Goal: Information Seeking & Learning: Learn about a topic

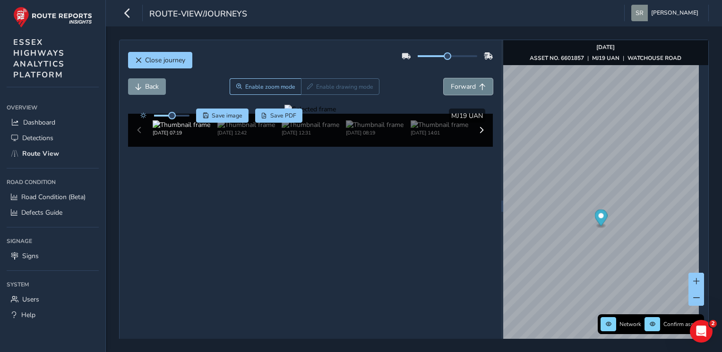
click at [478, 82] on button "Forward" at bounding box center [468, 86] width 49 height 17
click at [167, 65] on button "Close journey" at bounding box center [160, 60] width 64 height 17
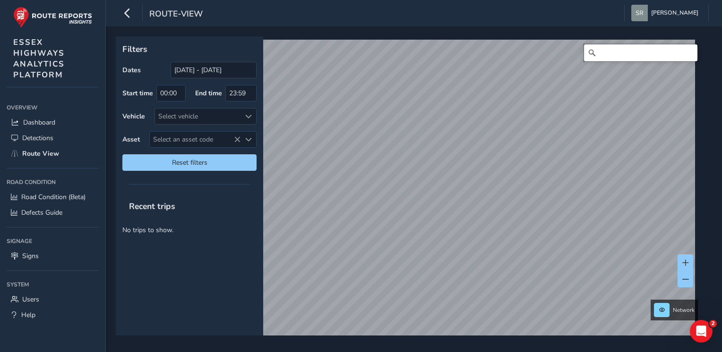
click at [661, 55] on input "Search" at bounding box center [640, 52] width 113 height 17
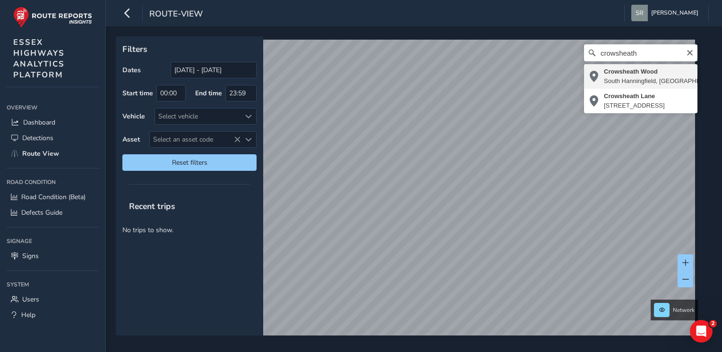
type input "[PERSON_NAME], [GEOGRAPHIC_DATA], [GEOGRAPHIC_DATA], [GEOGRAPHIC_DATA], [GEOGRA…"
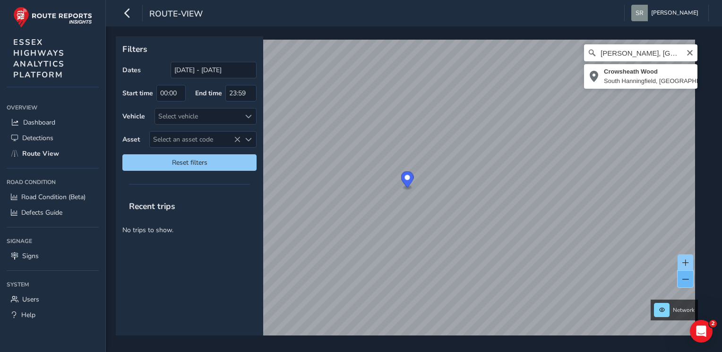
click at [682, 283] on button at bounding box center [685, 279] width 16 height 17
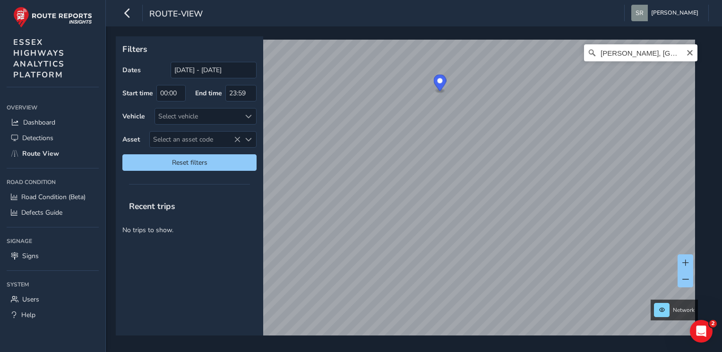
click at [697, 277] on div "Network [PERSON_NAME], [GEOGRAPHIC_DATA], [GEOGRAPHIC_DATA], [GEOGRAPHIC_DATA],…" at bounding box center [411, 185] width 590 height 299
click at [683, 282] on span at bounding box center [685, 279] width 7 height 7
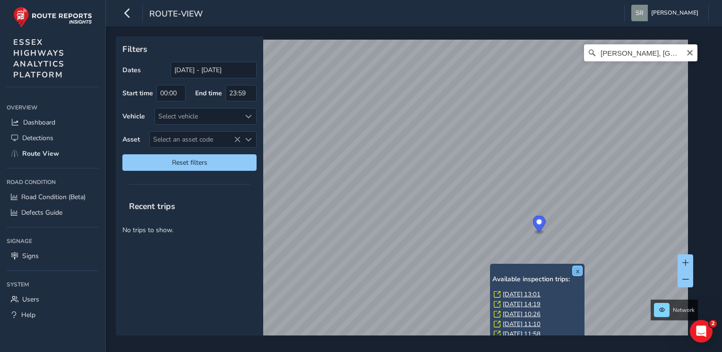
click at [577, 273] on button "x" at bounding box center [577, 270] width 9 height 9
click at [580, 271] on button "x" at bounding box center [577, 270] width 9 height 9
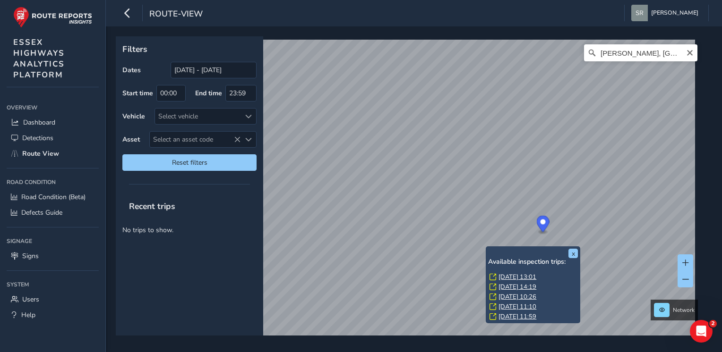
click at [520, 275] on link "[DATE] 13:01" at bounding box center [517, 277] width 38 height 9
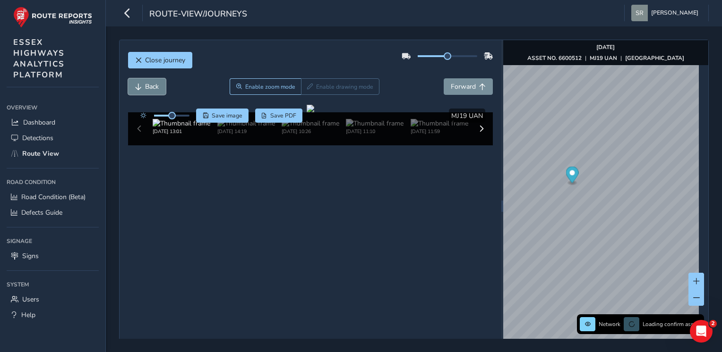
click at [154, 84] on span "Back" at bounding box center [152, 86] width 14 height 9
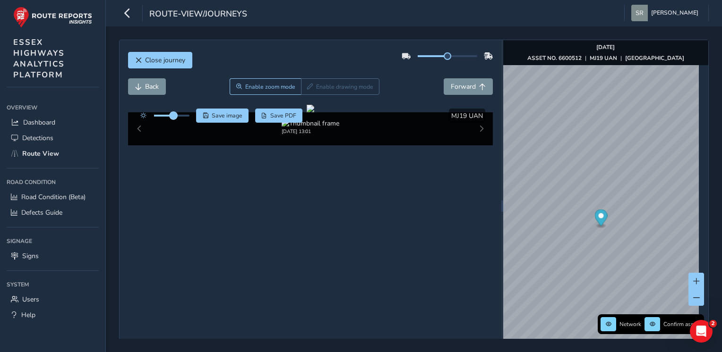
click at [177, 118] on span at bounding box center [174, 116] width 8 height 8
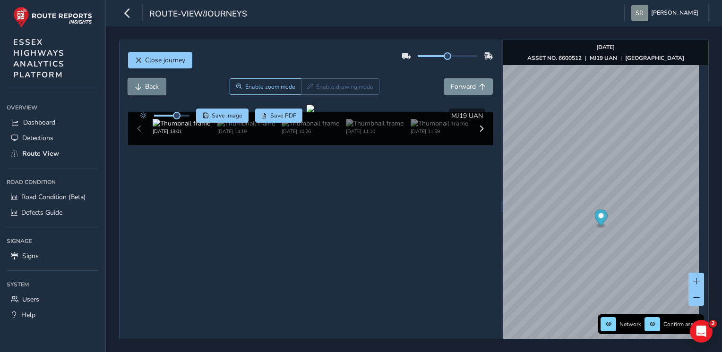
click at [137, 87] on span "Back" at bounding box center [138, 87] width 7 height 7
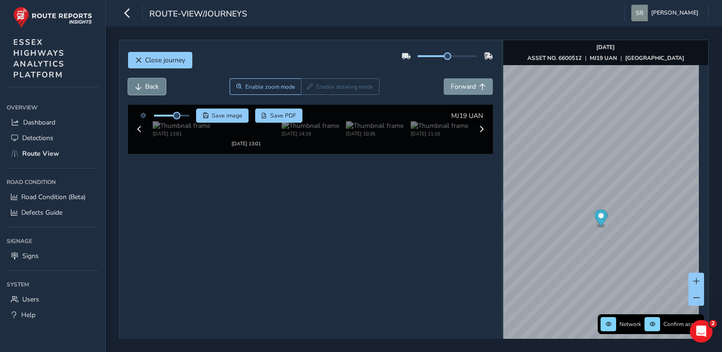
click at [137, 87] on span "Back" at bounding box center [138, 87] width 7 height 7
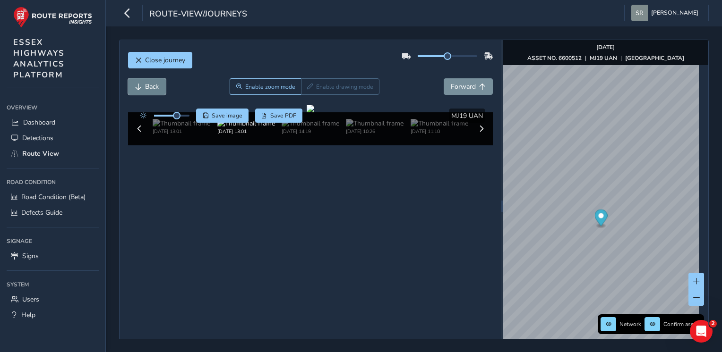
click at [137, 87] on span "Back" at bounding box center [138, 87] width 7 height 7
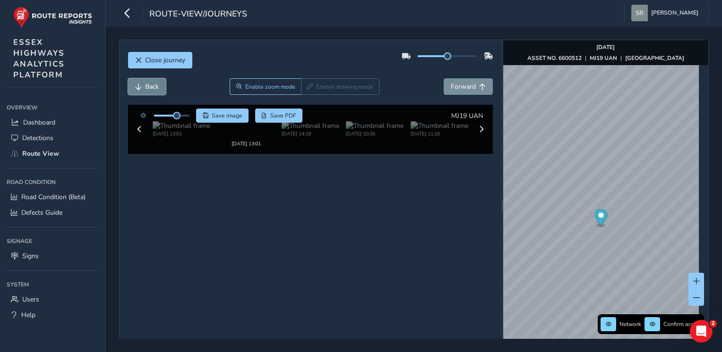
click at [137, 87] on span "Back" at bounding box center [138, 87] width 7 height 7
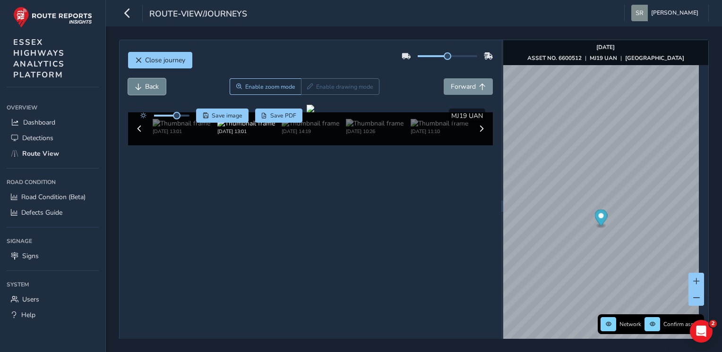
click at [137, 87] on span "Back" at bounding box center [138, 87] width 7 height 7
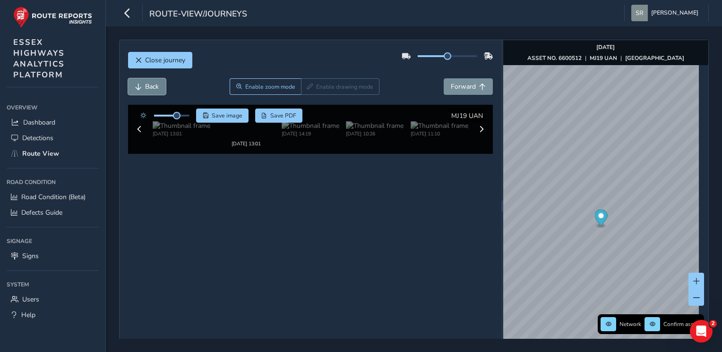
click at [137, 87] on span "Back" at bounding box center [138, 87] width 7 height 7
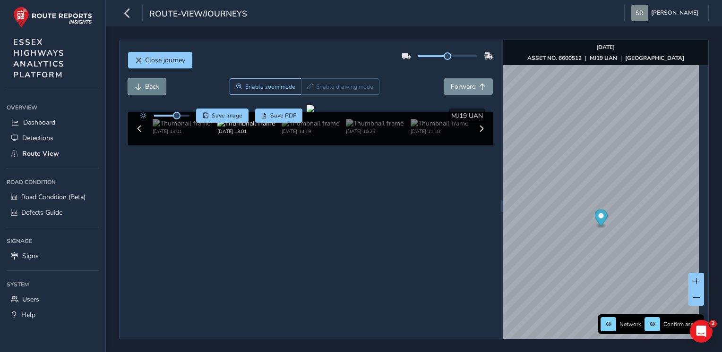
click at [137, 87] on span "Back" at bounding box center [138, 87] width 7 height 7
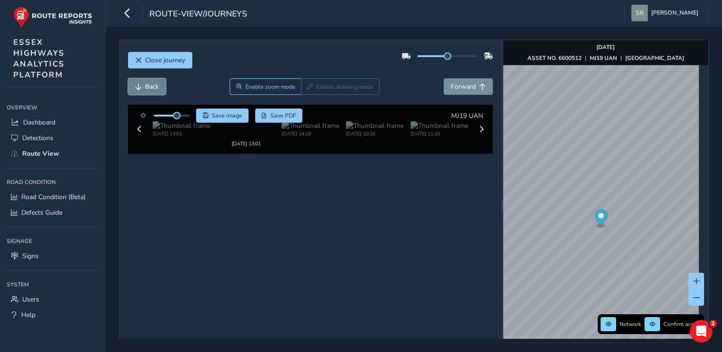
click at [137, 87] on span "Back" at bounding box center [138, 87] width 7 height 7
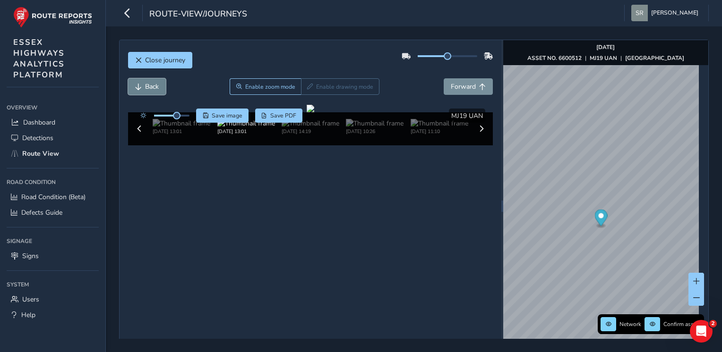
click at [137, 87] on span "Back" at bounding box center [138, 87] width 7 height 7
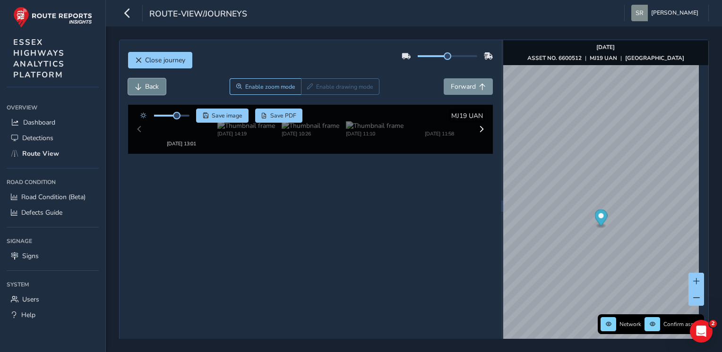
click at [137, 87] on span "Back" at bounding box center [138, 87] width 7 height 7
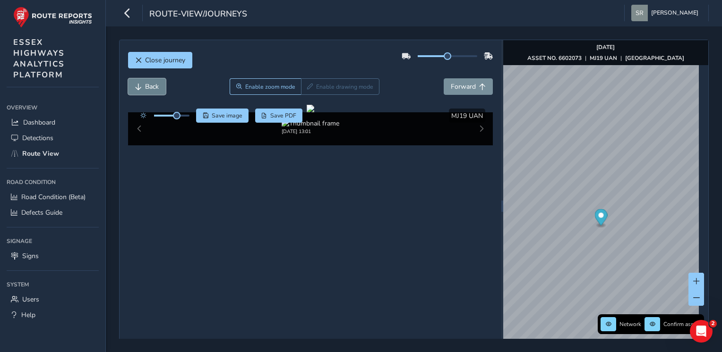
click at [137, 87] on span "Back" at bounding box center [138, 87] width 7 height 7
click at [469, 88] on span "Forward" at bounding box center [463, 86] width 25 height 9
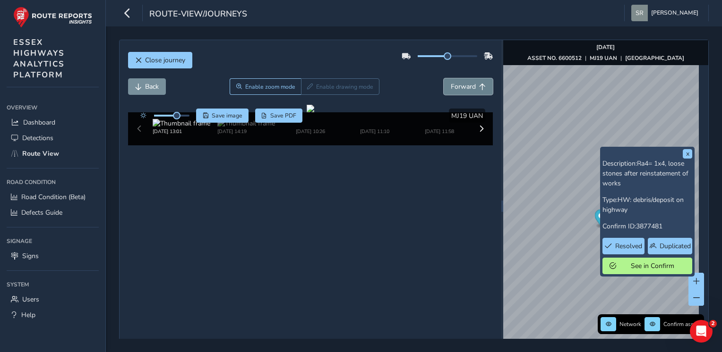
click at [466, 84] on span "Forward" at bounding box center [463, 86] width 25 height 9
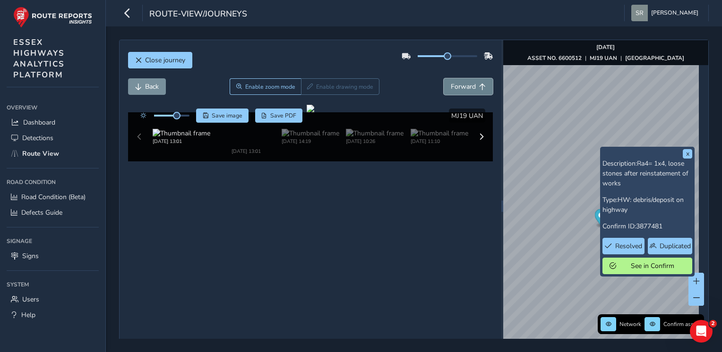
click at [466, 84] on span "Forward" at bounding box center [463, 86] width 25 height 9
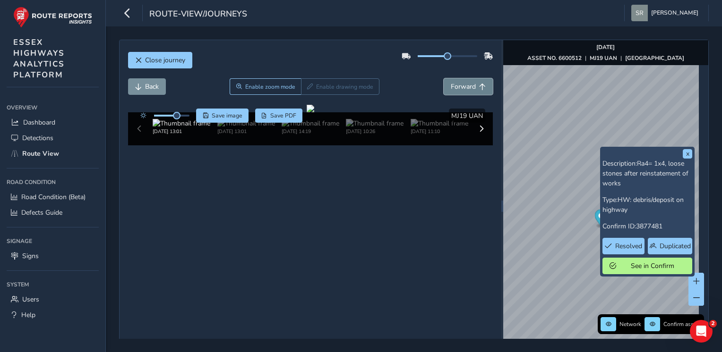
click at [466, 84] on span "Forward" at bounding box center [463, 86] width 25 height 9
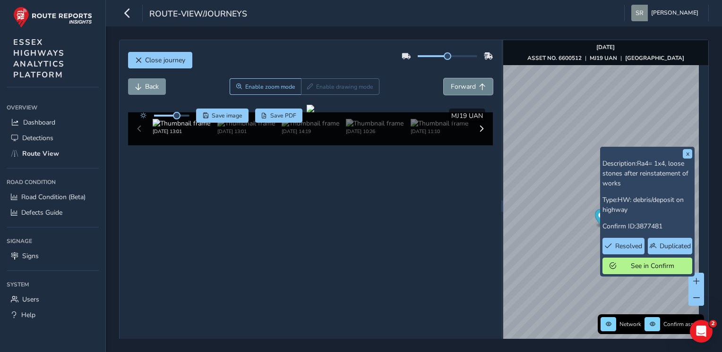
click at [466, 84] on span "Forward" at bounding box center [463, 86] width 25 height 9
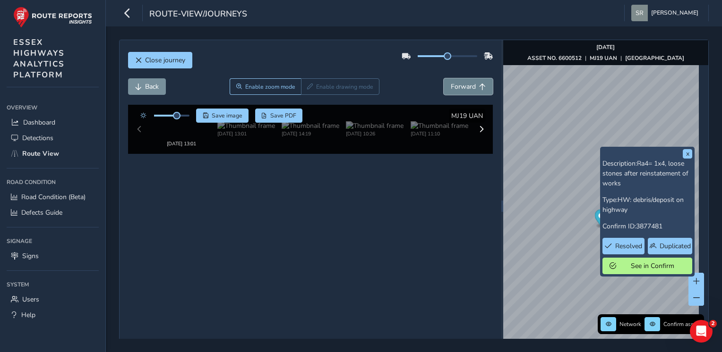
click at [466, 84] on span "Forward" at bounding box center [463, 86] width 25 height 9
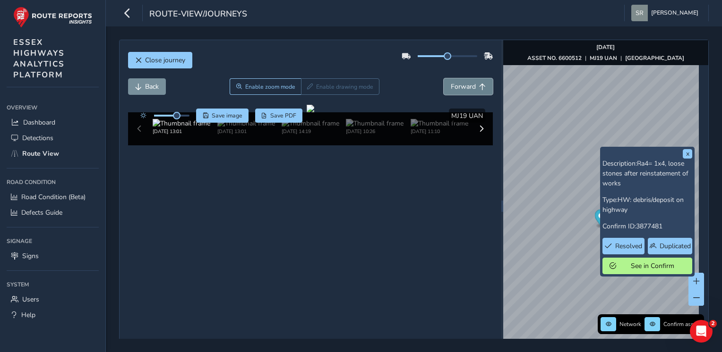
click at [466, 84] on span "Forward" at bounding box center [463, 86] width 25 height 9
click at [314, 112] on div at bounding box center [311, 109] width 8 height 8
click at [455, 88] on span "Forward" at bounding box center [463, 86] width 25 height 9
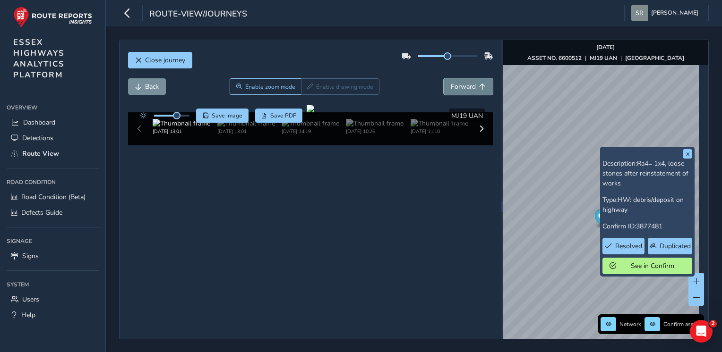
click at [455, 88] on span "Forward" at bounding box center [463, 86] width 25 height 9
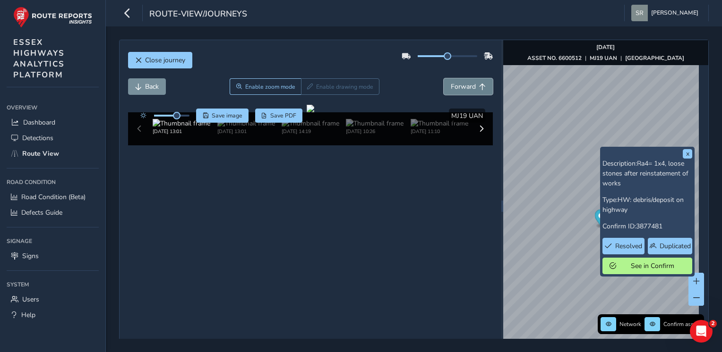
click at [455, 88] on span "Forward" at bounding box center [463, 86] width 25 height 9
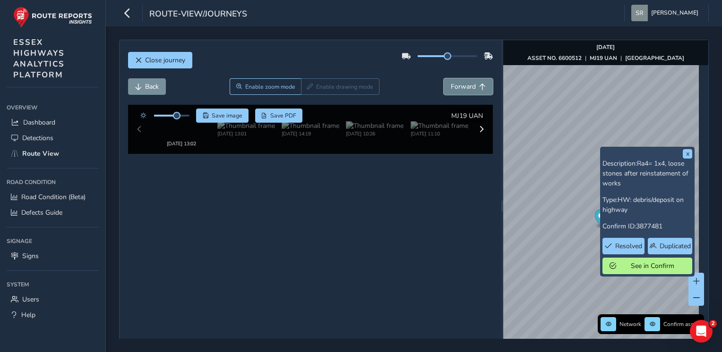
click at [455, 88] on span "Forward" at bounding box center [463, 86] width 25 height 9
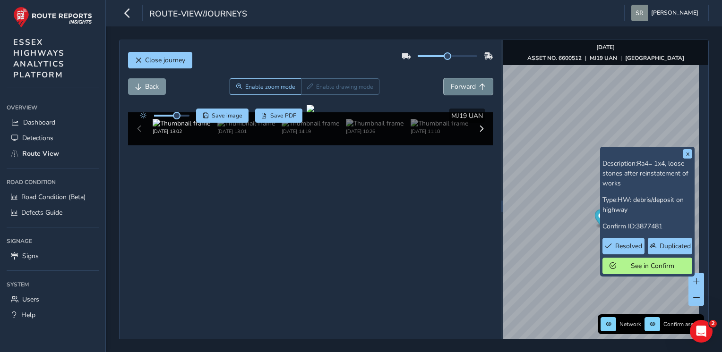
click at [455, 88] on span "Forward" at bounding box center [463, 86] width 25 height 9
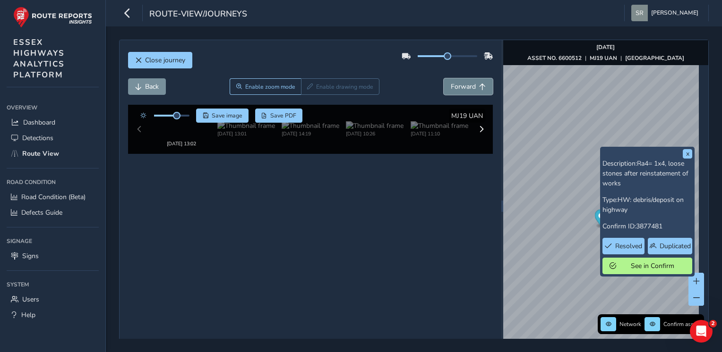
click at [455, 88] on span "Forward" at bounding box center [463, 86] width 25 height 9
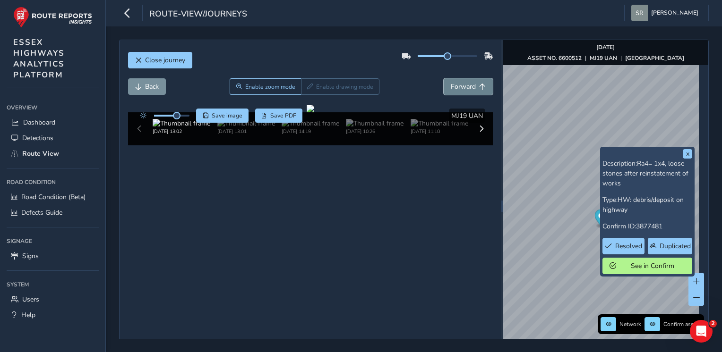
click at [455, 88] on span "Forward" at bounding box center [463, 86] width 25 height 9
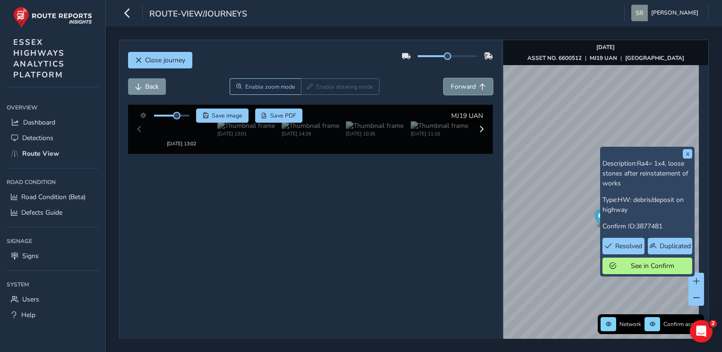
click at [455, 88] on span "Forward" at bounding box center [463, 86] width 25 height 9
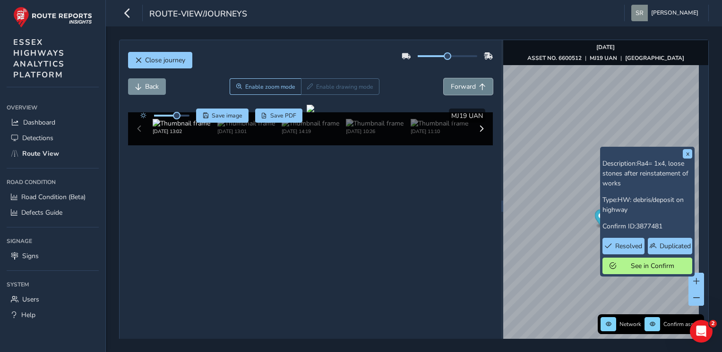
click at [455, 88] on span "Forward" at bounding box center [463, 86] width 25 height 9
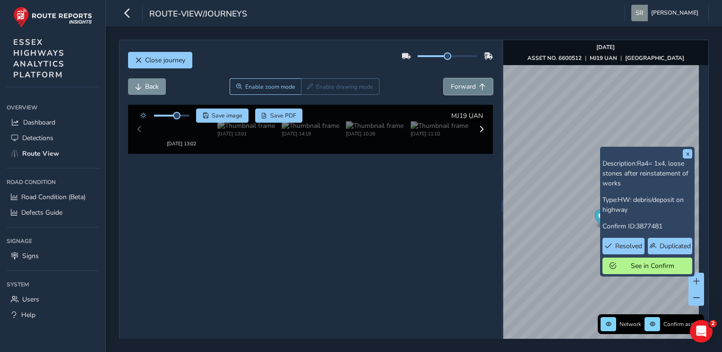
click at [455, 88] on span "Forward" at bounding box center [463, 86] width 25 height 9
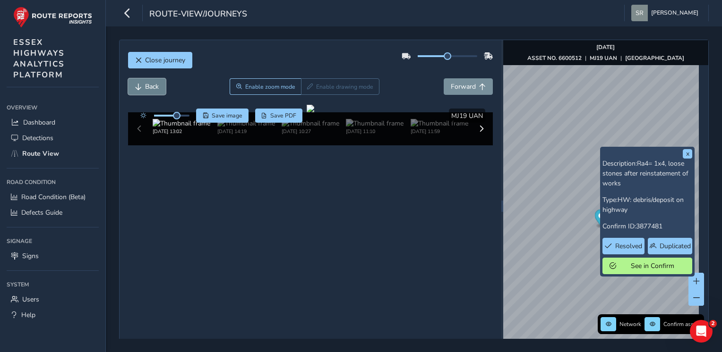
click at [147, 92] on button "Back" at bounding box center [147, 86] width 38 height 17
click at [457, 88] on span "Forward" at bounding box center [463, 86] width 25 height 9
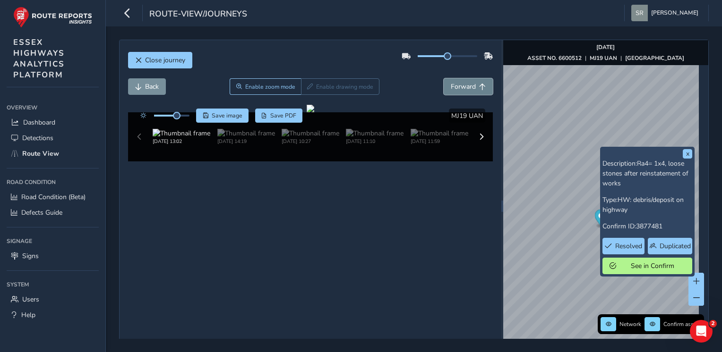
click at [457, 88] on span "Forward" at bounding box center [463, 86] width 25 height 9
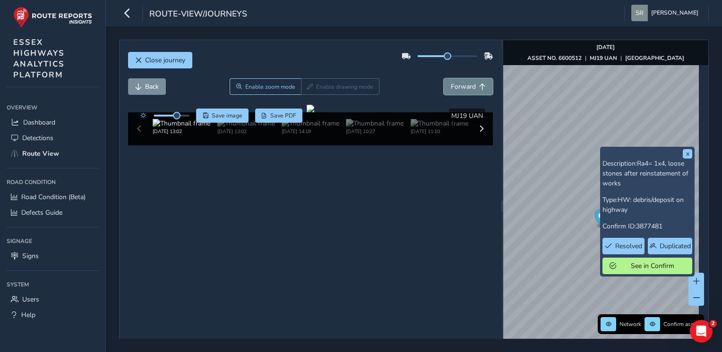
click at [457, 88] on span "Forward" at bounding box center [463, 86] width 25 height 9
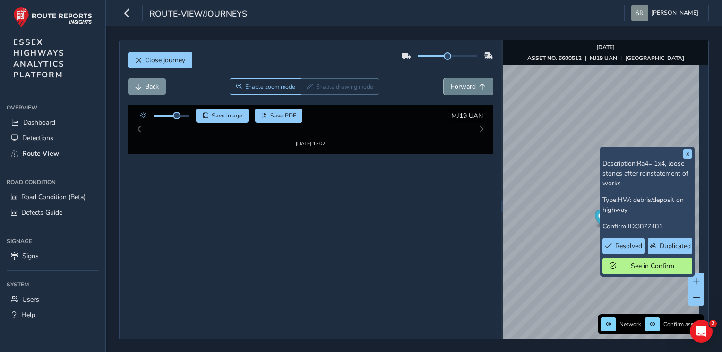
click at [457, 88] on span "Forward" at bounding box center [463, 86] width 25 height 9
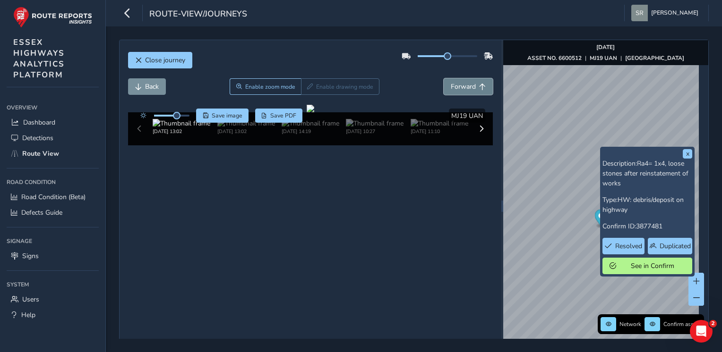
click at [457, 88] on span "Forward" at bounding box center [463, 86] width 25 height 9
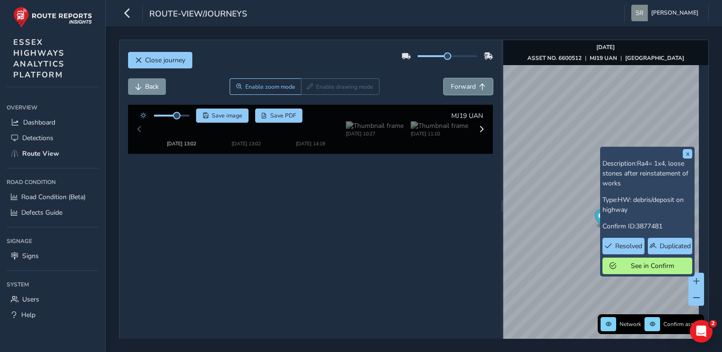
click at [457, 88] on span "Forward" at bounding box center [463, 86] width 25 height 9
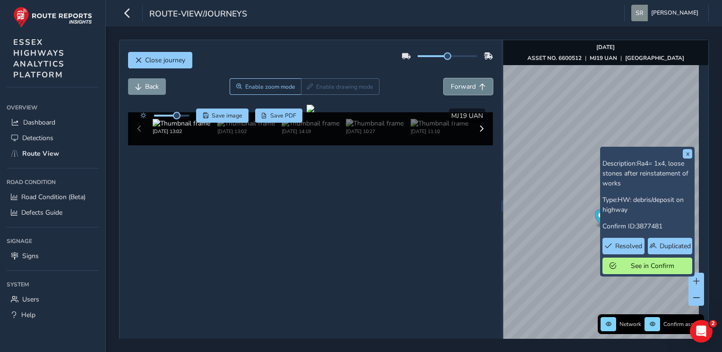
click at [457, 88] on span "Forward" at bounding box center [463, 86] width 25 height 9
click at [474, 80] on button "Forward" at bounding box center [468, 86] width 49 height 17
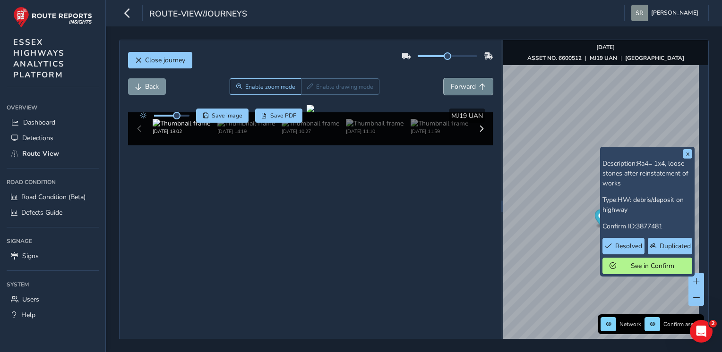
click at [474, 80] on button "Forward" at bounding box center [468, 86] width 49 height 17
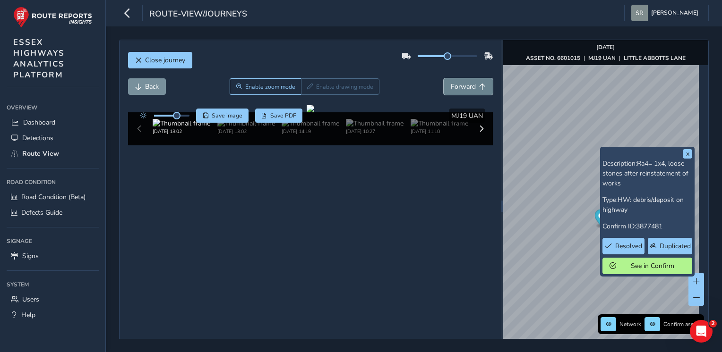
click at [474, 80] on button "Forward" at bounding box center [468, 86] width 49 height 17
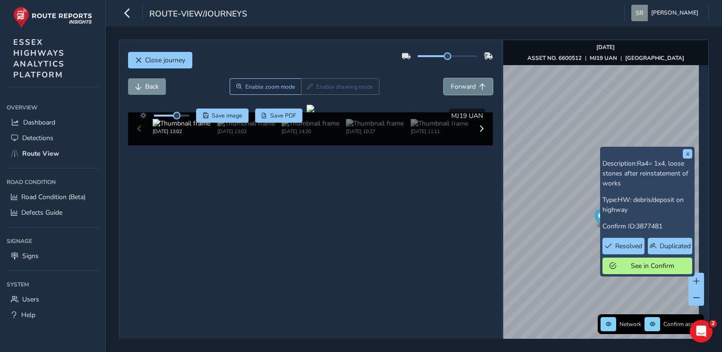
click at [474, 80] on button "Forward" at bounding box center [468, 86] width 49 height 17
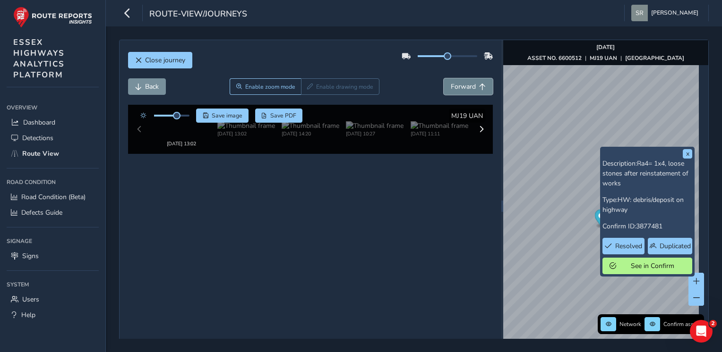
click at [474, 80] on button "Forward" at bounding box center [468, 86] width 49 height 17
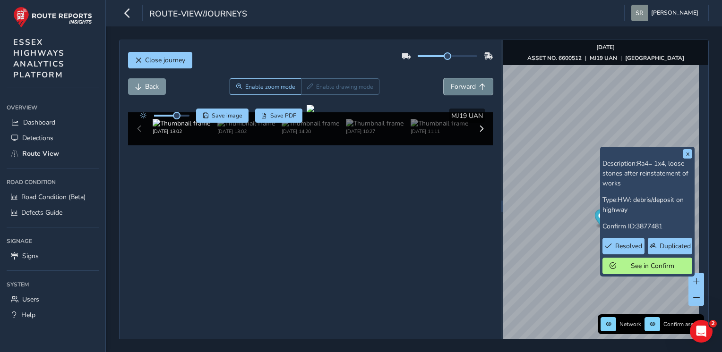
click at [474, 80] on button "Forward" at bounding box center [468, 86] width 49 height 17
click at [479, 88] on span "Forward" at bounding box center [482, 87] width 7 height 7
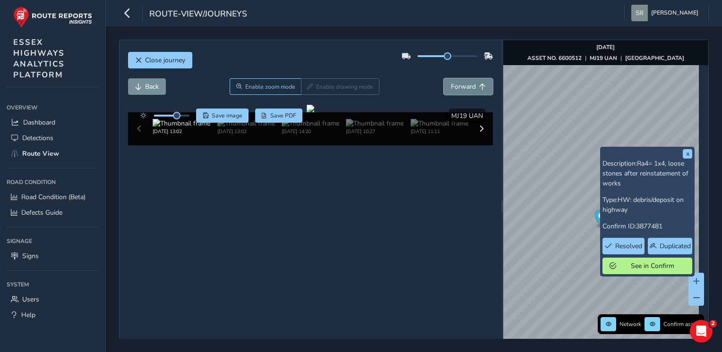
click at [479, 88] on span "Forward" at bounding box center [482, 87] width 7 height 7
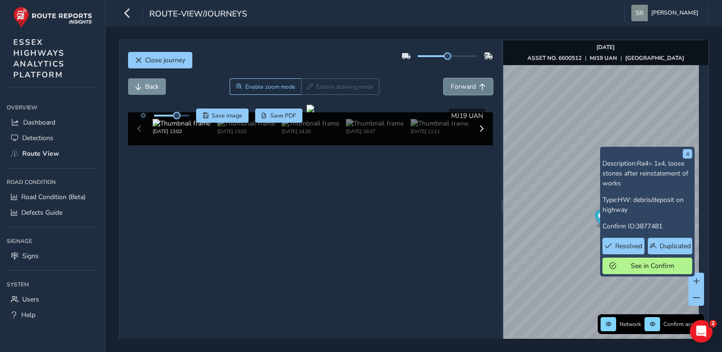
click at [479, 88] on span "Forward" at bounding box center [482, 87] width 7 height 7
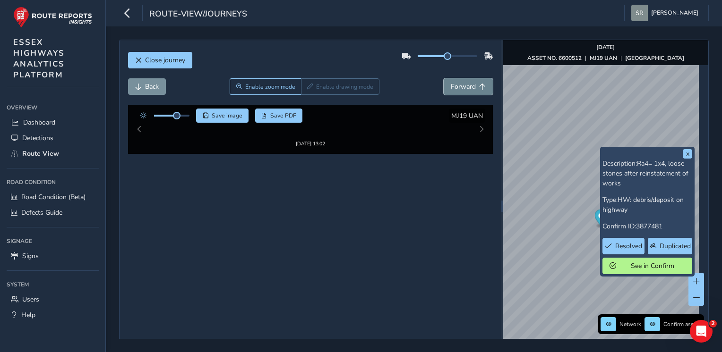
click at [479, 88] on span "Forward" at bounding box center [482, 87] width 7 height 7
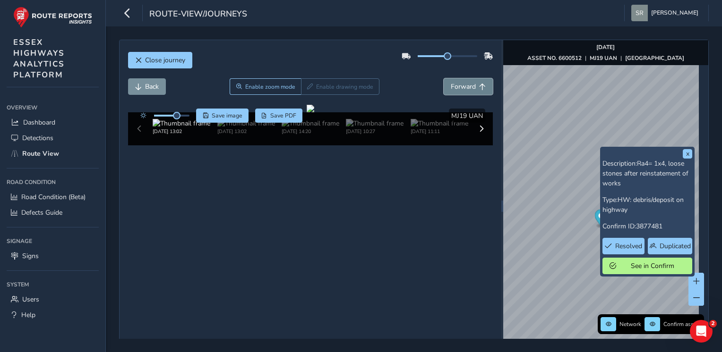
click at [479, 88] on span "Forward" at bounding box center [482, 87] width 7 height 7
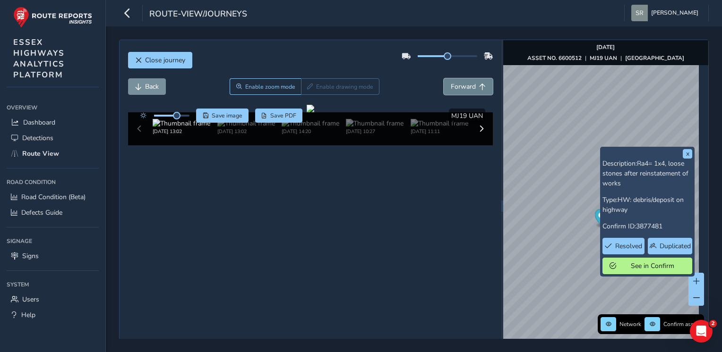
click at [479, 88] on span "Forward" at bounding box center [482, 87] width 7 height 7
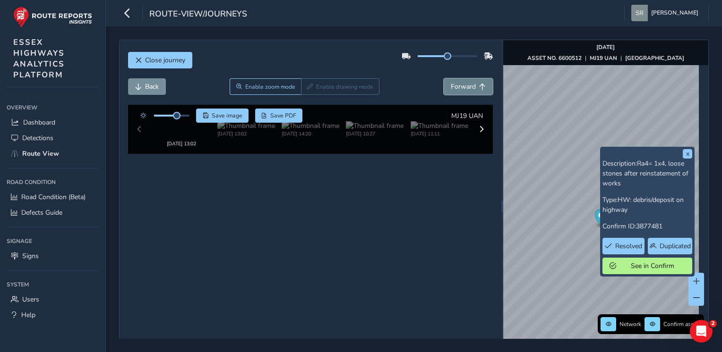
click at [479, 88] on span "Forward" at bounding box center [482, 87] width 7 height 7
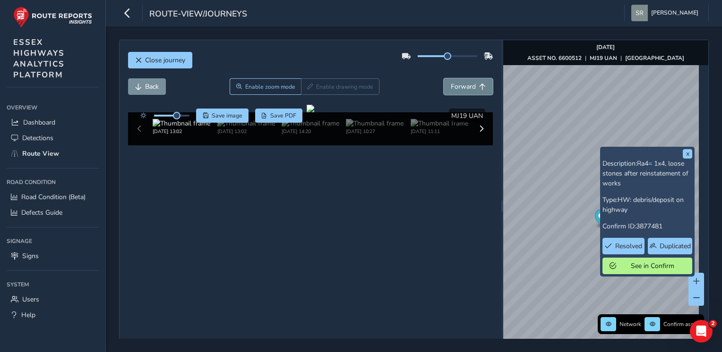
click at [479, 88] on span "Forward" at bounding box center [482, 87] width 7 height 7
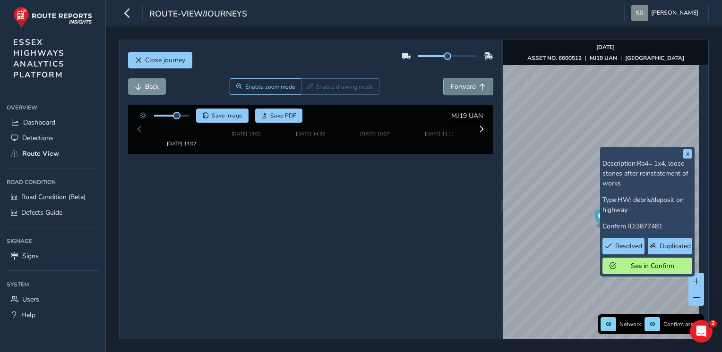
click at [479, 88] on span "Forward" at bounding box center [482, 87] width 7 height 7
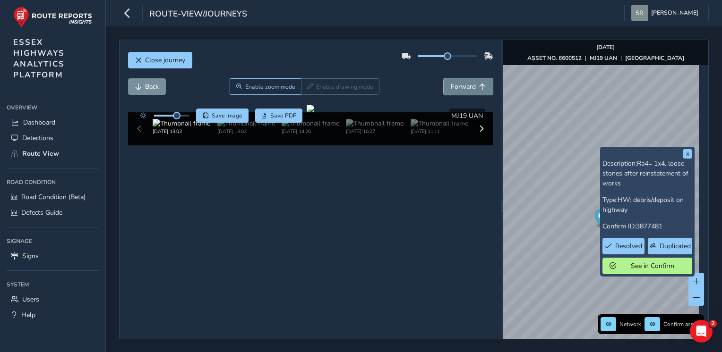
click at [479, 88] on span "Forward" at bounding box center [482, 87] width 7 height 7
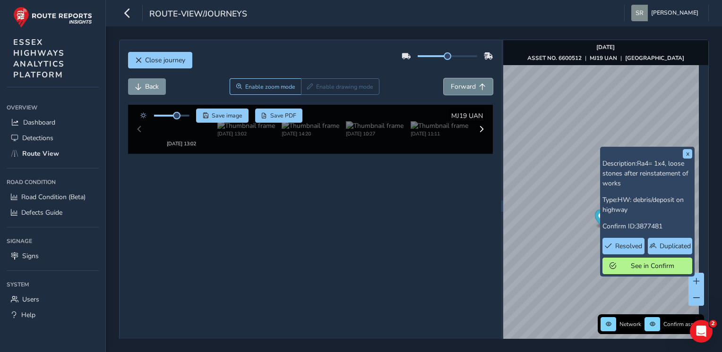
click at [479, 88] on span "Forward" at bounding box center [482, 87] width 7 height 7
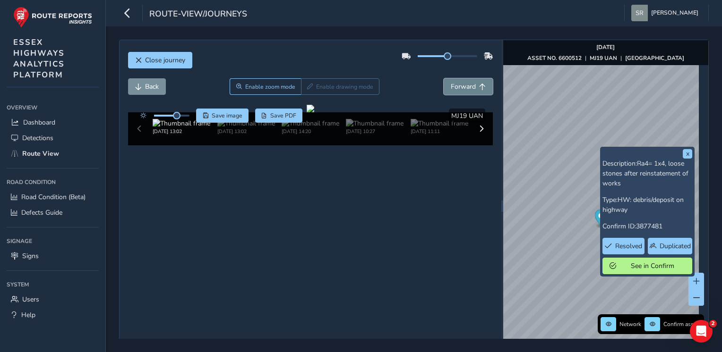
click at [479, 88] on span "Forward" at bounding box center [482, 87] width 7 height 7
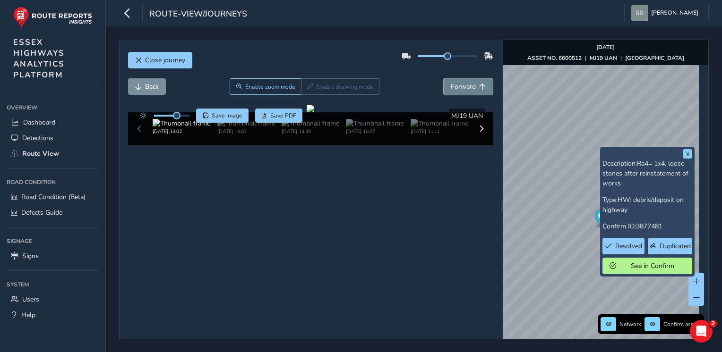
click at [479, 88] on span "Forward" at bounding box center [482, 87] width 7 height 7
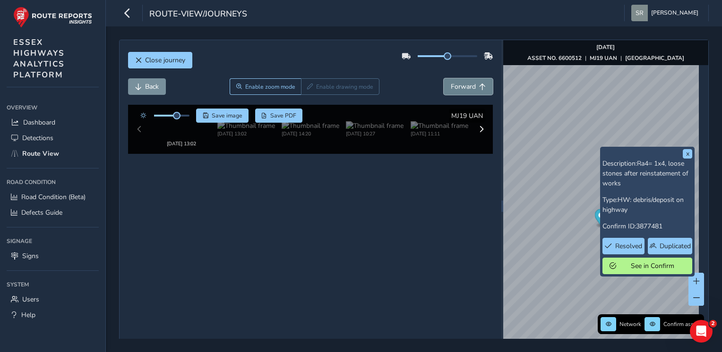
click at [479, 88] on span "Forward" at bounding box center [482, 87] width 7 height 7
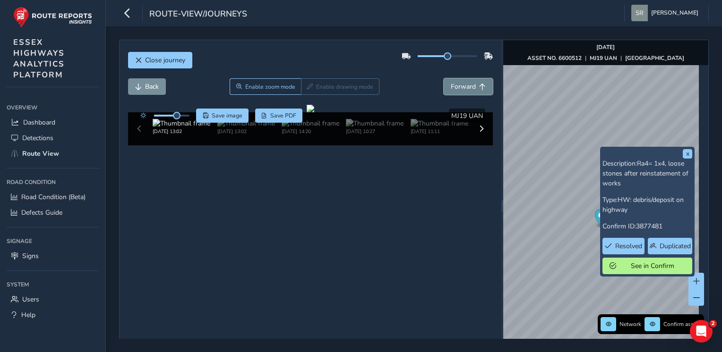
click at [479, 88] on span "Forward" at bounding box center [482, 87] width 7 height 7
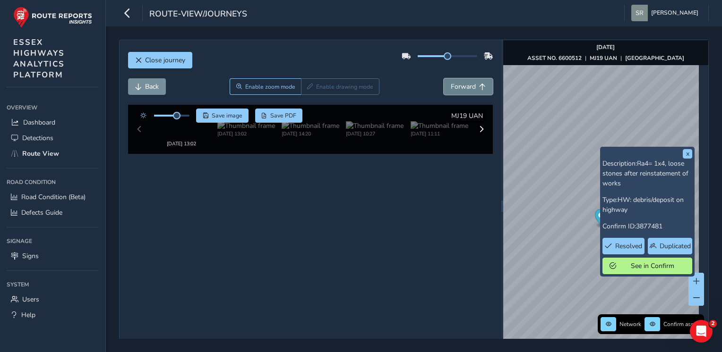
click at [479, 88] on span "Forward" at bounding box center [482, 87] width 7 height 7
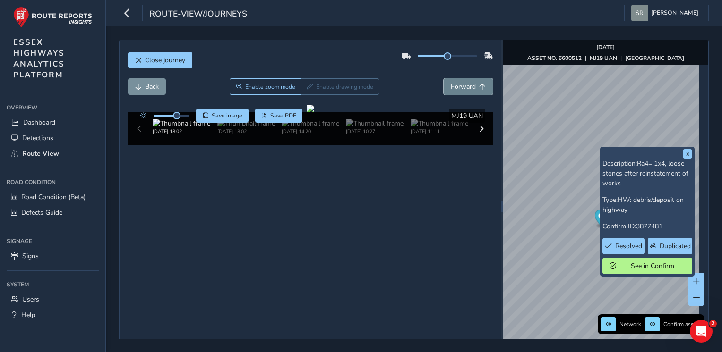
click at [479, 88] on span "Forward" at bounding box center [482, 87] width 7 height 7
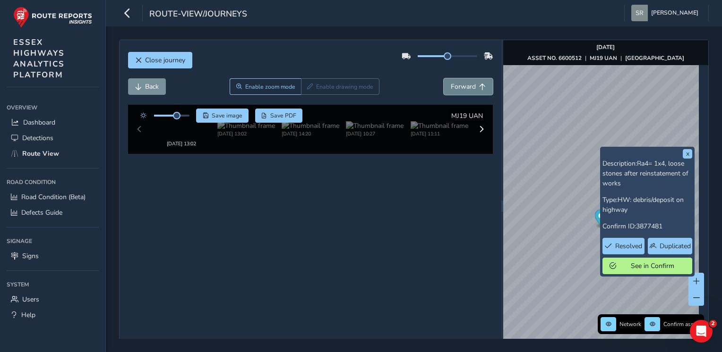
click at [479, 88] on span "Forward" at bounding box center [482, 87] width 7 height 7
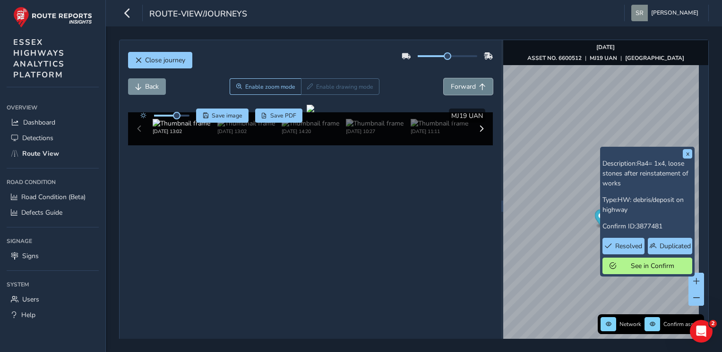
click at [479, 88] on span "Forward" at bounding box center [482, 87] width 7 height 7
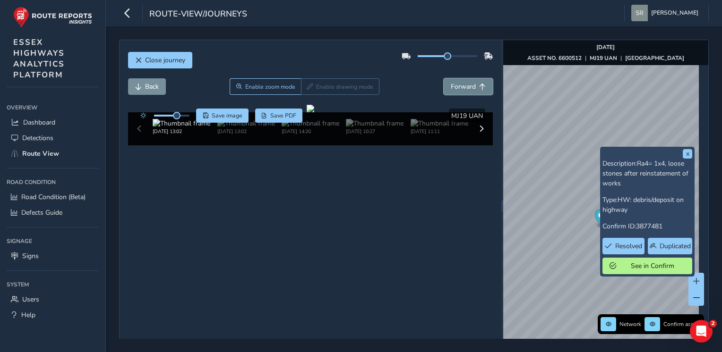
click at [479, 88] on span "Forward" at bounding box center [482, 87] width 7 height 7
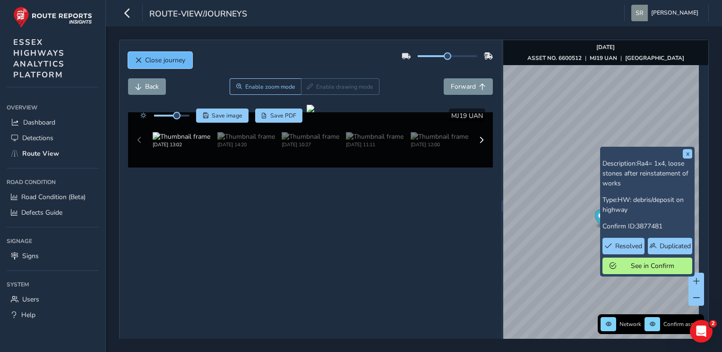
click at [155, 60] on span "Close journey" at bounding box center [165, 60] width 40 height 9
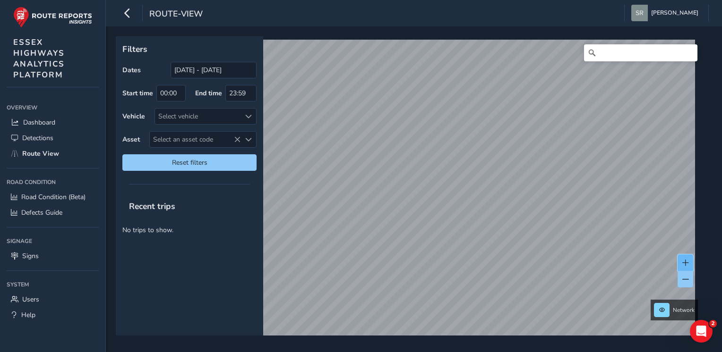
click at [685, 261] on span at bounding box center [685, 263] width 7 height 7
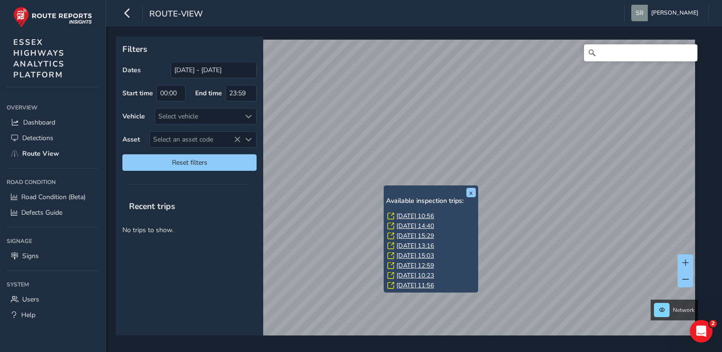
click at [410, 214] on link "[DATE] 10:56" at bounding box center [415, 216] width 38 height 9
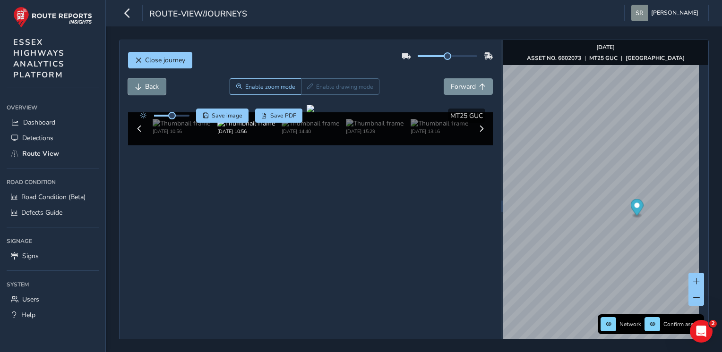
click at [145, 86] on span "Back" at bounding box center [152, 86] width 14 height 9
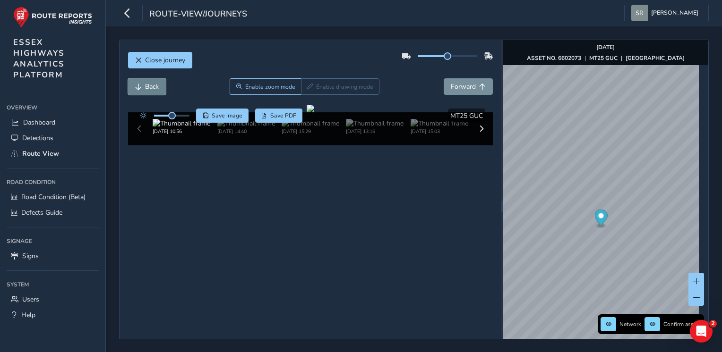
click at [145, 86] on span "Back" at bounding box center [152, 86] width 14 height 9
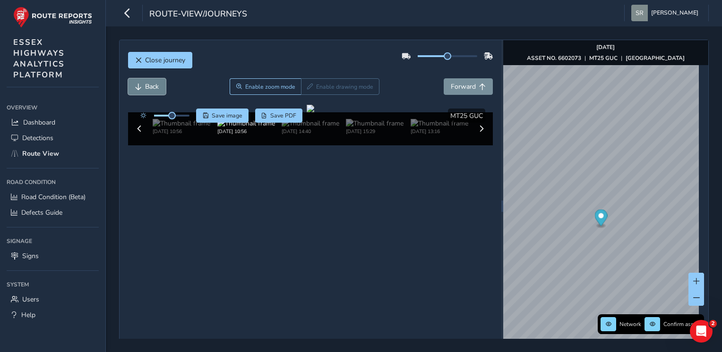
click at [145, 86] on span "Back" at bounding box center [152, 86] width 14 height 9
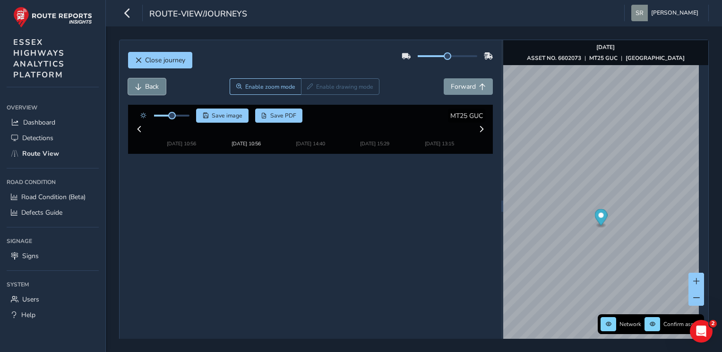
click at [145, 86] on span "Back" at bounding box center [152, 86] width 14 height 9
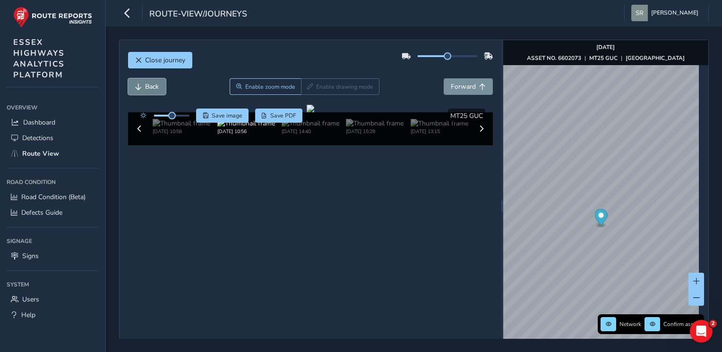
click at [145, 86] on span "Back" at bounding box center [152, 86] width 14 height 9
drag, startPoint x: 171, startPoint y: 114, endPoint x: 191, endPoint y: 119, distance: 20.4
click at [191, 119] on span at bounding box center [190, 116] width 8 height 8
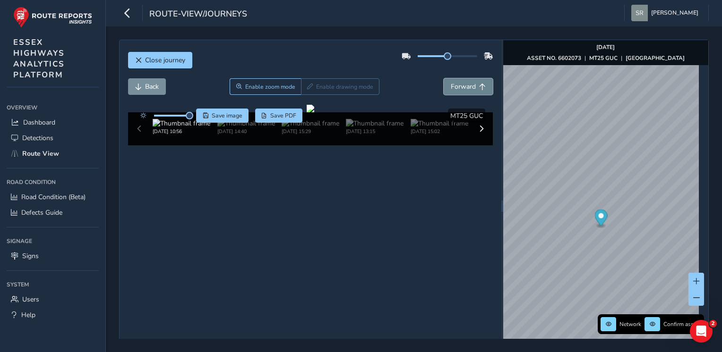
click at [452, 87] on span "Forward" at bounding box center [463, 86] width 25 height 9
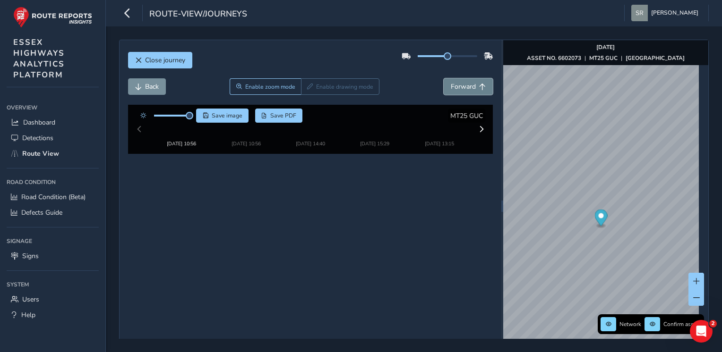
click at [452, 87] on span "Forward" at bounding box center [463, 86] width 25 height 9
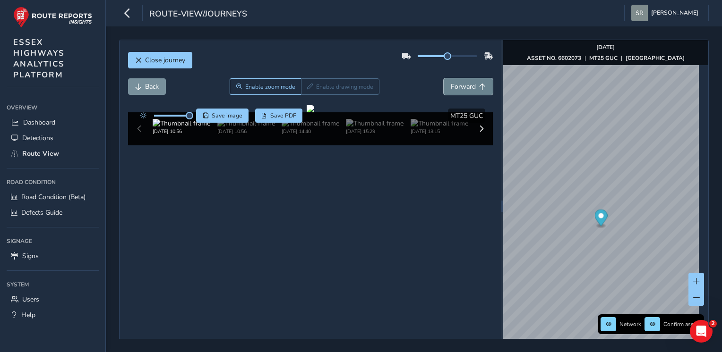
click at [452, 87] on span "Forward" at bounding box center [463, 86] width 25 height 9
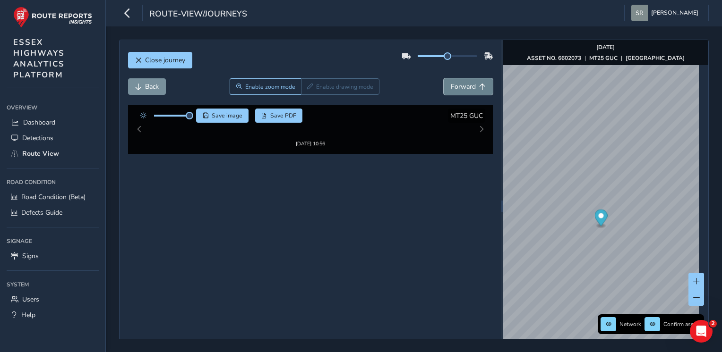
click at [452, 87] on span "Forward" at bounding box center [463, 86] width 25 height 9
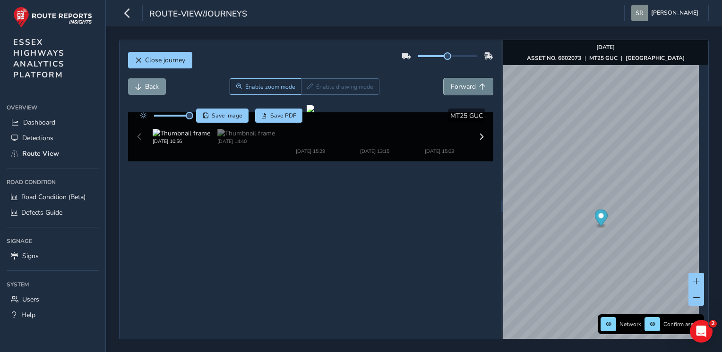
click at [452, 87] on span "Forward" at bounding box center [463, 86] width 25 height 9
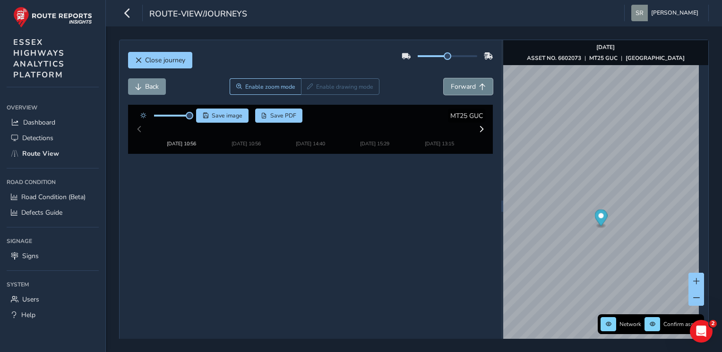
click at [452, 87] on span "Forward" at bounding box center [463, 86] width 25 height 9
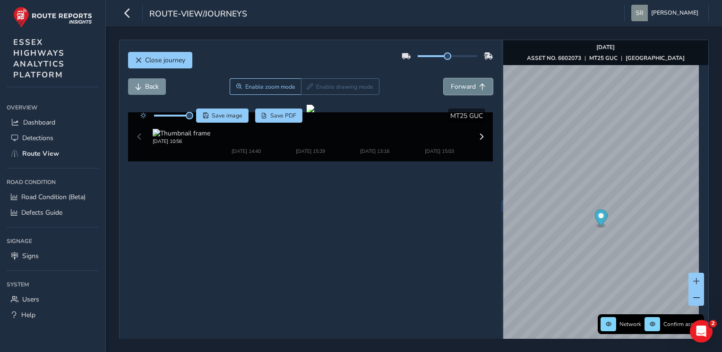
click at [452, 87] on span "Forward" at bounding box center [463, 86] width 25 height 9
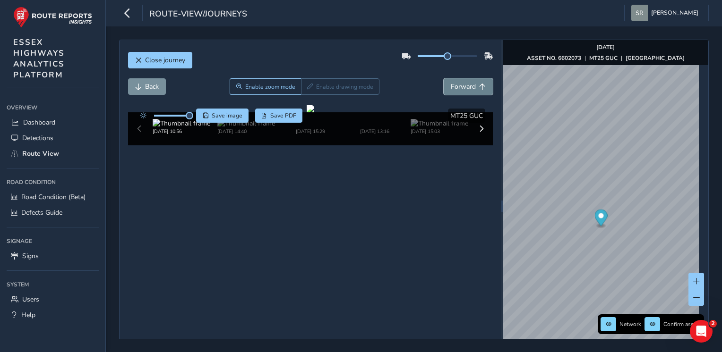
click at [452, 87] on span "Forward" at bounding box center [463, 86] width 25 height 9
click at [155, 53] on button "Close journey" at bounding box center [160, 60] width 64 height 17
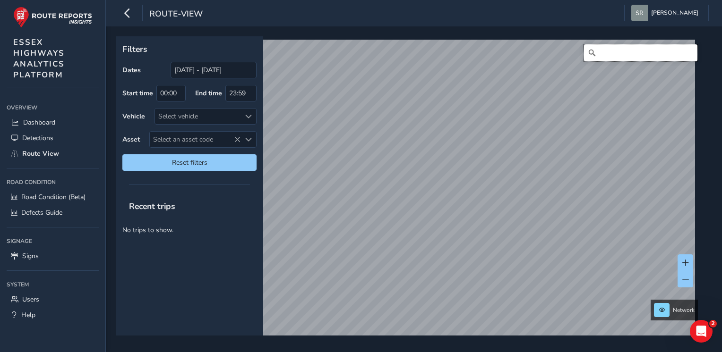
click at [616, 51] on input "Search" at bounding box center [640, 52] width 113 height 17
paste input "[PERSON_NAME] Ln"
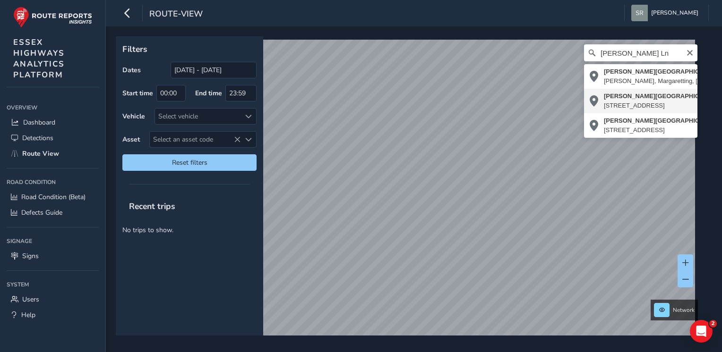
type input "[PERSON_NAME][STREET_ADDRESS][PERSON_NAME]"
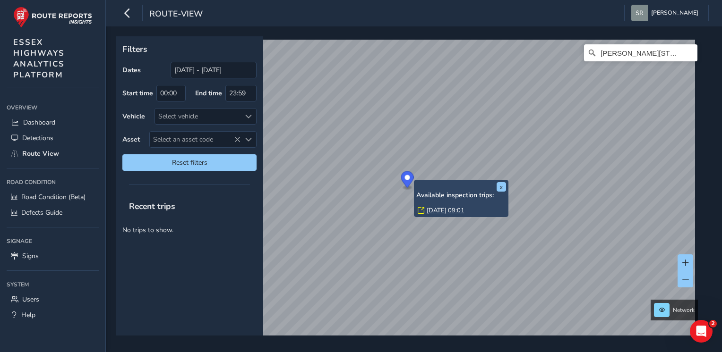
click at [416, 182] on div "x Available inspection trips: [DATE] 09:01" at bounding box center [461, 198] width 90 height 33
click at [446, 206] on link "[DATE] 09:01" at bounding box center [446, 210] width 38 height 9
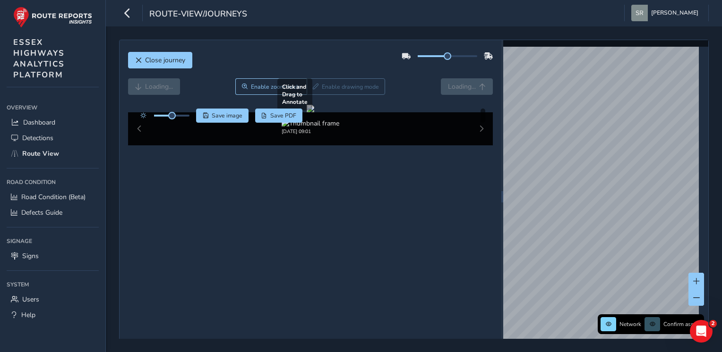
click at [314, 112] on div at bounding box center [311, 109] width 8 height 8
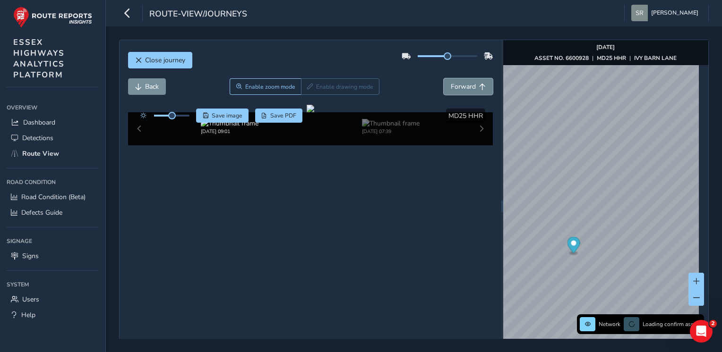
click at [461, 89] on span "Forward" at bounding box center [463, 86] width 25 height 9
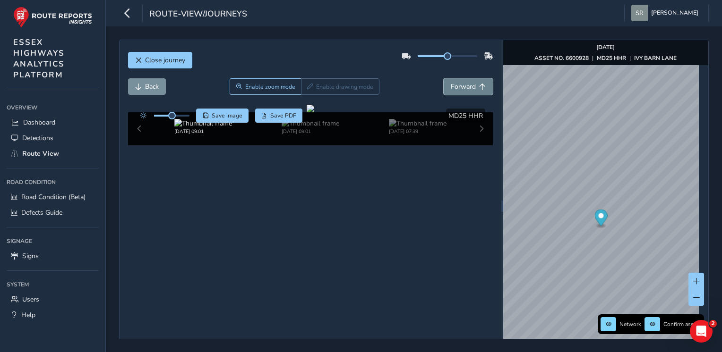
click at [461, 89] on span "Forward" at bounding box center [463, 86] width 25 height 9
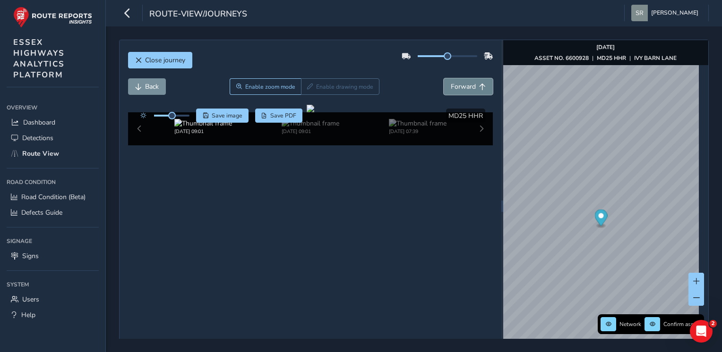
click at [461, 89] on span "Forward" at bounding box center [463, 86] width 25 height 9
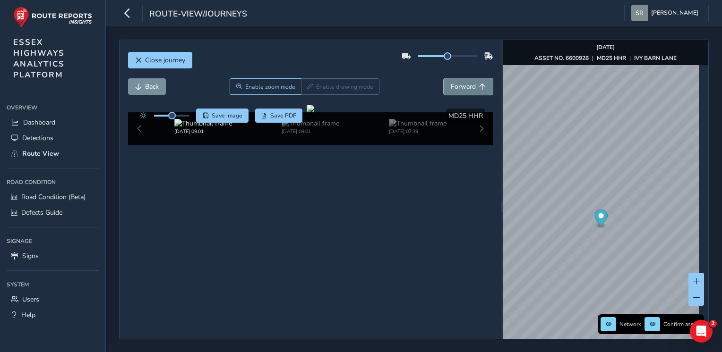
click at [461, 89] on span "Forward" at bounding box center [463, 86] width 25 height 9
click at [456, 82] on span "Forward" at bounding box center [463, 86] width 25 height 9
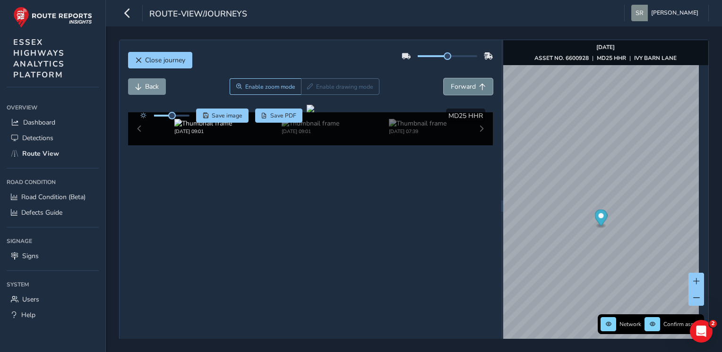
click at [456, 82] on span "Forward" at bounding box center [463, 86] width 25 height 9
click at [136, 81] on button "Back" at bounding box center [147, 86] width 38 height 17
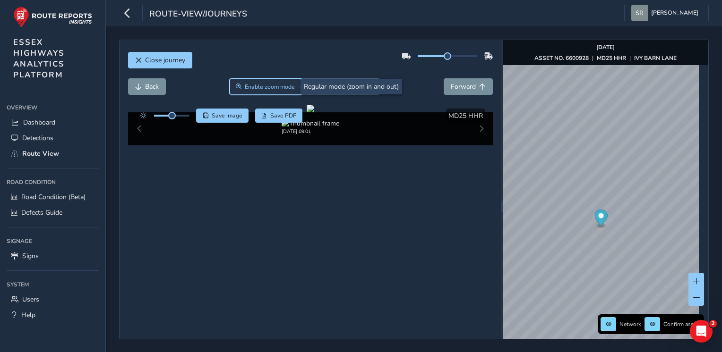
click at [263, 89] on span "Enable zoom mode" at bounding box center [270, 87] width 50 height 8
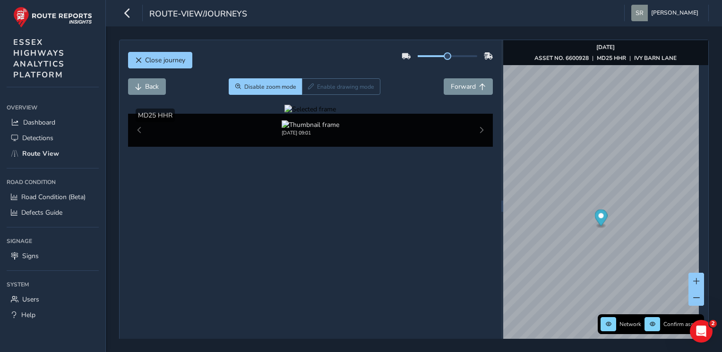
click at [308, 114] on div at bounding box center [309, 109] width 51 height 9
click at [470, 90] on span "Forward" at bounding box center [463, 86] width 25 height 9
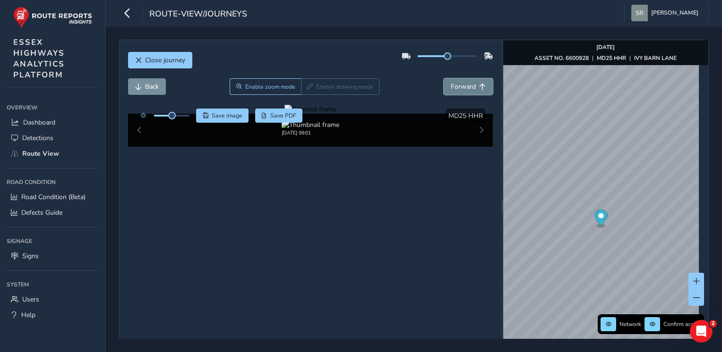
click at [463, 91] on span "Forward" at bounding box center [463, 86] width 25 height 9
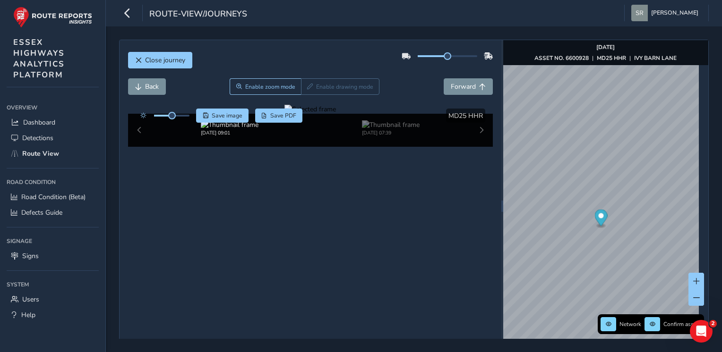
click at [295, 114] on div at bounding box center [309, 109] width 51 height 9
click at [295, 228] on img at bounding box center [501, 144] width 1360 height 765
click at [466, 85] on span "Forward" at bounding box center [463, 86] width 25 height 9
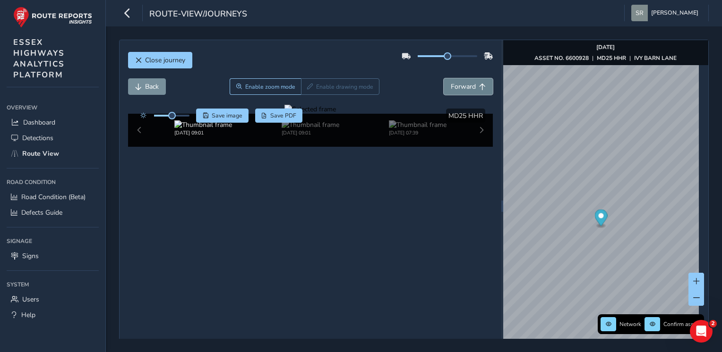
click at [466, 85] on span "Forward" at bounding box center [463, 86] width 25 height 9
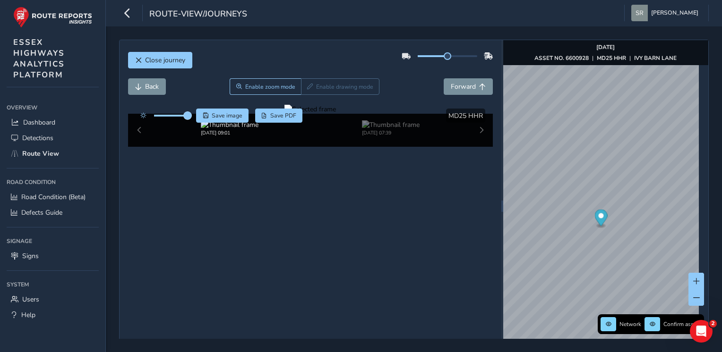
drag, startPoint x: 172, startPoint y: 116, endPoint x: 188, endPoint y: 116, distance: 15.1
click at [188, 116] on span at bounding box center [188, 116] width 8 height 8
click at [457, 82] on span "Forward" at bounding box center [463, 86] width 25 height 9
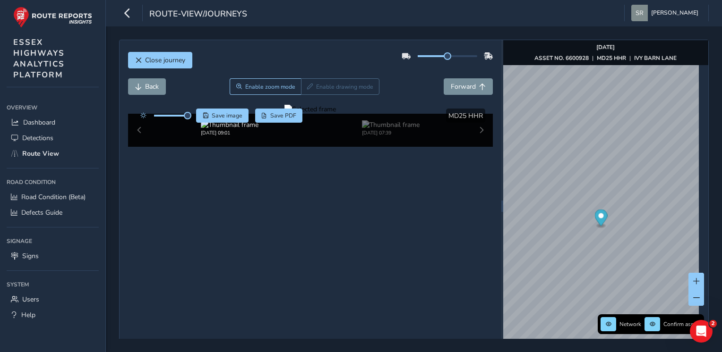
click at [177, 118] on div at bounding box center [163, 116] width 54 height 14
click at [177, 117] on div at bounding box center [163, 116] width 54 height 14
click at [176, 118] on span at bounding box center [175, 116] width 8 height 8
click at [465, 89] on span "Forward" at bounding box center [463, 86] width 25 height 9
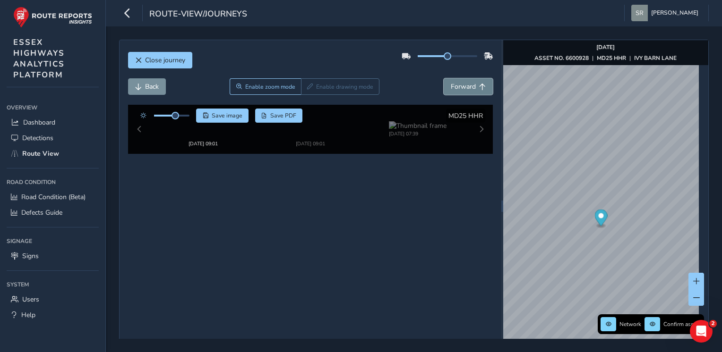
click at [465, 89] on span "Forward" at bounding box center [463, 86] width 25 height 9
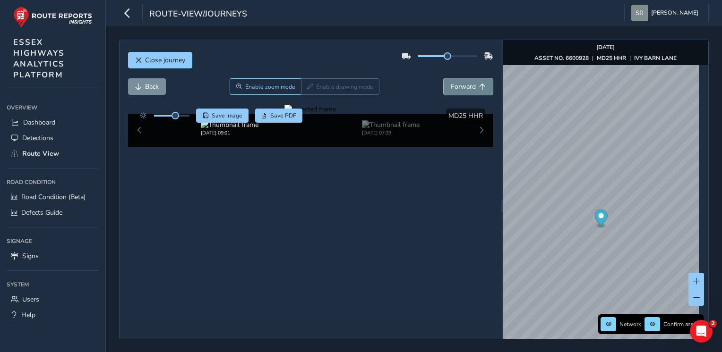
click at [465, 89] on span "Forward" at bounding box center [463, 86] width 25 height 9
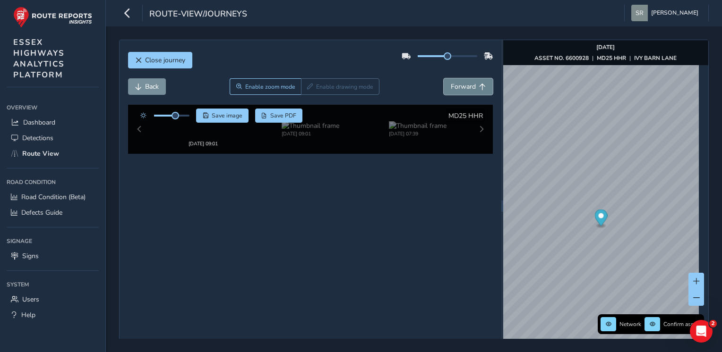
click at [465, 89] on span "Forward" at bounding box center [463, 86] width 25 height 9
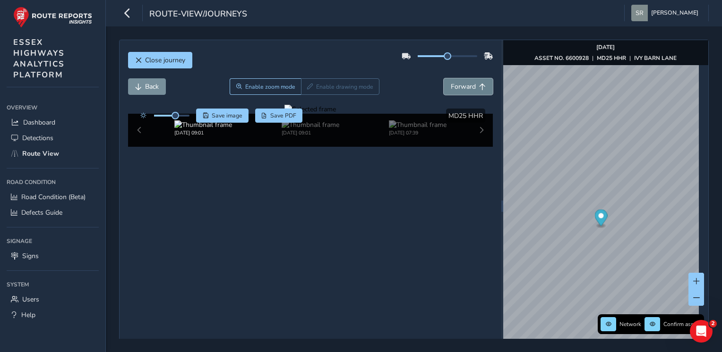
click at [465, 89] on span "Forward" at bounding box center [463, 86] width 25 height 9
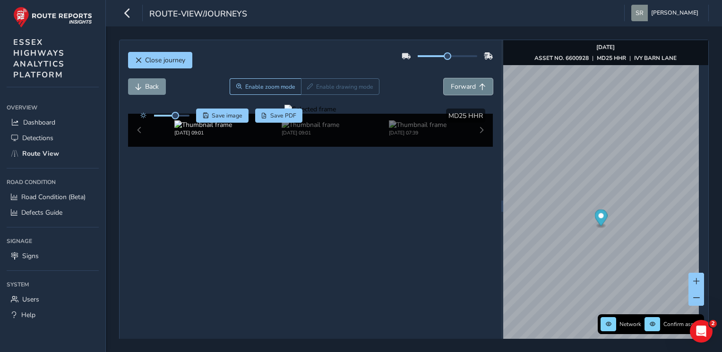
click at [465, 89] on span "Forward" at bounding box center [463, 86] width 25 height 9
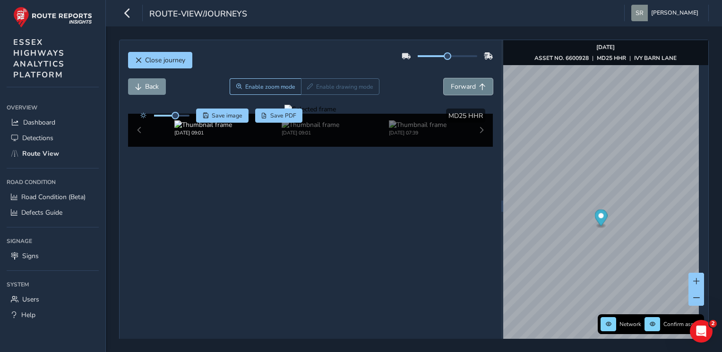
click at [465, 89] on span "Forward" at bounding box center [463, 86] width 25 height 9
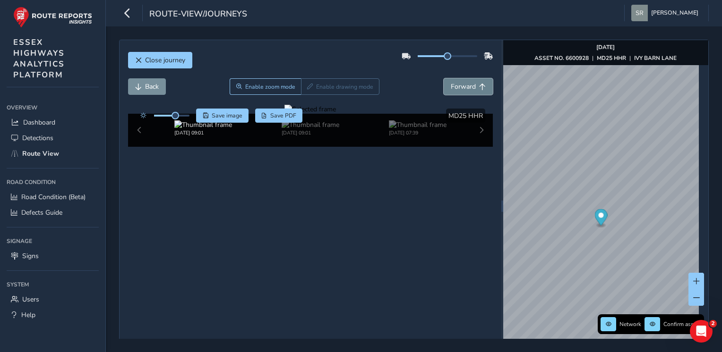
click at [465, 89] on span "Forward" at bounding box center [463, 86] width 25 height 9
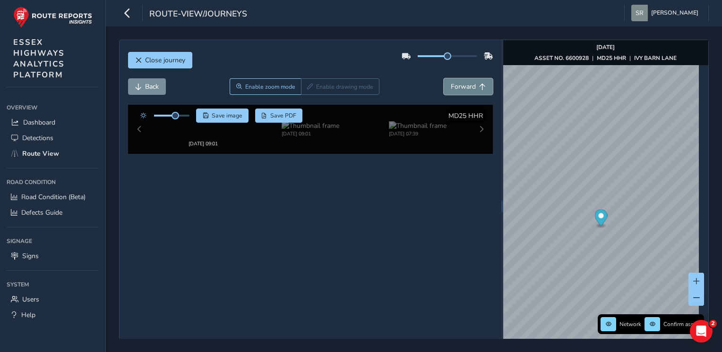
click at [465, 89] on span "Forward" at bounding box center [463, 86] width 25 height 9
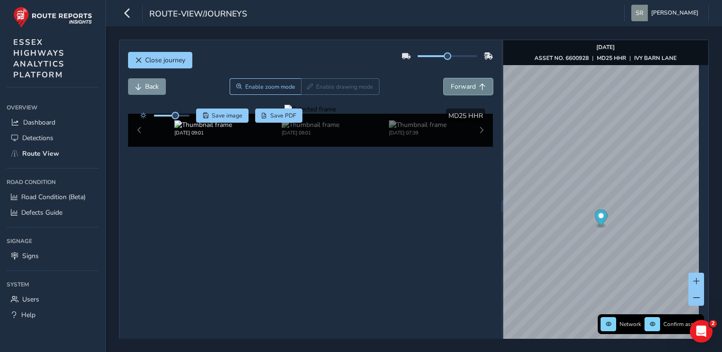
click at [465, 89] on span "Forward" at bounding box center [463, 86] width 25 height 9
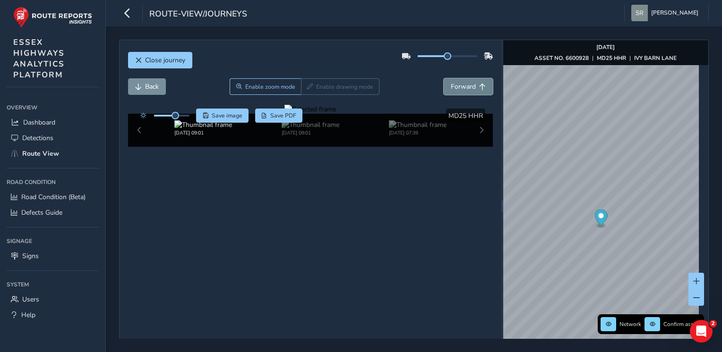
click at [465, 89] on span "Forward" at bounding box center [463, 86] width 25 height 9
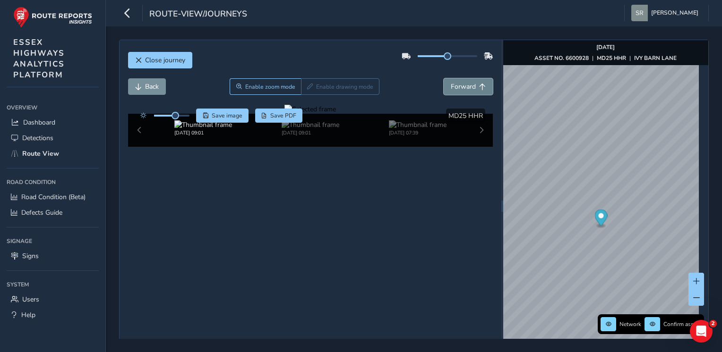
click at [465, 89] on span "Forward" at bounding box center [463, 86] width 25 height 9
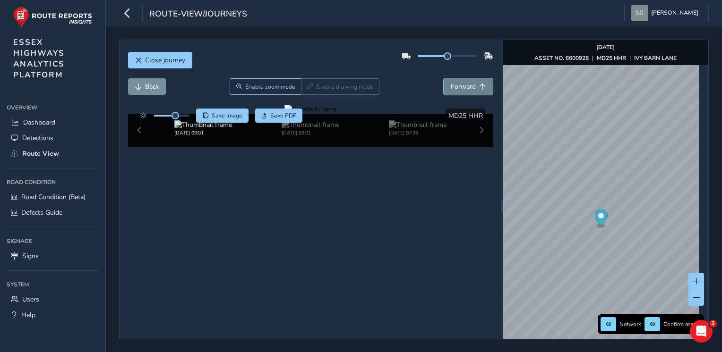
click at [465, 89] on span "Forward" at bounding box center [463, 86] width 25 height 9
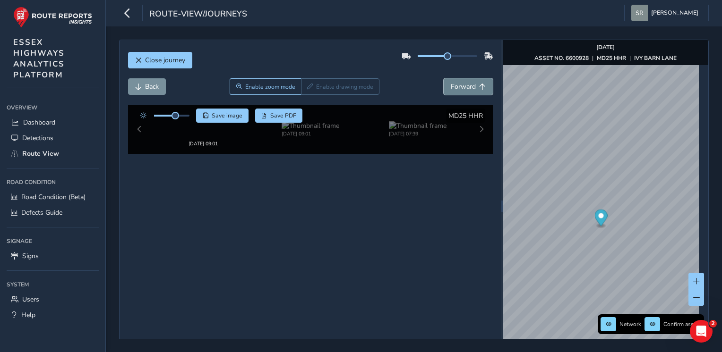
click at [465, 89] on span "Forward" at bounding box center [463, 86] width 25 height 9
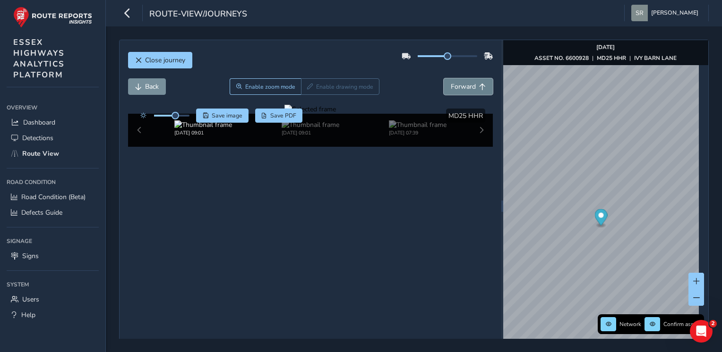
click at [465, 89] on span "Forward" at bounding box center [463, 86] width 25 height 9
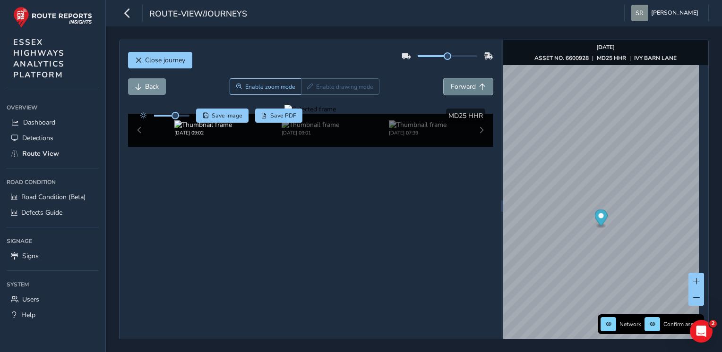
click at [465, 89] on span "Forward" at bounding box center [463, 86] width 25 height 9
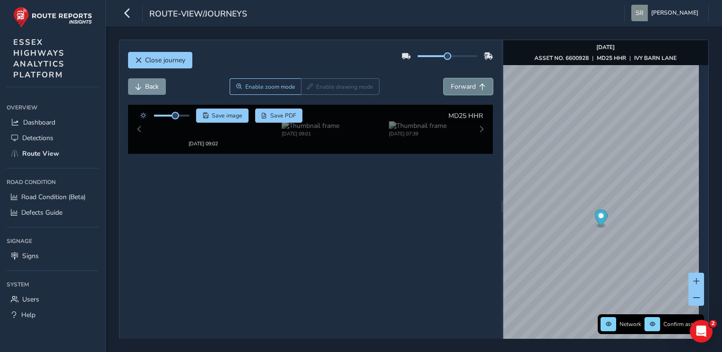
click at [465, 89] on span "Forward" at bounding box center [463, 86] width 25 height 9
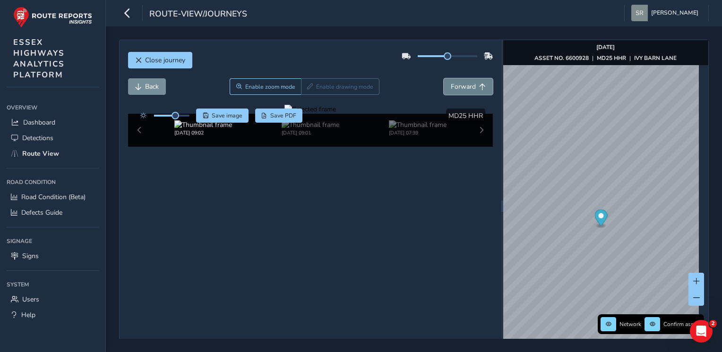
click at [465, 89] on span "Forward" at bounding box center [463, 86] width 25 height 9
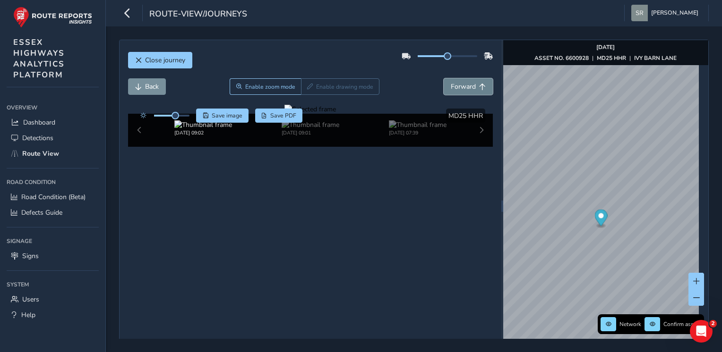
click at [465, 89] on span "Forward" at bounding box center [463, 86] width 25 height 9
click at [168, 58] on span "Close journey" at bounding box center [165, 60] width 40 height 9
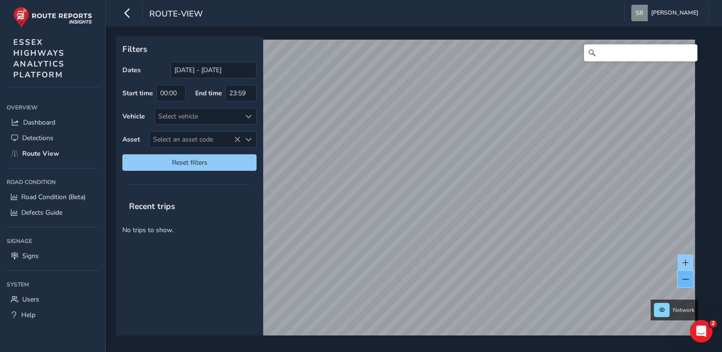
click at [685, 283] on button at bounding box center [685, 279] width 16 height 17
click at [663, 309] on span at bounding box center [662, 311] width 6 height 6
click at [658, 310] on button at bounding box center [662, 310] width 16 height 14
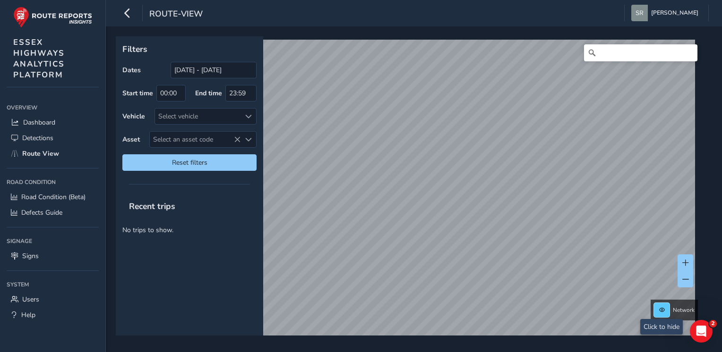
click at [661, 309] on span at bounding box center [662, 311] width 6 height 6
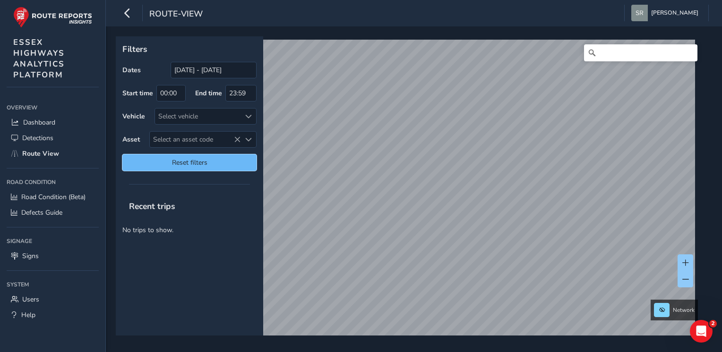
click at [224, 167] on span "Reset filters" at bounding box center [189, 162] width 120 height 9
type input "[DATE] - [DATE]"
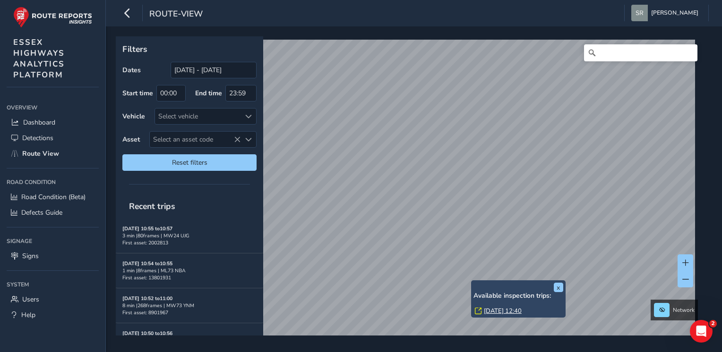
click at [508, 312] on link "[DATE] 12:40" at bounding box center [503, 311] width 38 height 9
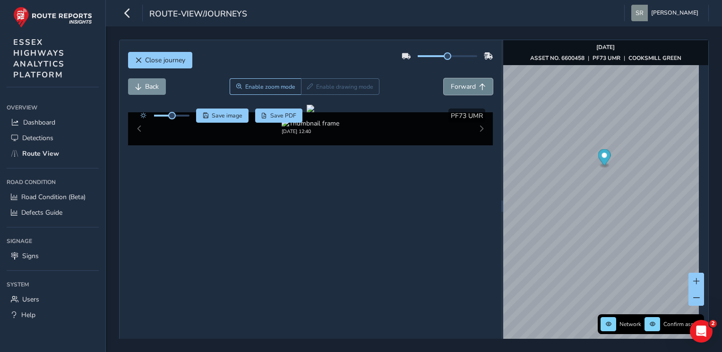
click at [453, 81] on button "Forward" at bounding box center [468, 86] width 49 height 17
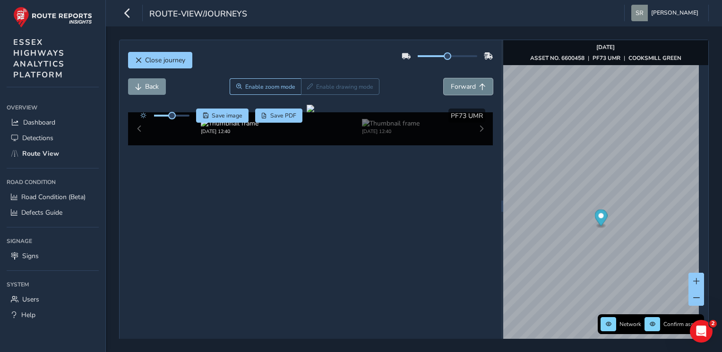
click at [453, 81] on button "Forward" at bounding box center [468, 86] width 49 height 17
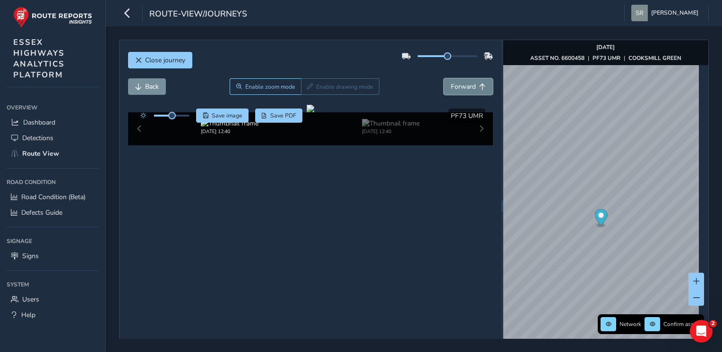
click at [453, 81] on button "Forward" at bounding box center [468, 86] width 49 height 17
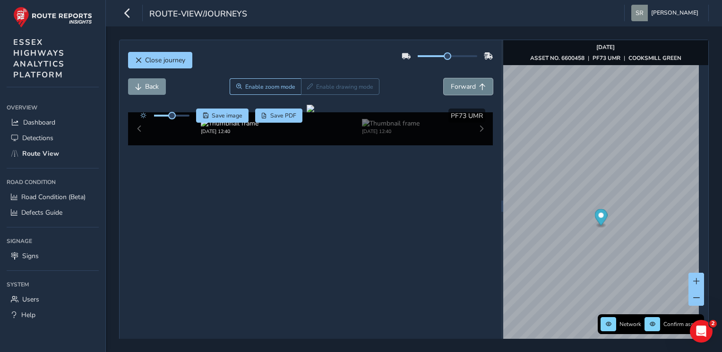
click at [453, 81] on button "Forward" at bounding box center [468, 86] width 49 height 17
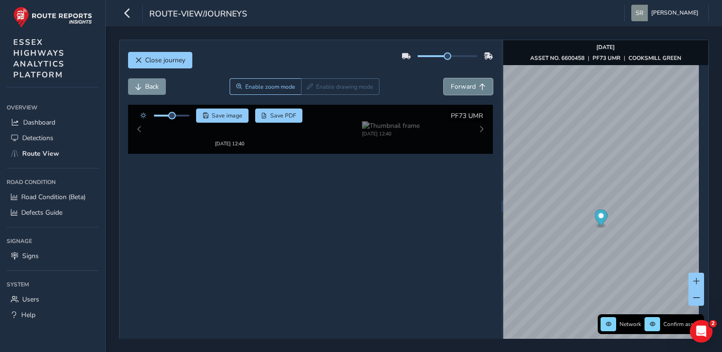
click at [469, 85] on span "Forward" at bounding box center [463, 86] width 25 height 9
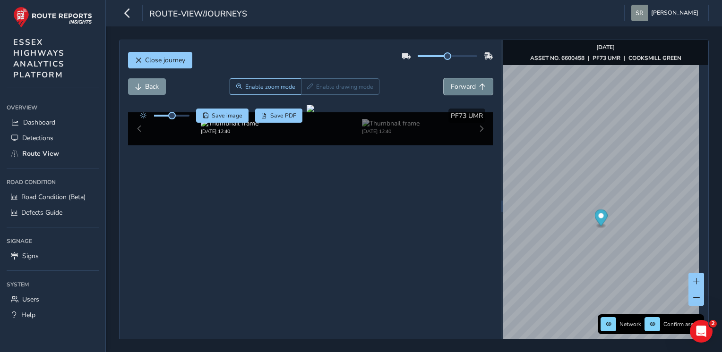
click at [469, 85] on span "Forward" at bounding box center [463, 86] width 25 height 9
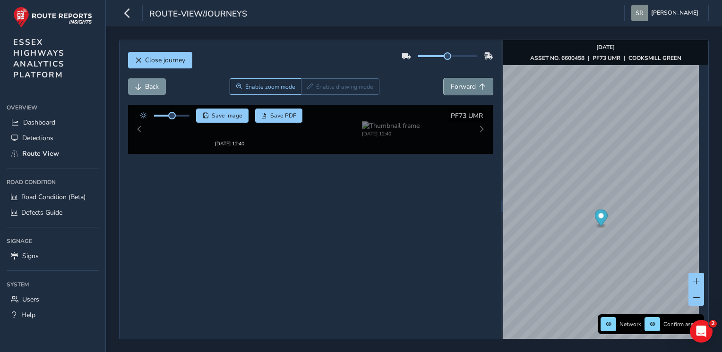
click at [469, 85] on span "Forward" at bounding box center [463, 86] width 25 height 9
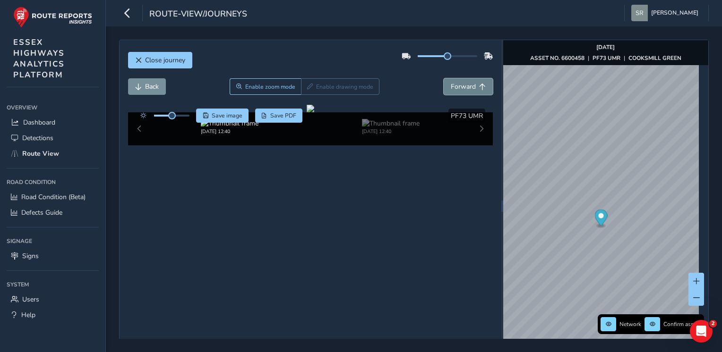
click at [469, 85] on span "Forward" at bounding box center [463, 86] width 25 height 9
click at [461, 88] on span "Forward" at bounding box center [463, 86] width 25 height 9
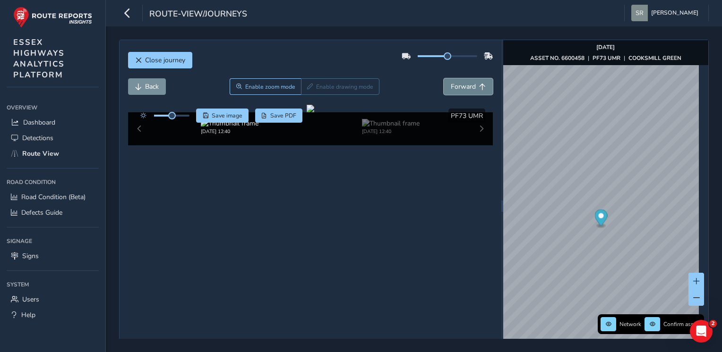
click at [461, 88] on span "Forward" at bounding box center [463, 86] width 25 height 9
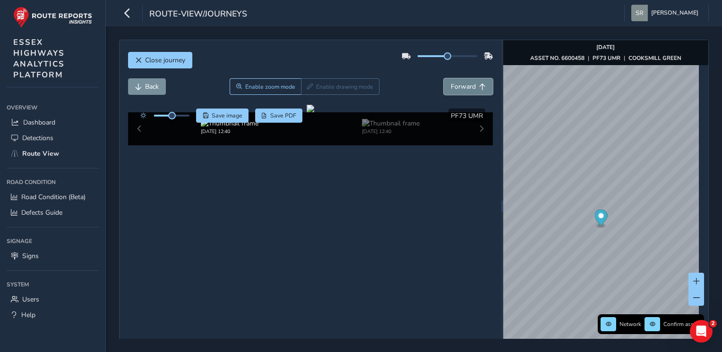
click at [461, 88] on span "Forward" at bounding box center [463, 86] width 25 height 9
click at [459, 83] on span "Forward" at bounding box center [463, 86] width 25 height 9
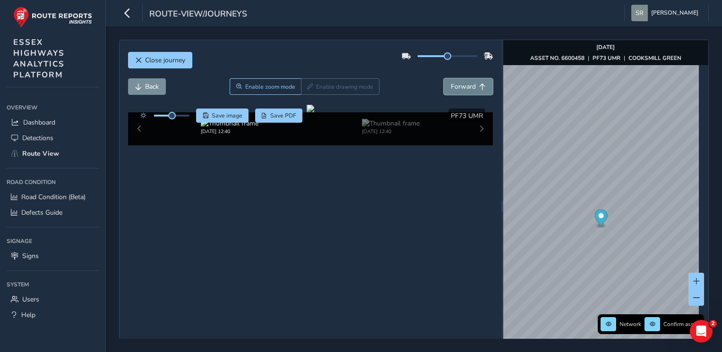
click at [459, 83] on span "Forward" at bounding box center [463, 86] width 25 height 9
click at [314, 112] on div at bounding box center [311, 109] width 8 height 8
click at [472, 91] on button "Forward" at bounding box center [468, 86] width 49 height 17
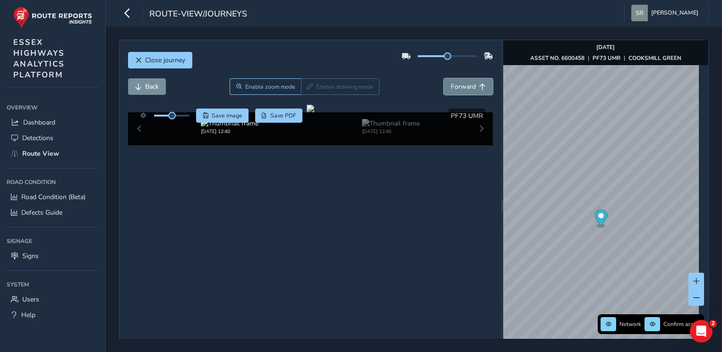
click at [472, 91] on button "Forward" at bounding box center [468, 86] width 49 height 17
click at [467, 86] on span "Forward" at bounding box center [463, 86] width 25 height 9
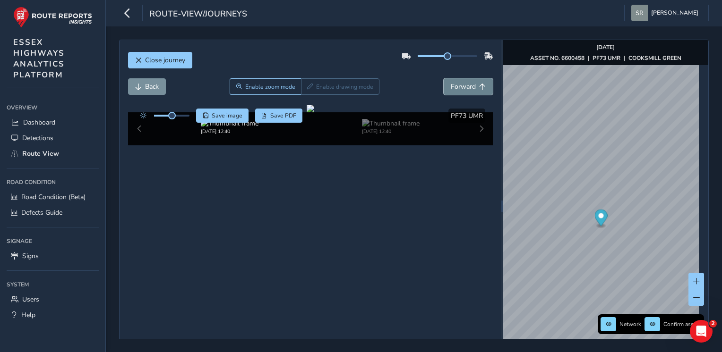
click at [467, 86] on span "Forward" at bounding box center [463, 86] width 25 height 9
click at [153, 50] on div "Close journey" at bounding box center [310, 64] width 365 height 30
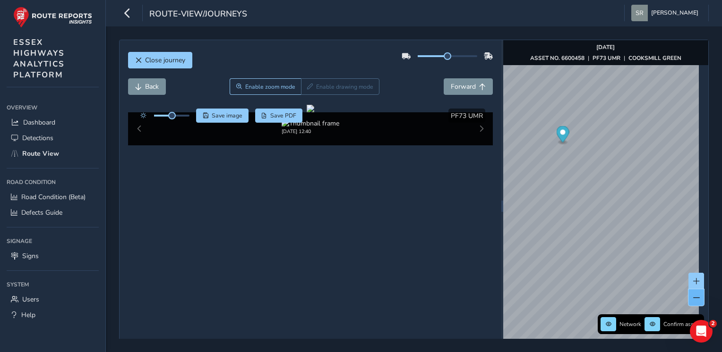
click at [688, 294] on button at bounding box center [696, 298] width 16 height 17
click at [606, 326] on span at bounding box center [609, 325] width 6 height 6
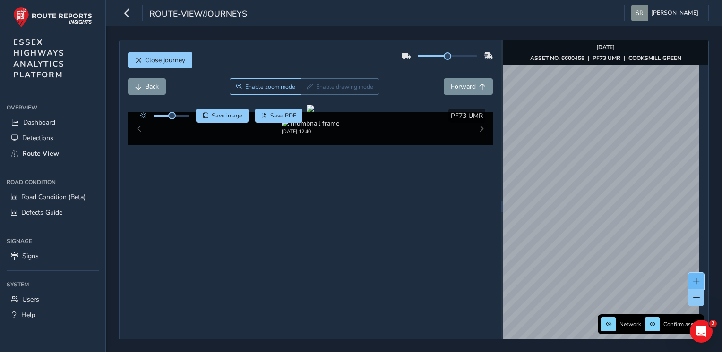
click at [693, 280] on span at bounding box center [696, 281] width 7 height 7
click at [688, 292] on button at bounding box center [696, 298] width 16 height 17
click at [606, 324] on span at bounding box center [609, 325] width 6 height 6
click at [160, 60] on span "Close journey" at bounding box center [165, 60] width 40 height 9
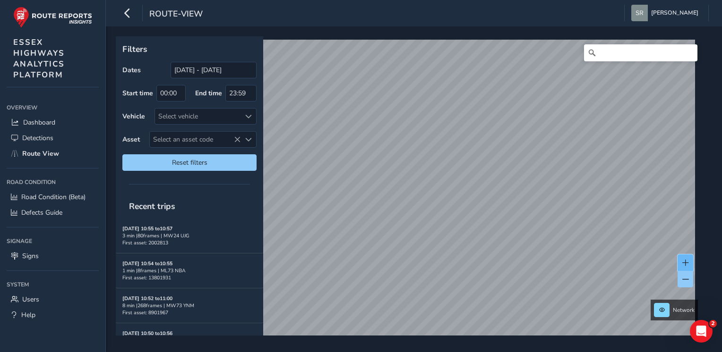
click at [684, 265] on span at bounding box center [685, 263] width 7 height 7
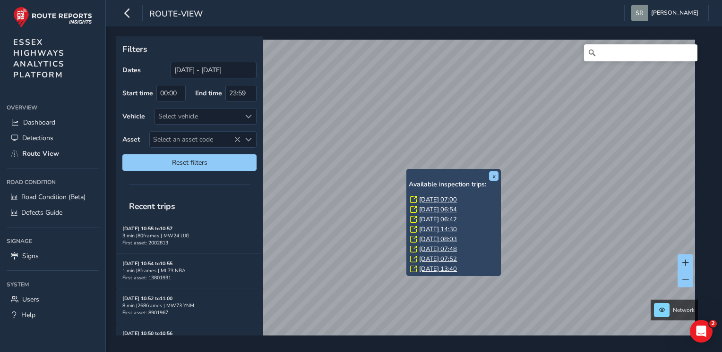
click at [452, 198] on link "[DATE] 07:00" at bounding box center [438, 200] width 38 height 9
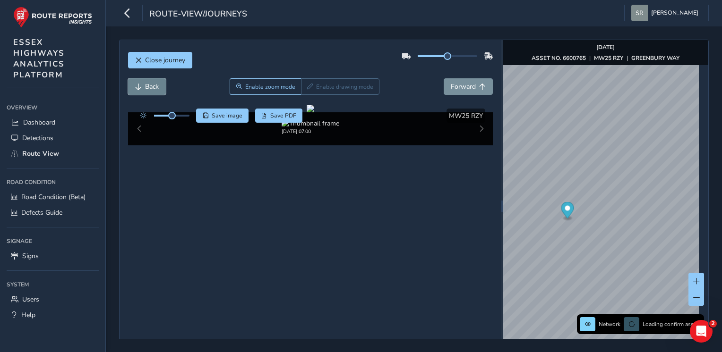
click at [154, 87] on span "Back" at bounding box center [152, 86] width 14 height 9
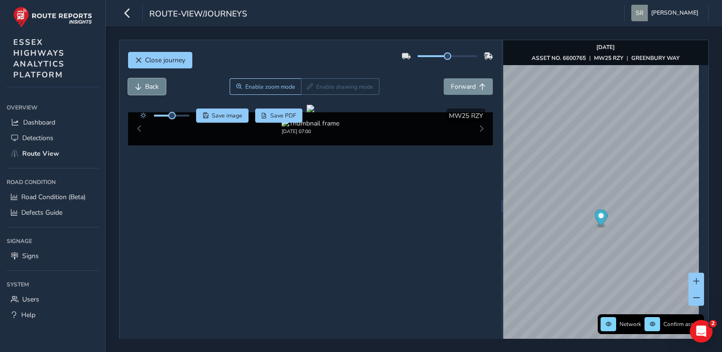
click at [154, 87] on span "Back" at bounding box center [152, 86] width 14 height 9
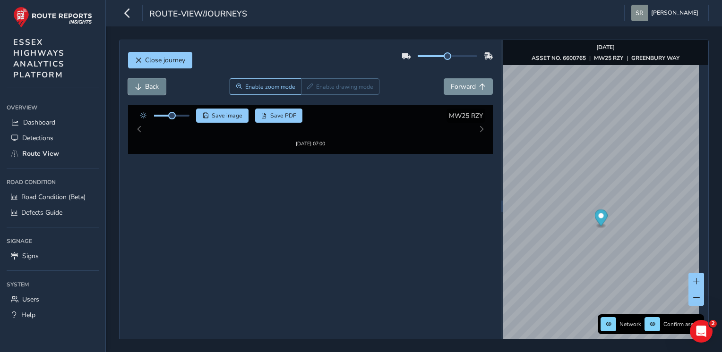
click at [154, 87] on span "Back" at bounding box center [152, 86] width 14 height 9
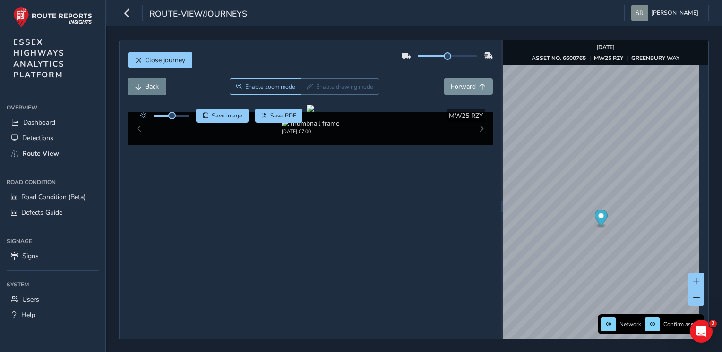
click at [154, 87] on span "Back" at bounding box center [152, 86] width 14 height 9
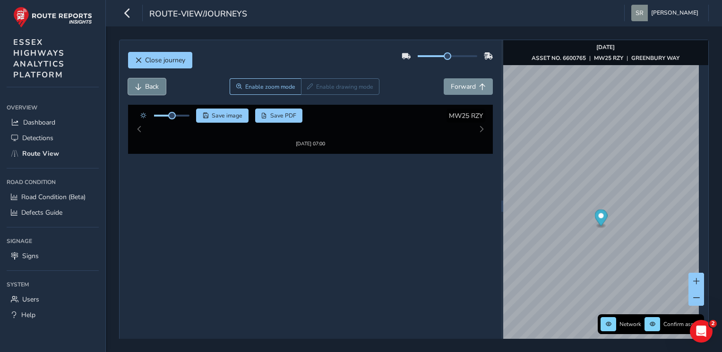
click at [154, 87] on span "Back" at bounding box center [152, 86] width 14 height 9
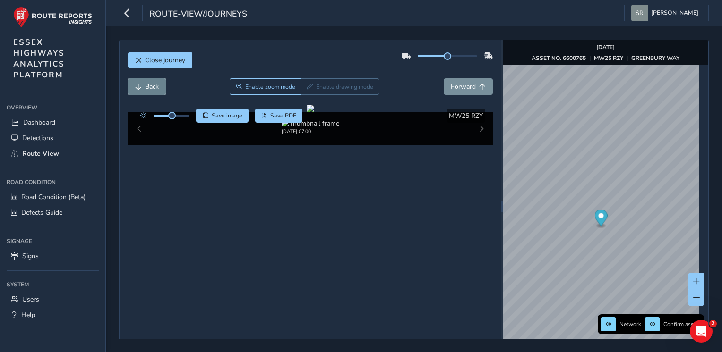
click at [154, 87] on span "Back" at bounding box center [152, 86] width 14 height 9
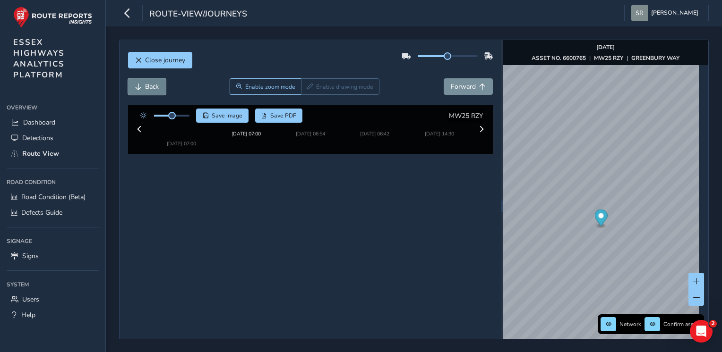
click at [154, 87] on span "Back" at bounding box center [152, 86] width 14 height 9
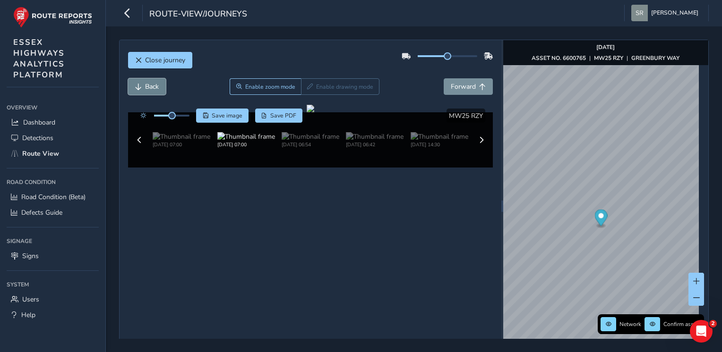
click at [154, 87] on span "Back" at bounding box center [152, 86] width 14 height 9
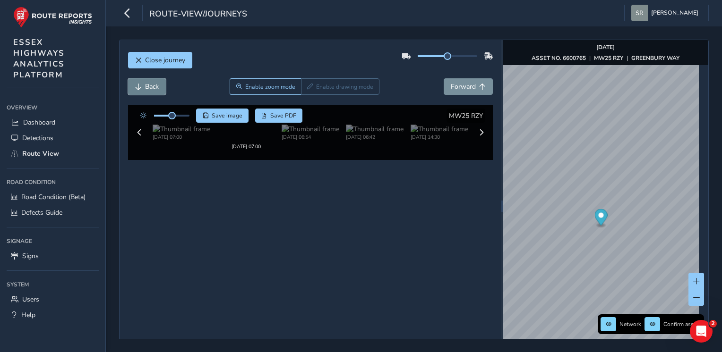
click at [154, 87] on span "Back" at bounding box center [152, 86] width 14 height 9
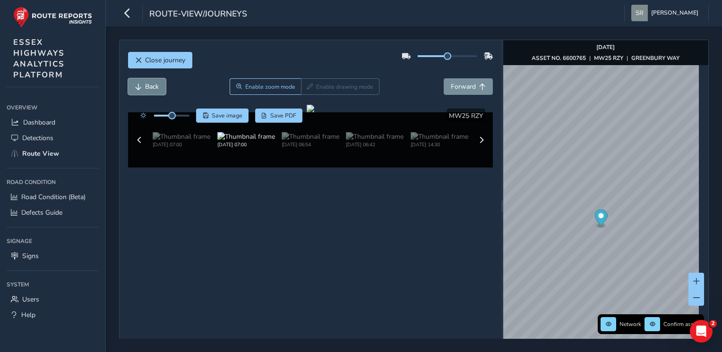
click at [154, 87] on span "Back" at bounding box center [152, 86] width 14 height 9
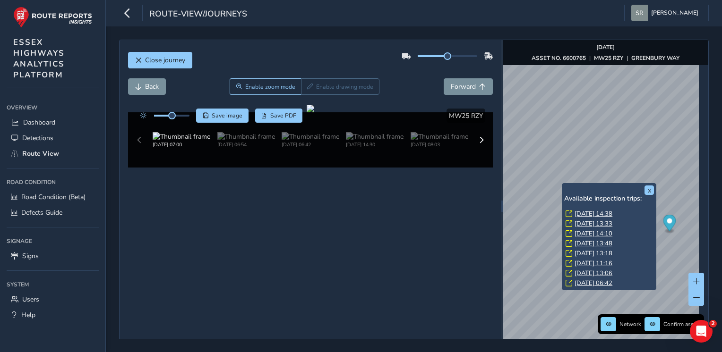
click at [587, 212] on link "[DATE] 14:38" at bounding box center [593, 214] width 38 height 9
click at [599, 222] on link "[DATE] 13:33" at bounding box center [593, 224] width 38 height 9
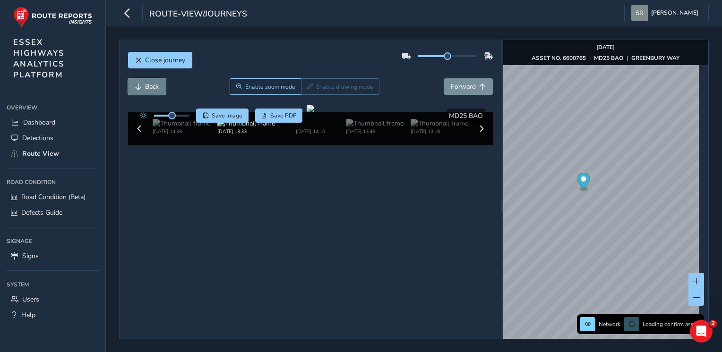
click at [146, 86] on span "Back" at bounding box center [152, 86] width 14 height 9
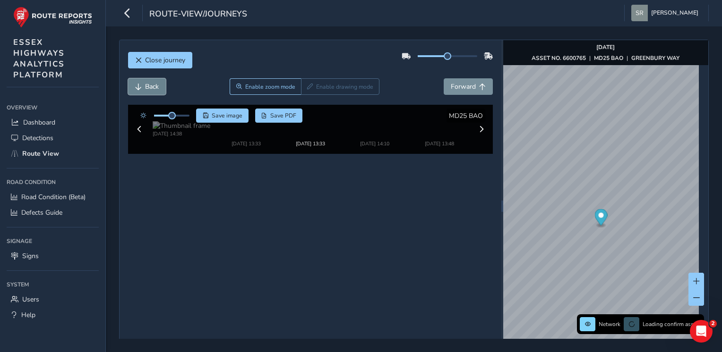
click at [146, 86] on span "Back" at bounding box center [152, 86] width 14 height 9
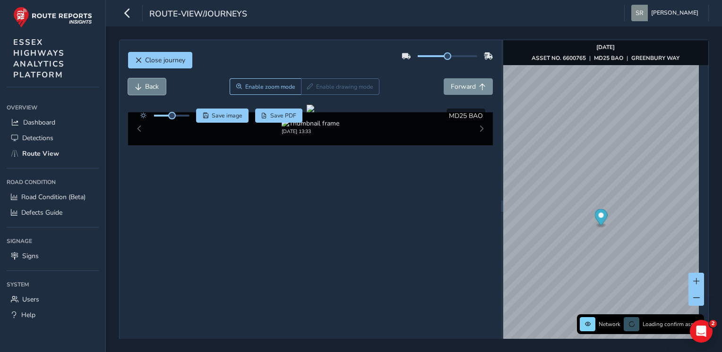
click at [146, 86] on span "Back" at bounding box center [152, 86] width 14 height 9
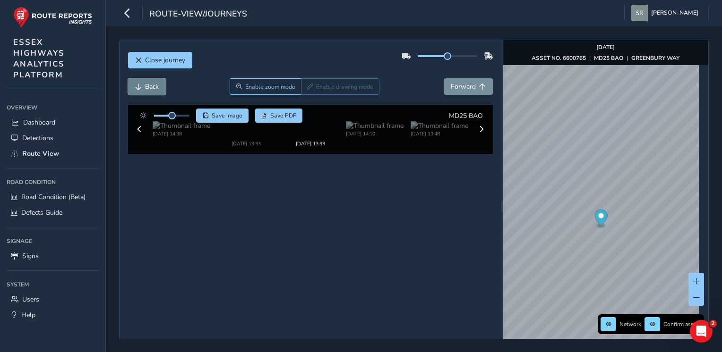
click at [146, 86] on span "Back" at bounding box center [152, 86] width 14 height 9
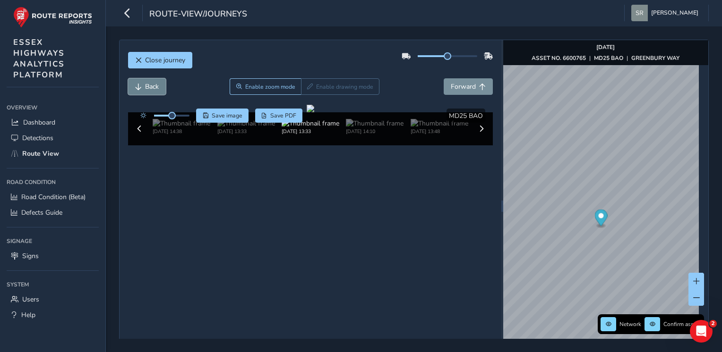
click at [146, 86] on span "Back" at bounding box center [152, 86] width 14 height 9
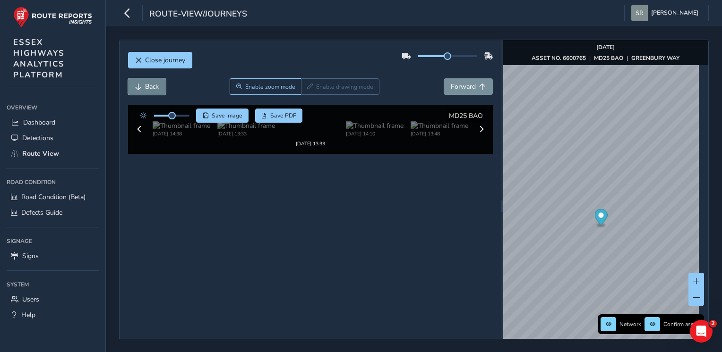
click at [146, 86] on span "Back" at bounding box center [152, 86] width 14 height 9
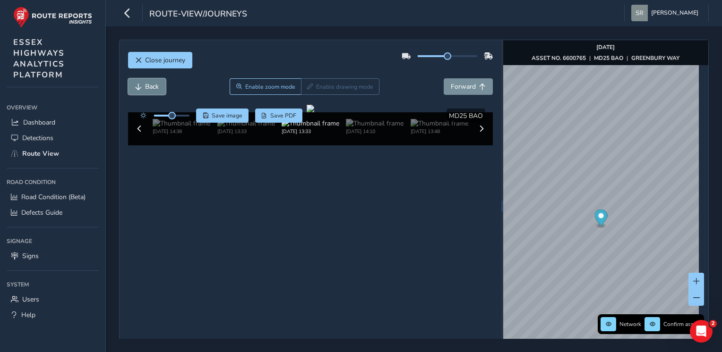
click at [146, 86] on span "Back" at bounding box center [152, 86] width 14 height 9
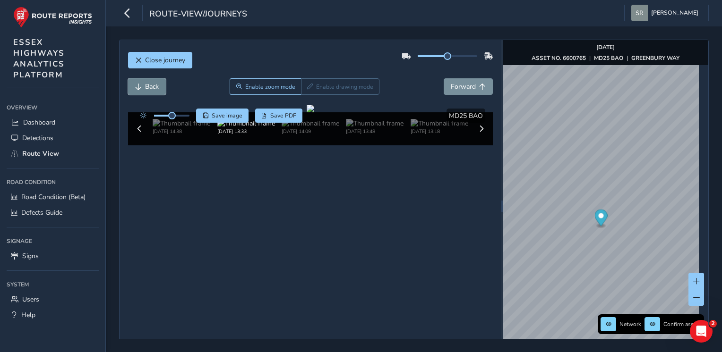
click at [137, 89] on span "Back" at bounding box center [138, 87] width 7 height 7
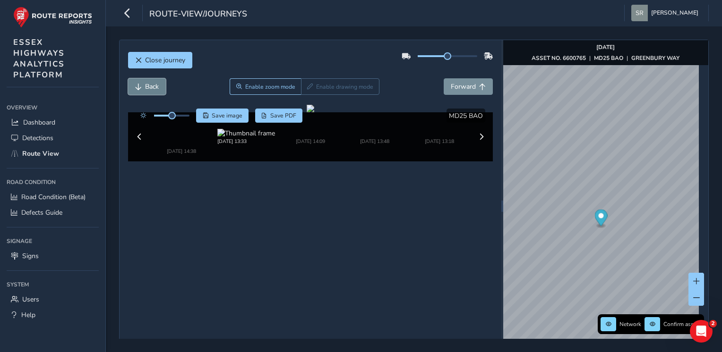
click at [137, 89] on span "Back" at bounding box center [138, 87] width 7 height 7
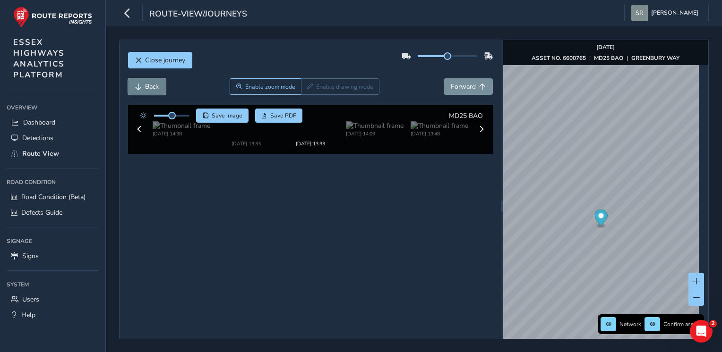
click at [137, 89] on span "Back" at bounding box center [138, 87] width 7 height 7
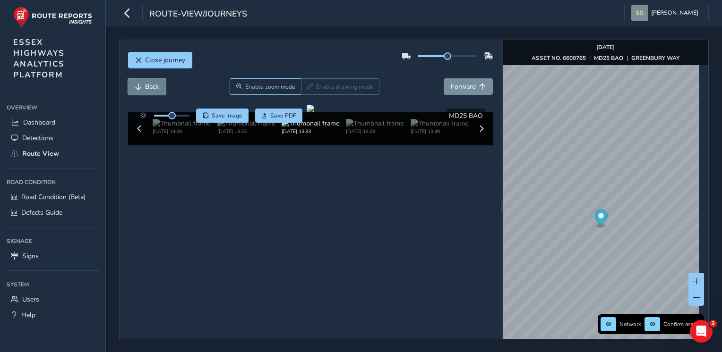
click at [137, 89] on span "Back" at bounding box center [138, 87] width 7 height 7
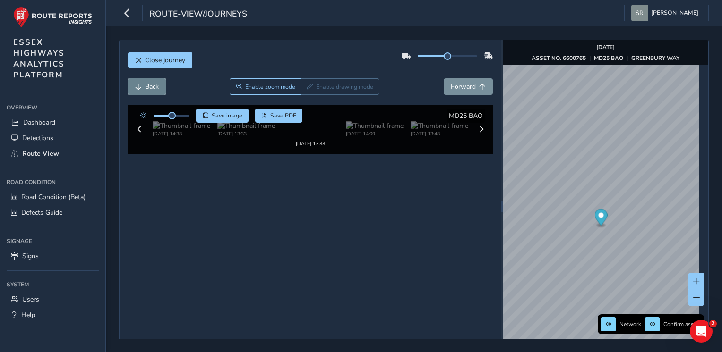
click at [137, 89] on span "Back" at bounding box center [138, 87] width 7 height 7
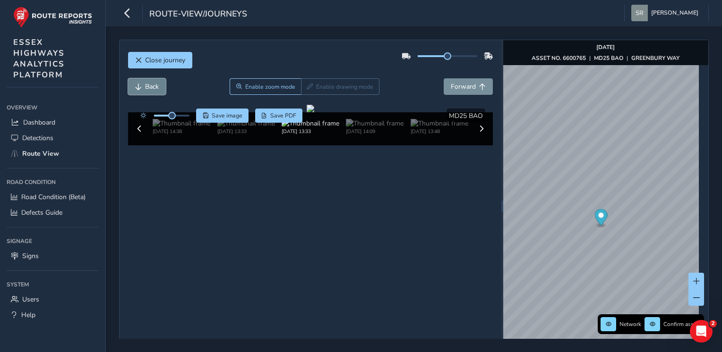
click at [137, 89] on span "Back" at bounding box center [138, 87] width 7 height 7
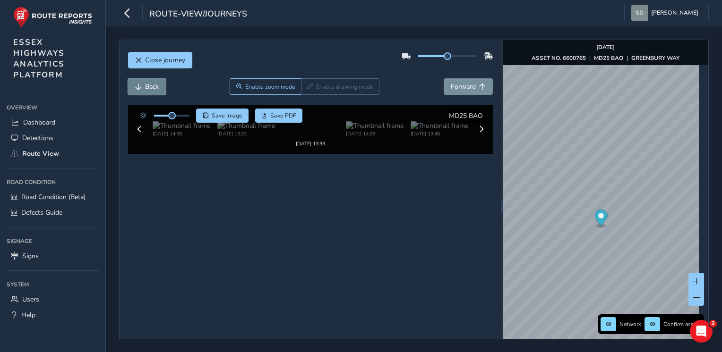
click at [137, 89] on span "Back" at bounding box center [138, 87] width 7 height 7
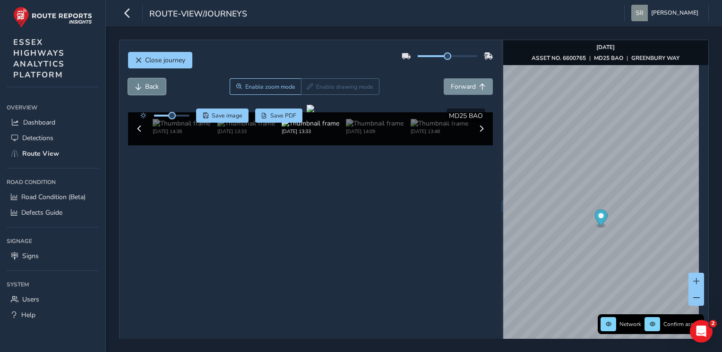
click at [137, 89] on span "Back" at bounding box center [138, 87] width 7 height 7
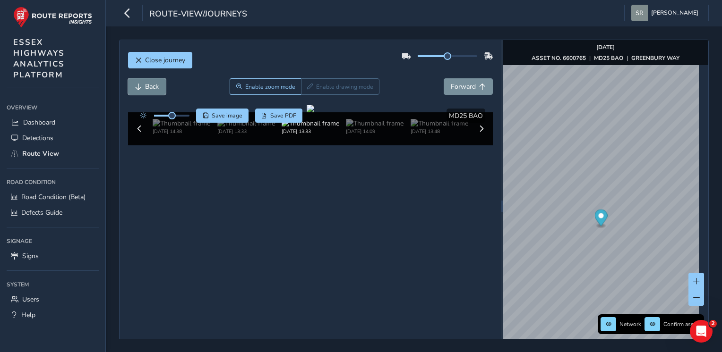
click at [137, 89] on span "Back" at bounding box center [138, 87] width 7 height 7
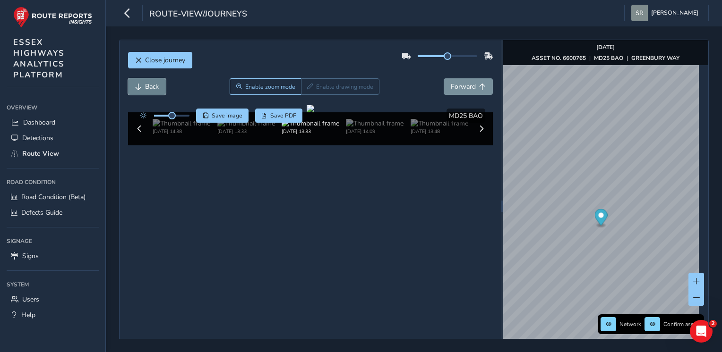
click at [137, 89] on span "Back" at bounding box center [138, 87] width 7 height 7
drag, startPoint x: 172, startPoint y: 115, endPoint x: 181, endPoint y: 116, distance: 9.0
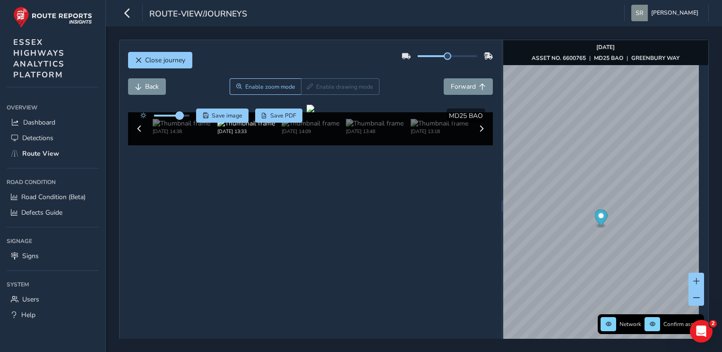
click at [181, 116] on span at bounding box center [180, 116] width 8 height 8
click at [470, 80] on button "Forward" at bounding box center [468, 86] width 49 height 17
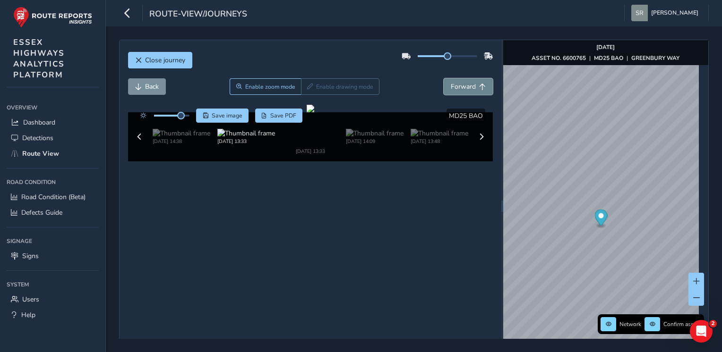
click at [470, 80] on button "Forward" at bounding box center [468, 86] width 49 height 17
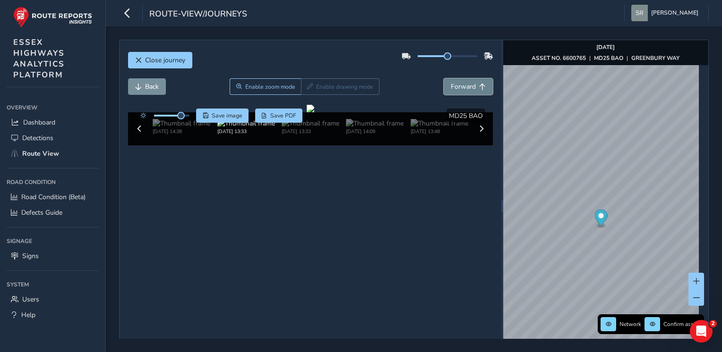
click at [470, 80] on button "Forward" at bounding box center [468, 86] width 49 height 17
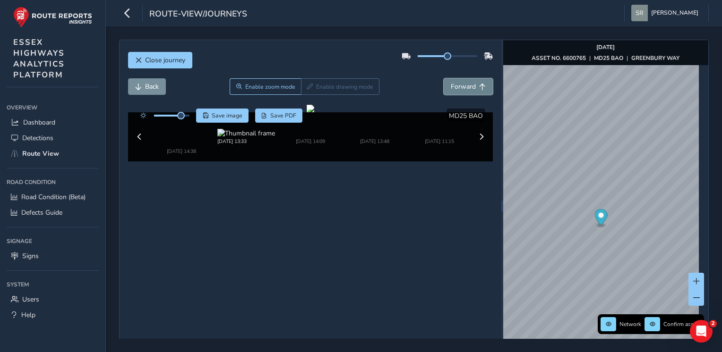
click at [470, 80] on button "Forward" at bounding box center [468, 86] width 49 height 17
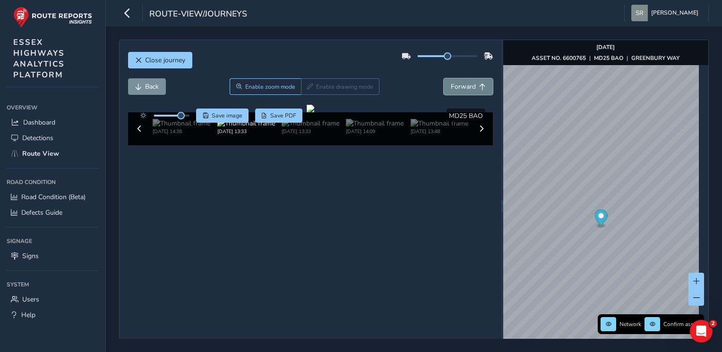
click at [470, 80] on button "Forward" at bounding box center [468, 86] width 49 height 17
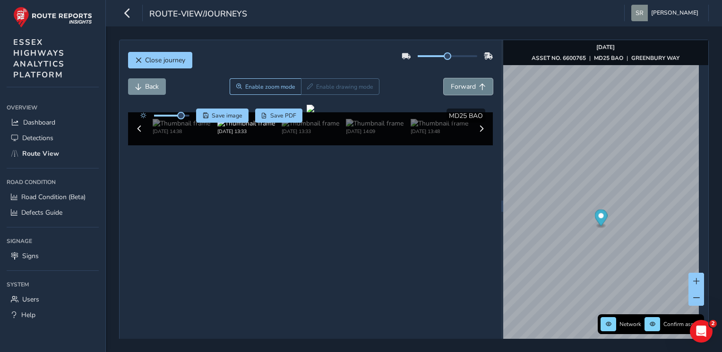
click at [470, 80] on button "Forward" at bounding box center [468, 86] width 49 height 17
click at [466, 93] on button "Forward" at bounding box center [468, 86] width 49 height 17
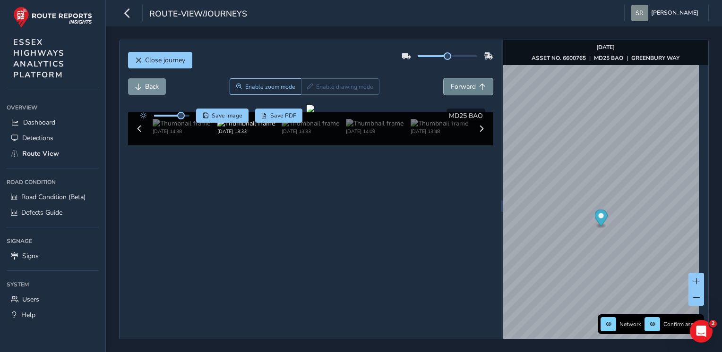
click at [466, 93] on button "Forward" at bounding box center [468, 86] width 49 height 17
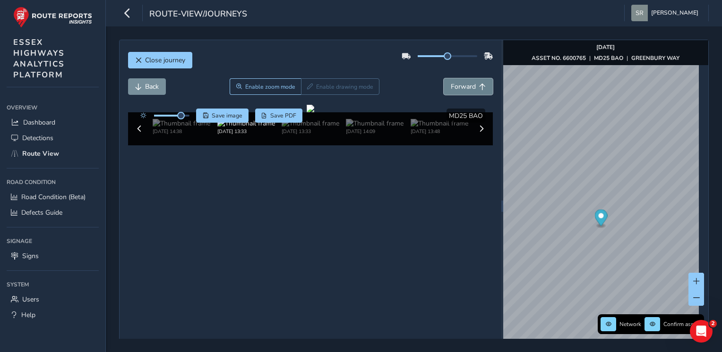
click at [466, 93] on button "Forward" at bounding box center [468, 86] width 49 height 17
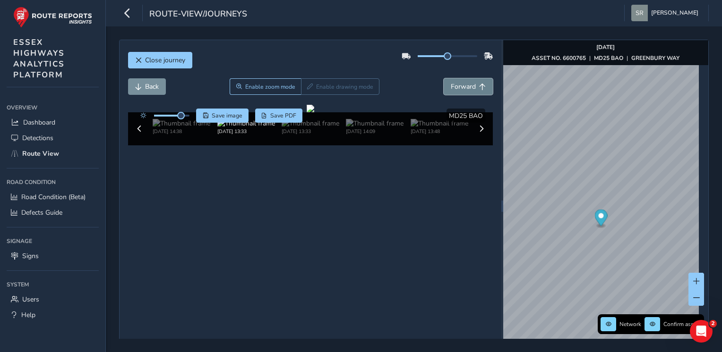
click at [466, 93] on button "Forward" at bounding box center [468, 86] width 49 height 17
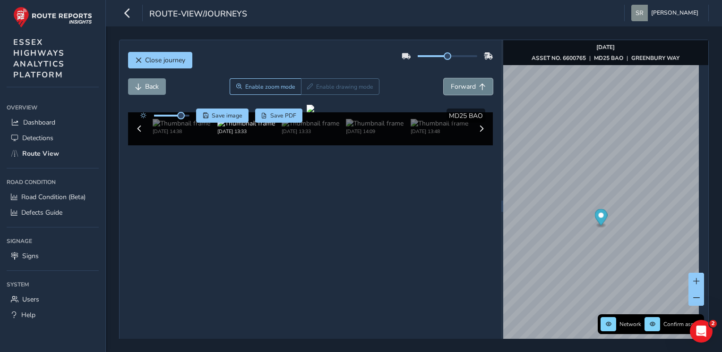
click at [466, 93] on button "Forward" at bounding box center [468, 86] width 49 height 17
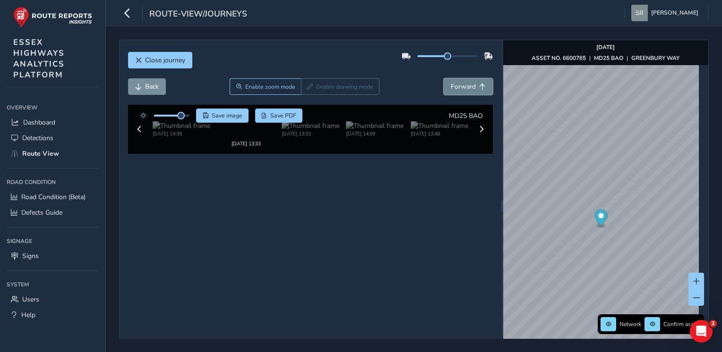
click at [466, 93] on button "Forward" at bounding box center [468, 86] width 49 height 17
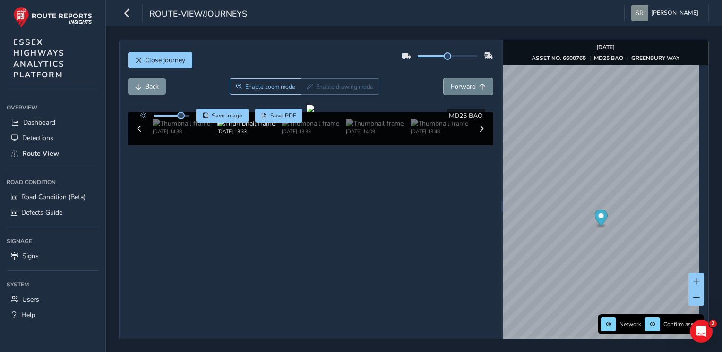
click at [466, 93] on button "Forward" at bounding box center [468, 86] width 49 height 17
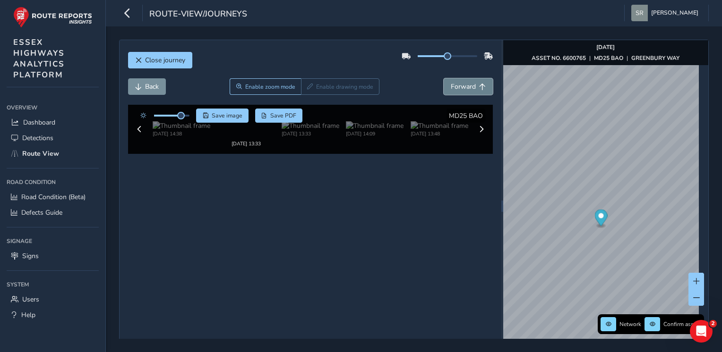
click at [466, 93] on button "Forward" at bounding box center [468, 86] width 49 height 17
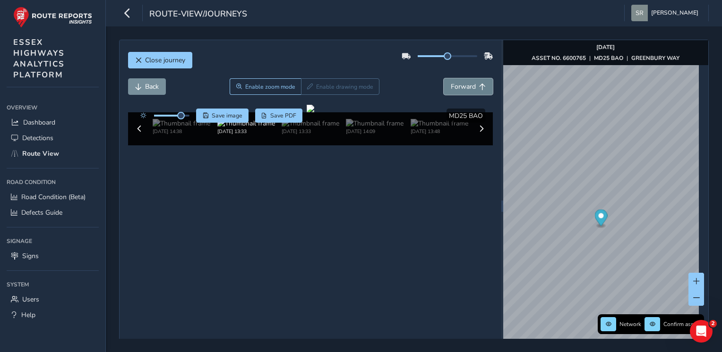
click at [466, 93] on button "Forward" at bounding box center [468, 86] width 49 height 17
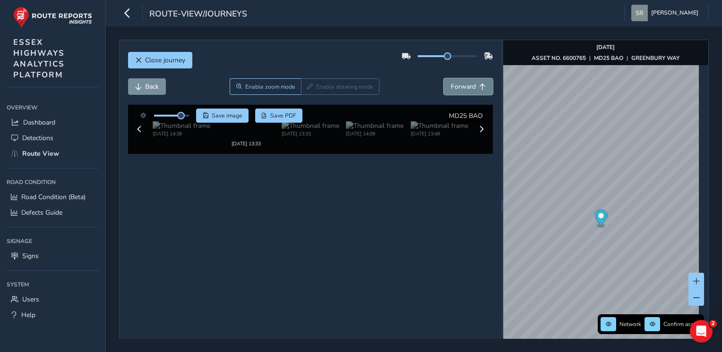
click at [470, 89] on span "Forward" at bounding box center [463, 86] width 25 height 9
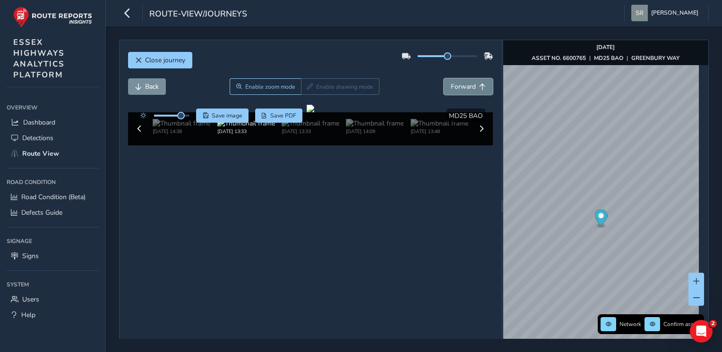
click at [470, 89] on span "Forward" at bounding box center [463, 86] width 25 height 9
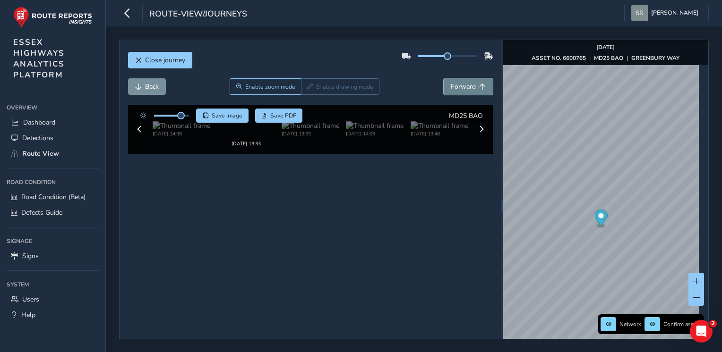
click at [470, 89] on span "Forward" at bounding box center [463, 86] width 25 height 9
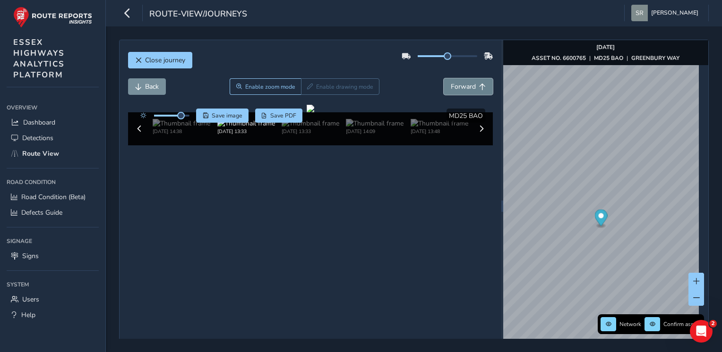
click at [470, 89] on span "Forward" at bounding box center [463, 86] width 25 height 9
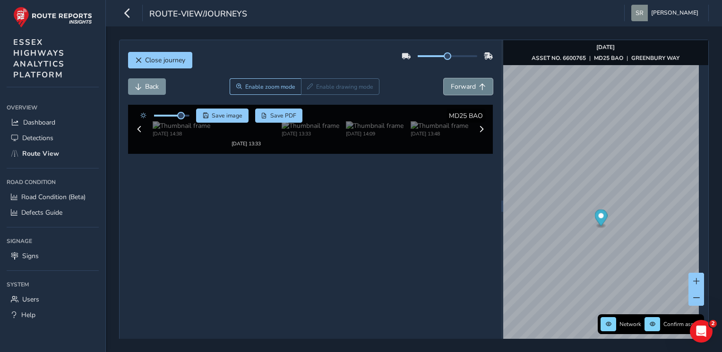
click at [470, 89] on span "Forward" at bounding box center [463, 86] width 25 height 9
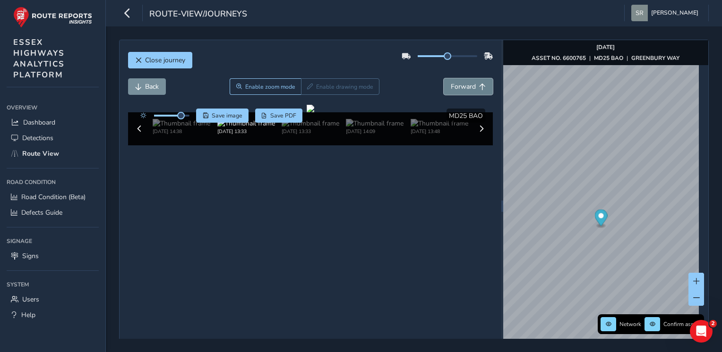
click at [470, 89] on span "Forward" at bounding box center [463, 86] width 25 height 9
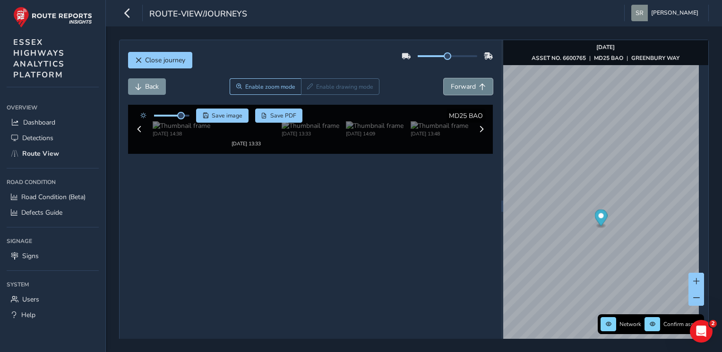
click at [470, 89] on span "Forward" at bounding box center [463, 86] width 25 height 9
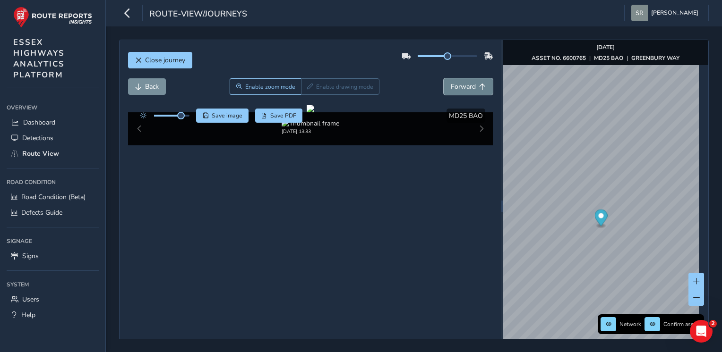
click at [470, 89] on span "Forward" at bounding box center [463, 86] width 25 height 9
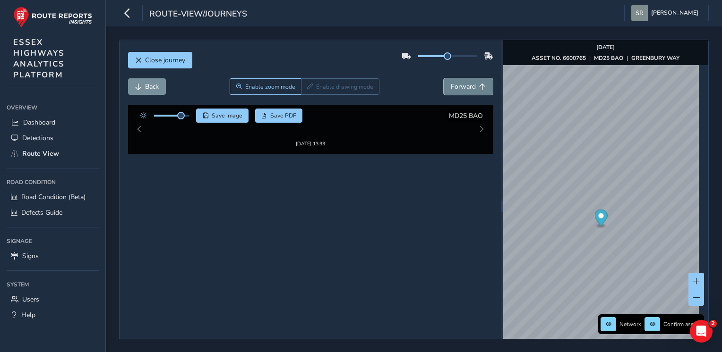
click at [470, 89] on span "Forward" at bounding box center [463, 86] width 25 height 9
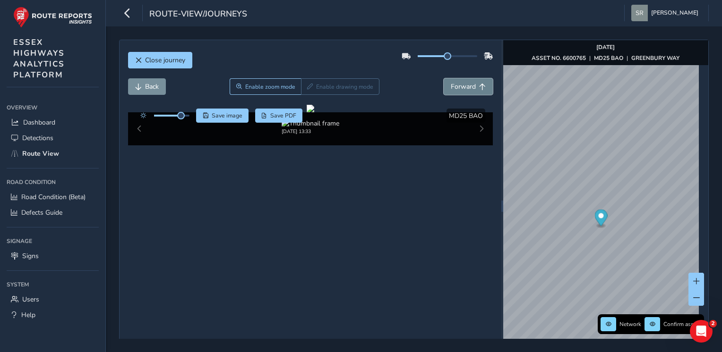
click at [470, 89] on span "Forward" at bounding box center [463, 86] width 25 height 9
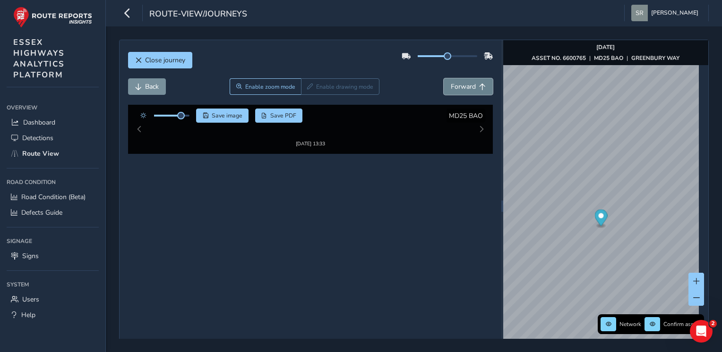
click at [470, 89] on span "Forward" at bounding box center [463, 86] width 25 height 9
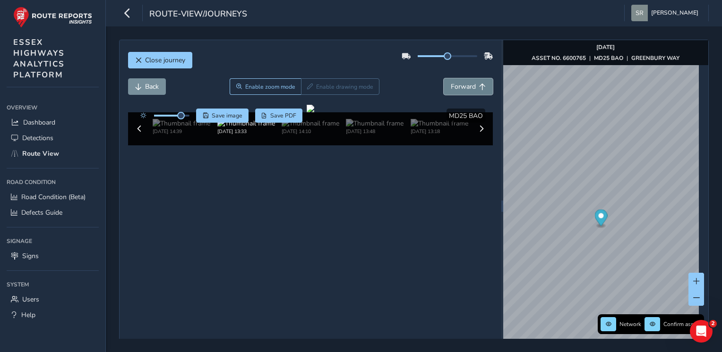
click at [460, 86] on span "Forward" at bounding box center [463, 86] width 25 height 9
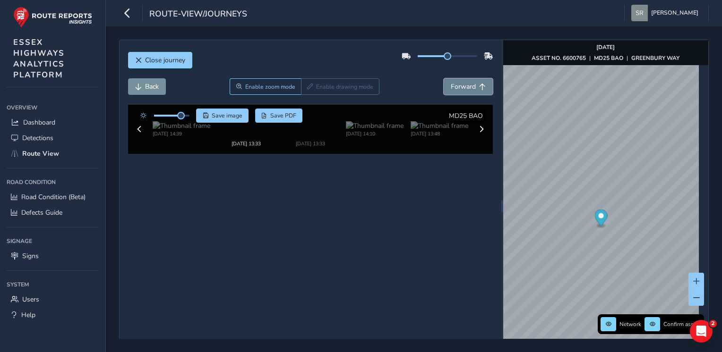
click at [460, 86] on span "Forward" at bounding box center [463, 86] width 25 height 9
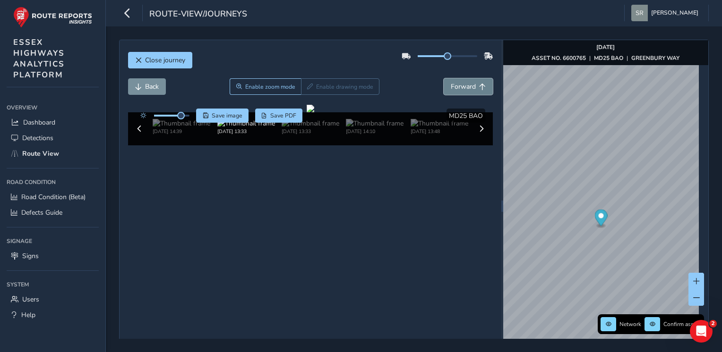
click at [460, 86] on span "Forward" at bounding box center [463, 86] width 25 height 9
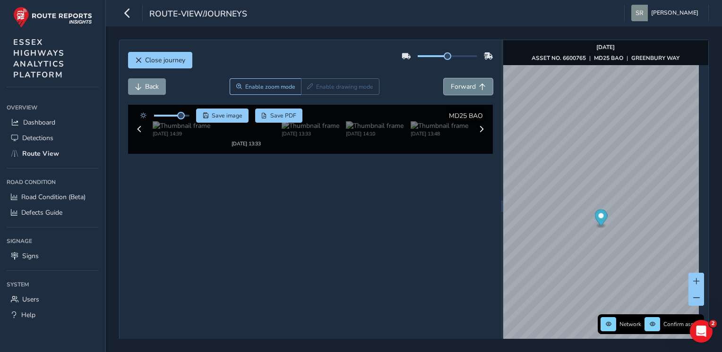
click at [460, 86] on span "Forward" at bounding box center [463, 86] width 25 height 9
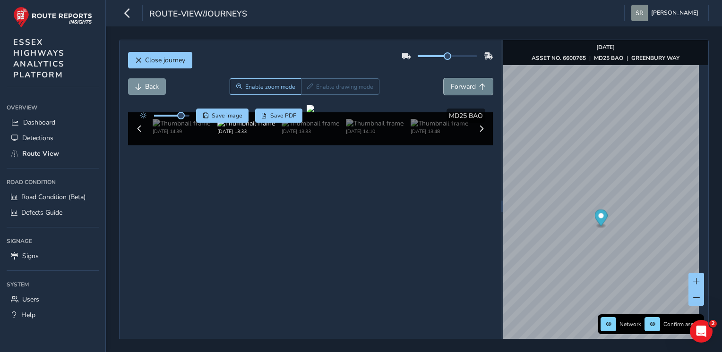
click at [460, 86] on span "Forward" at bounding box center [463, 86] width 25 height 9
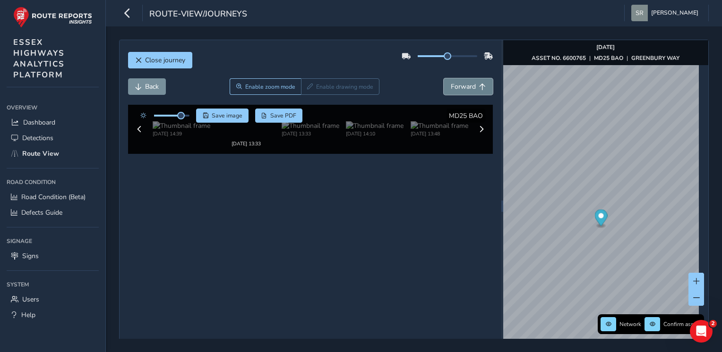
click at [460, 86] on span "Forward" at bounding box center [463, 86] width 25 height 9
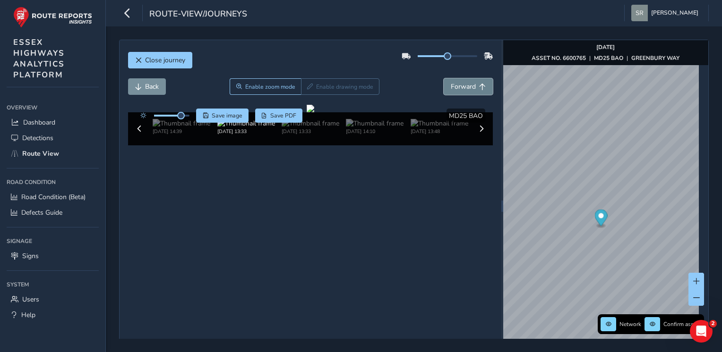
click at [460, 86] on span "Forward" at bounding box center [463, 86] width 25 height 9
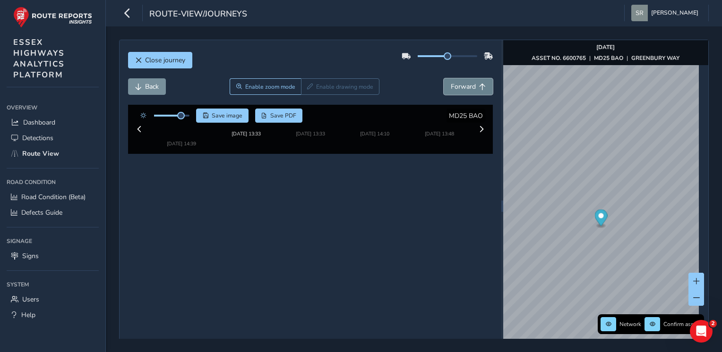
click at [460, 86] on span "Forward" at bounding box center [463, 86] width 25 height 9
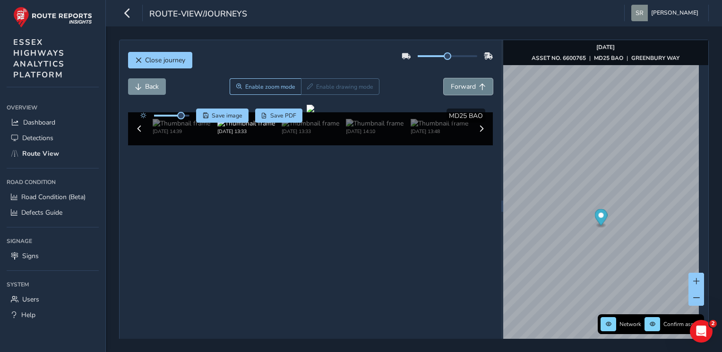
click at [460, 86] on span "Forward" at bounding box center [463, 86] width 25 height 9
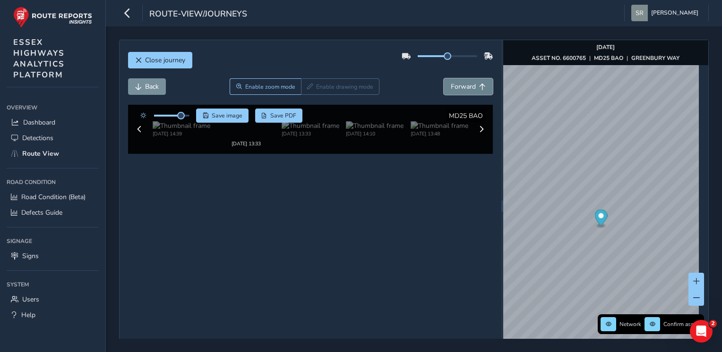
click at [460, 86] on span "Forward" at bounding box center [463, 86] width 25 height 9
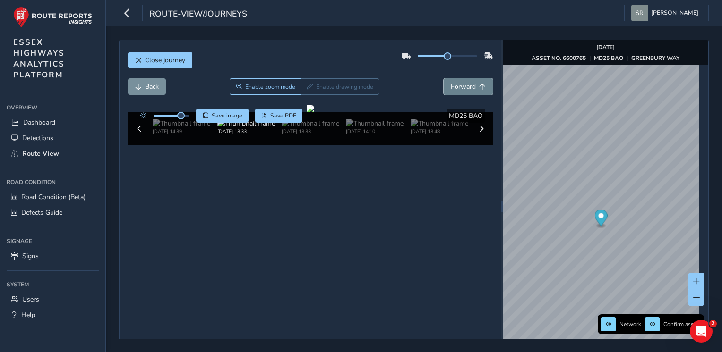
click at [460, 86] on span "Forward" at bounding box center [463, 86] width 25 height 9
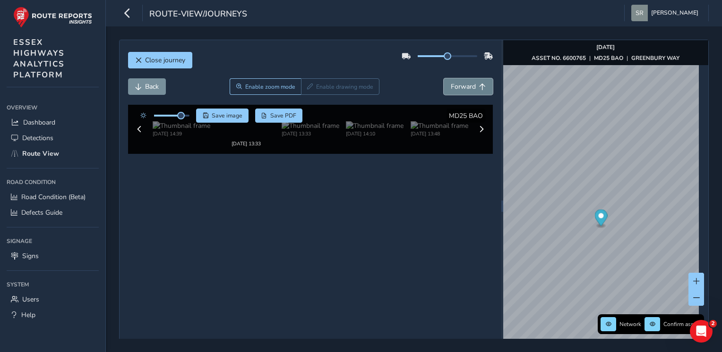
click at [460, 86] on span "Forward" at bounding box center [463, 86] width 25 height 9
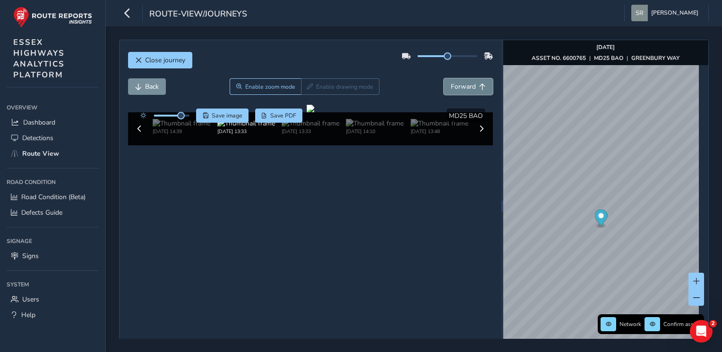
click at [460, 86] on span "Forward" at bounding box center [463, 86] width 25 height 9
click at [468, 89] on span "Forward" at bounding box center [463, 86] width 25 height 9
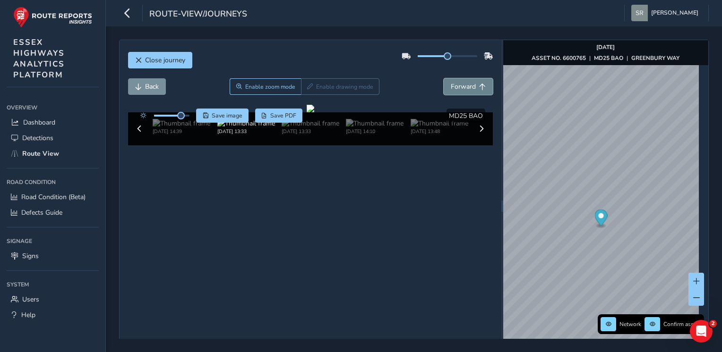
click at [468, 89] on span "Forward" at bounding box center [463, 86] width 25 height 9
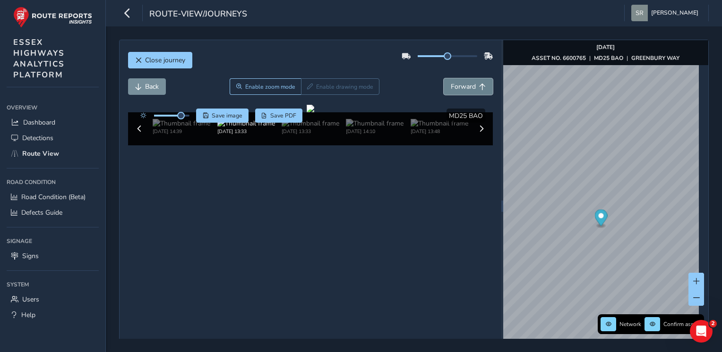
click at [468, 89] on span "Forward" at bounding box center [463, 86] width 25 height 9
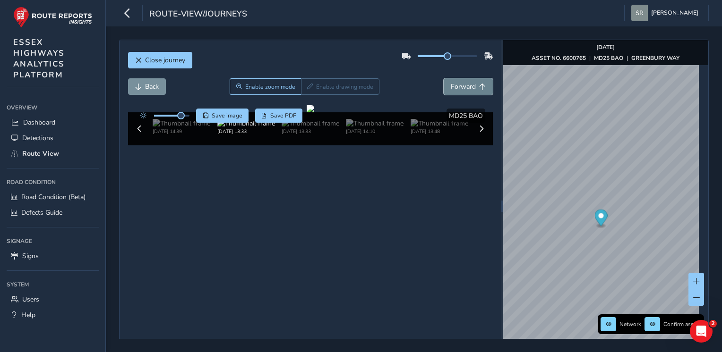
click at [468, 89] on span "Forward" at bounding box center [463, 86] width 25 height 9
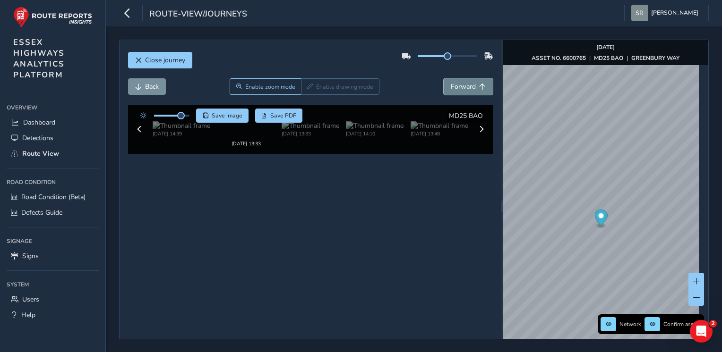
click at [468, 89] on span "Forward" at bounding box center [463, 86] width 25 height 9
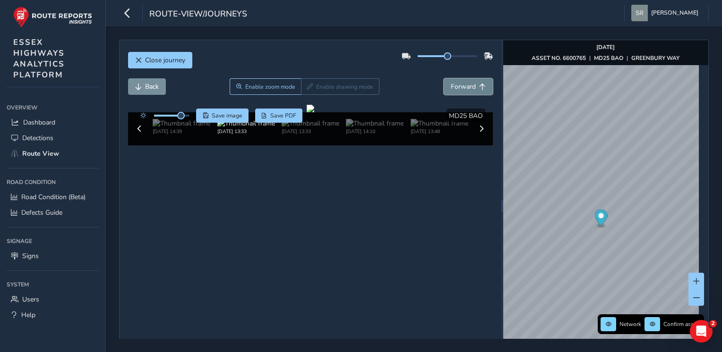
click at [468, 89] on span "Forward" at bounding box center [463, 86] width 25 height 9
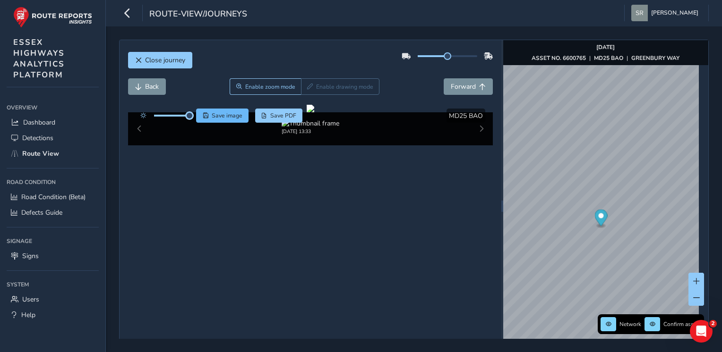
drag, startPoint x: 181, startPoint y: 114, endPoint x: 198, endPoint y: 114, distance: 17.0
click at [198, 114] on div "Save image Save PDF" at bounding box center [219, 116] width 167 height 14
click at [461, 80] on button "Forward" at bounding box center [468, 86] width 49 height 17
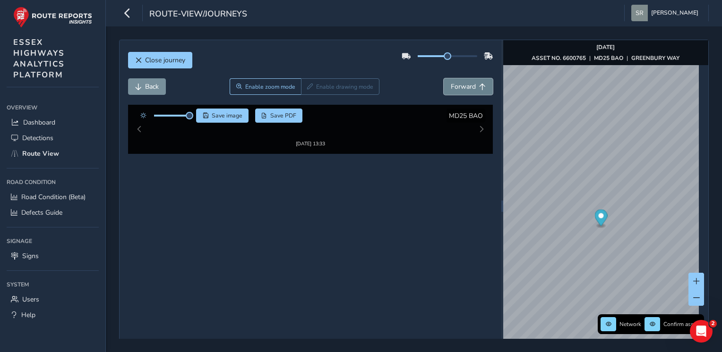
click at [461, 80] on button "Forward" at bounding box center [468, 86] width 49 height 17
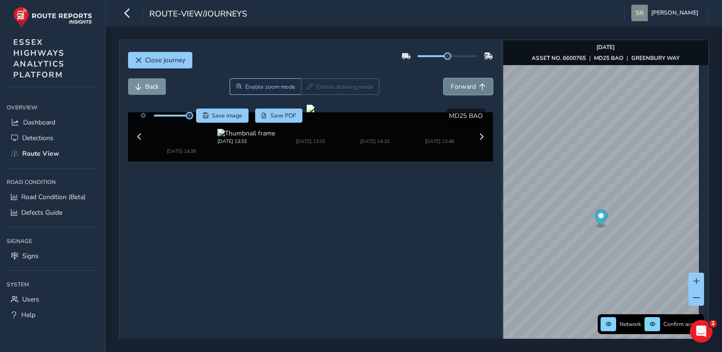
click at [461, 80] on button "Forward" at bounding box center [468, 86] width 49 height 17
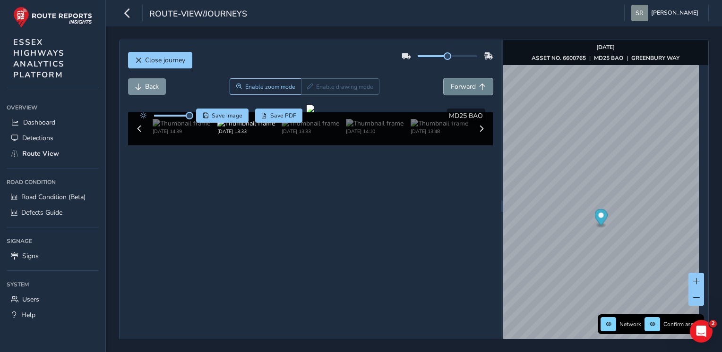
click at [461, 80] on button "Forward" at bounding box center [468, 86] width 49 height 17
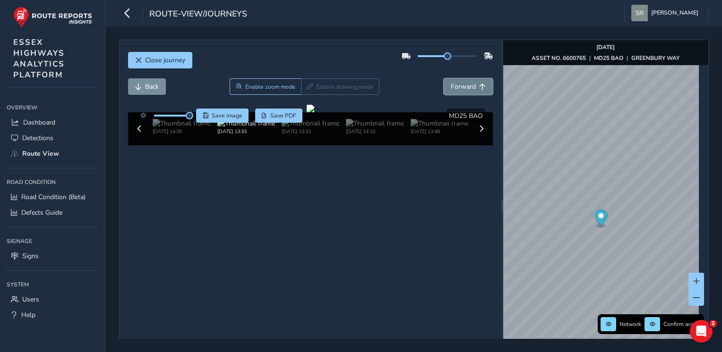
click at [461, 80] on button "Forward" at bounding box center [468, 86] width 49 height 17
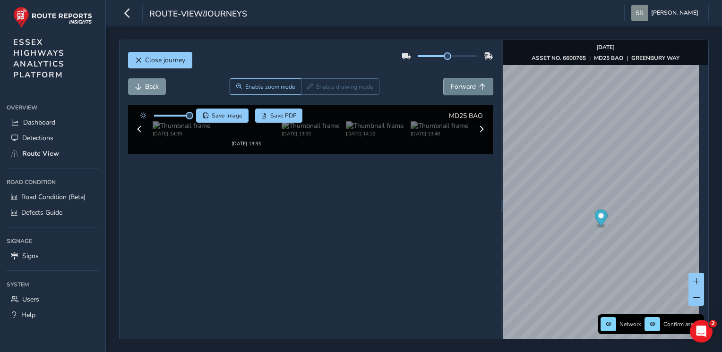
click at [461, 80] on button "Forward" at bounding box center [468, 86] width 49 height 17
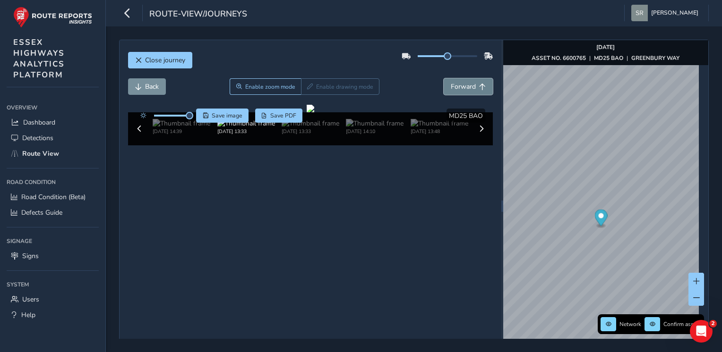
click at [461, 80] on button "Forward" at bounding box center [468, 86] width 49 height 17
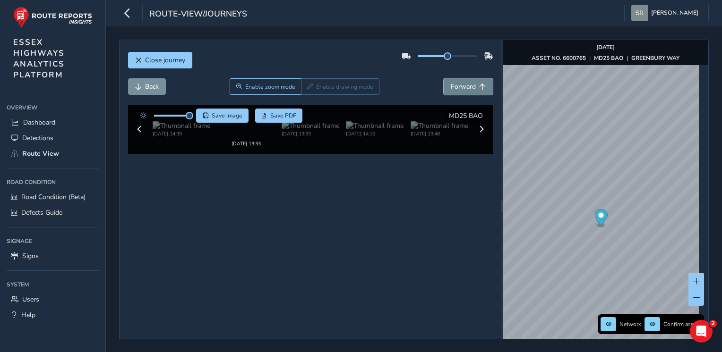
click at [461, 80] on button "Forward" at bounding box center [468, 86] width 49 height 17
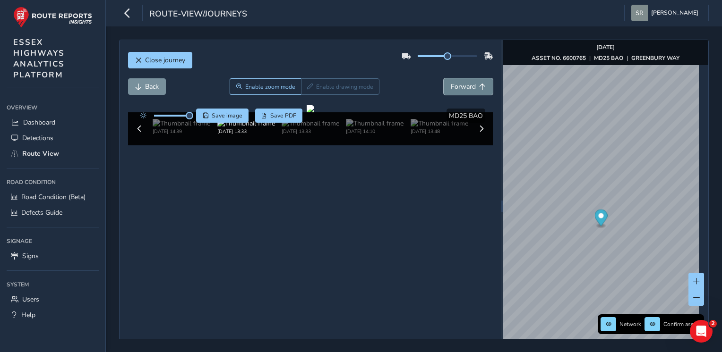
click at [461, 80] on button "Forward" at bounding box center [468, 86] width 49 height 17
click at [467, 82] on span "Forward" at bounding box center [463, 86] width 25 height 9
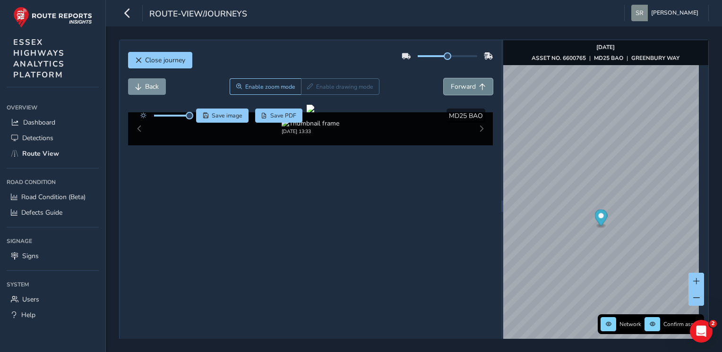
click at [467, 82] on span "Forward" at bounding box center [463, 86] width 25 height 9
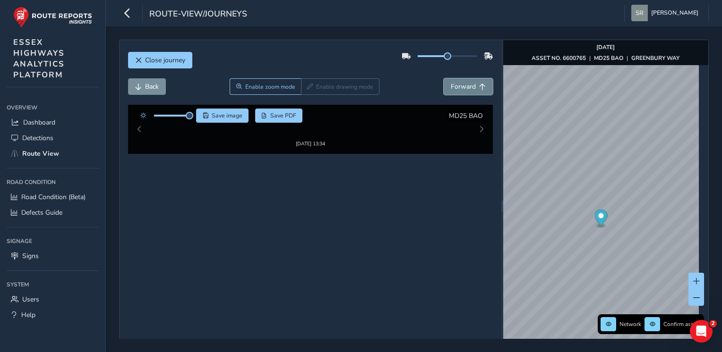
click at [467, 82] on span "Forward" at bounding box center [463, 86] width 25 height 9
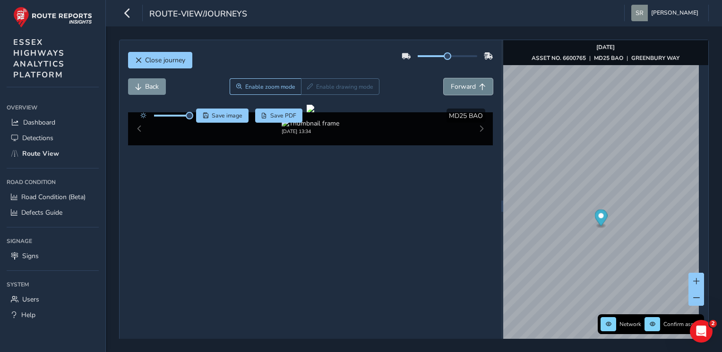
click at [467, 82] on span "Forward" at bounding box center [463, 86] width 25 height 9
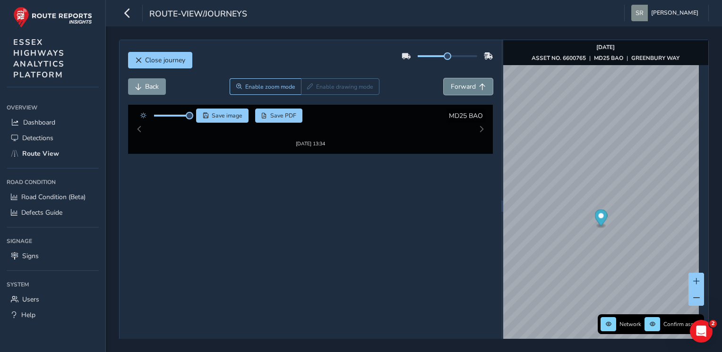
click at [467, 82] on span "Forward" at bounding box center [463, 86] width 25 height 9
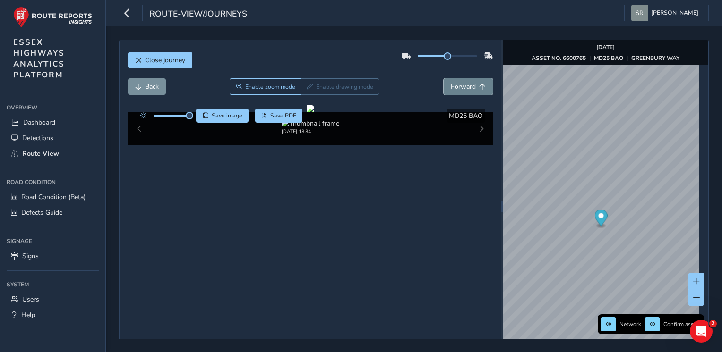
click at [467, 82] on span "Forward" at bounding box center [463, 86] width 25 height 9
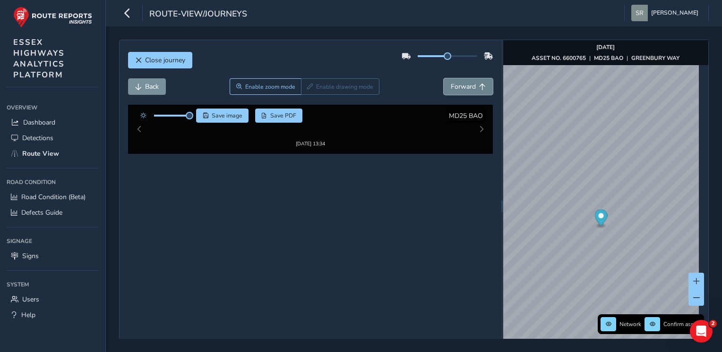
click at [467, 82] on span "Forward" at bounding box center [463, 86] width 25 height 9
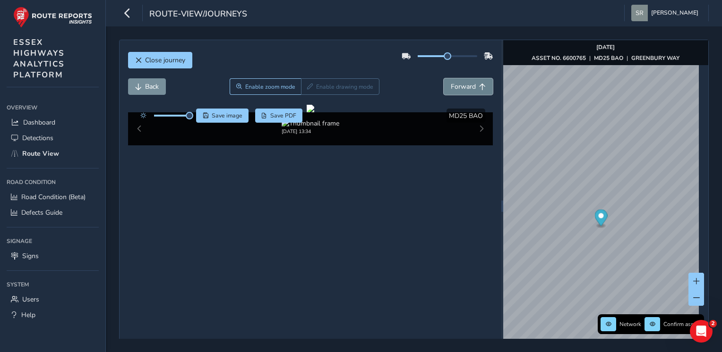
click at [467, 82] on span "Forward" at bounding box center [463, 86] width 25 height 9
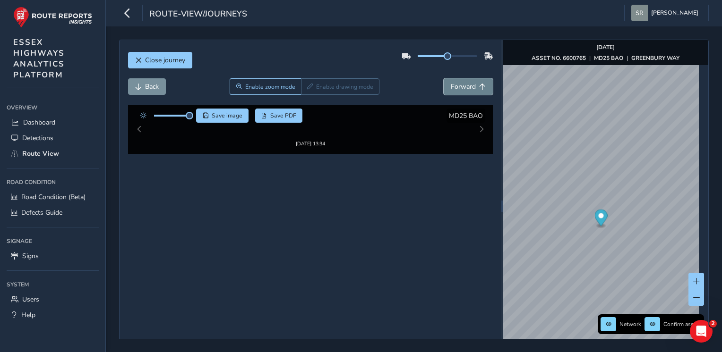
click at [467, 82] on span "Forward" at bounding box center [463, 86] width 25 height 9
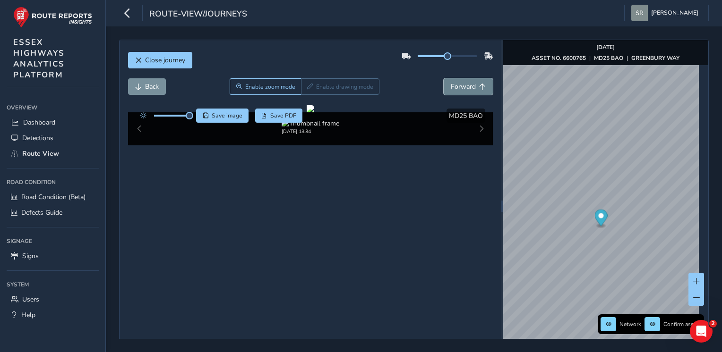
click at [467, 82] on span "Forward" at bounding box center [463, 86] width 25 height 9
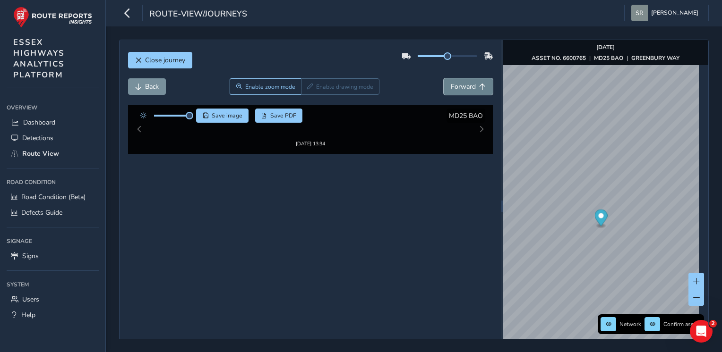
click at [467, 82] on span "Forward" at bounding box center [463, 86] width 25 height 9
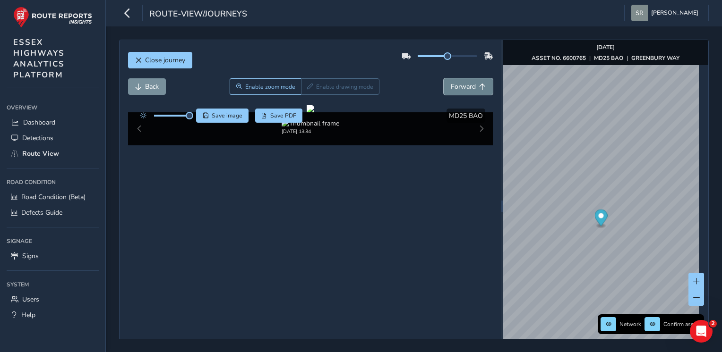
click at [467, 82] on span "Forward" at bounding box center [463, 86] width 25 height 9
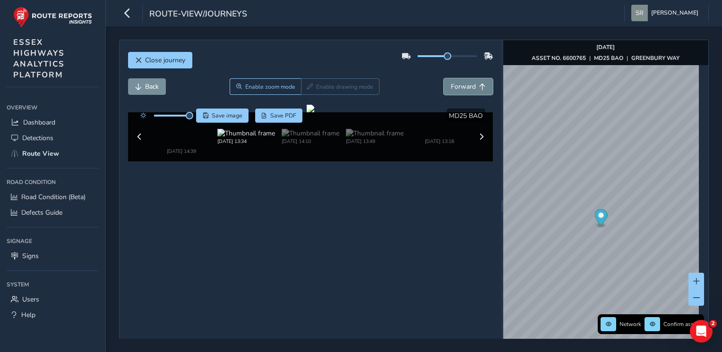
click at [472, 84] on button "Forward" at bounding box center [468, 86] width 49 height 17
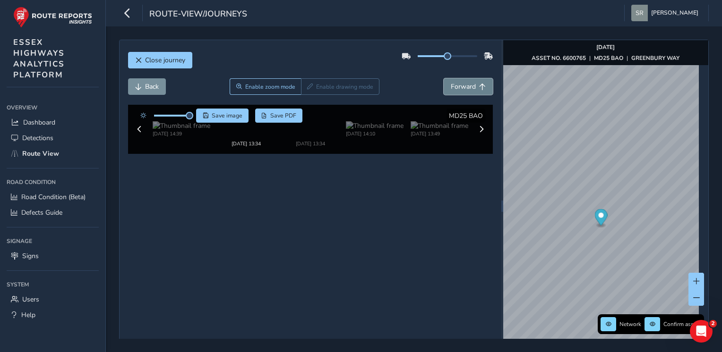
click at [472, 84] on button "Forward" at bounding box center [468, 86] width 49 height 17
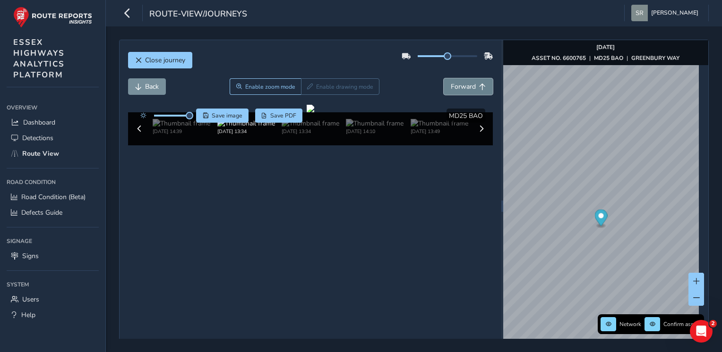
click at [472, 84] on button "Forward" at bounding box center [468, 86] width 49 height 17
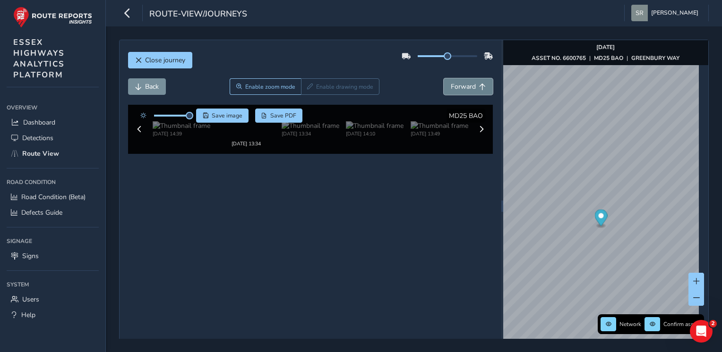
click at [472, 84] on button "Forward" at bounding box center [468, 86] width 49 height 17
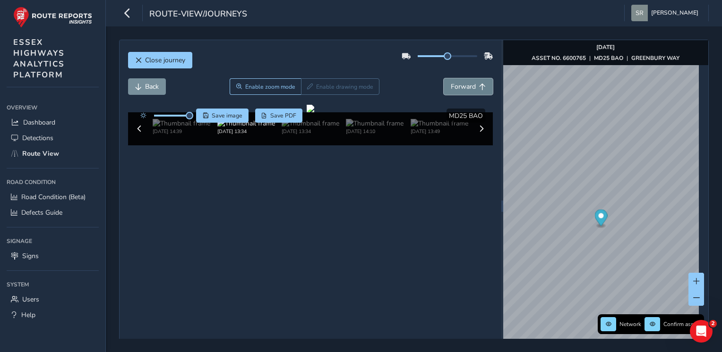
click at [472, 84] on button "Forward" at bounding box center [468, 86] width 49 height 17
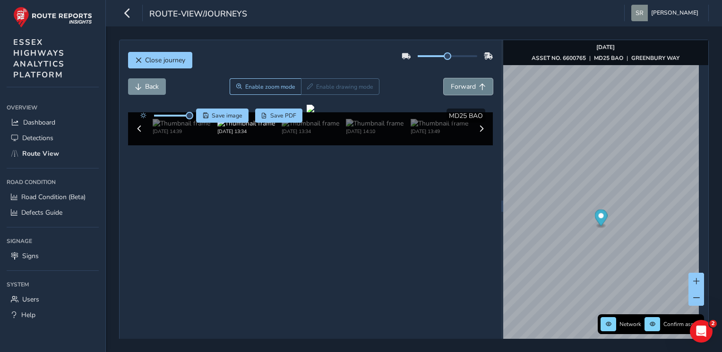
click at [472, 84] on button "Forward" at bounding box center [468, 86] width 49 height 17
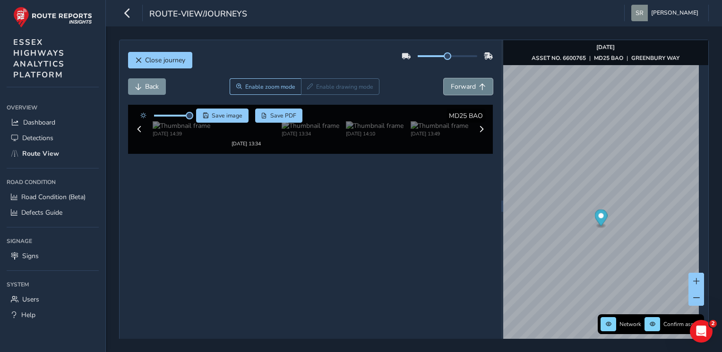
click at [472, 84] on button "Forward" at bounding box center [468, 86] width 49 height 17
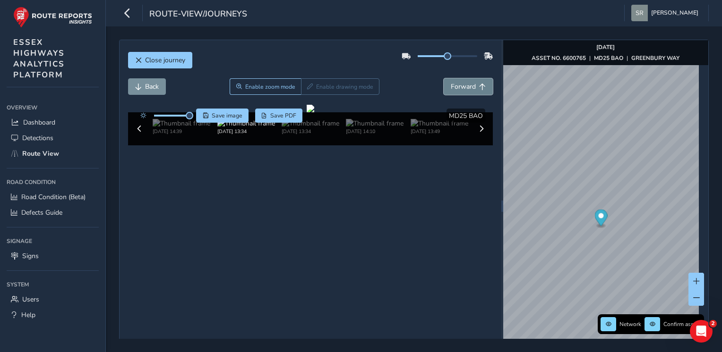
click at [472, 84] on button "Forward" at bounding box center [468, 86] width 49 height 17
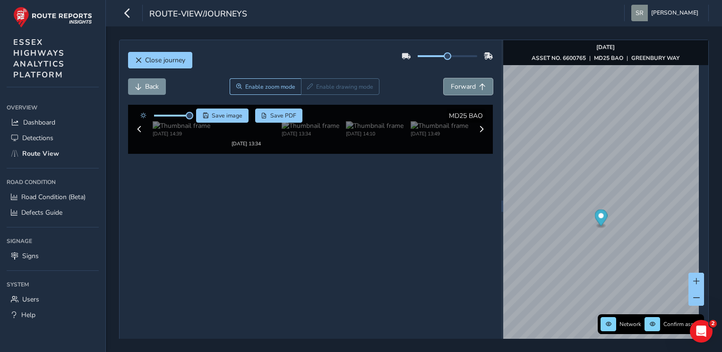
click at [472, 84] on button "Forward" at bounding box center [468, 86] width 49 height 17
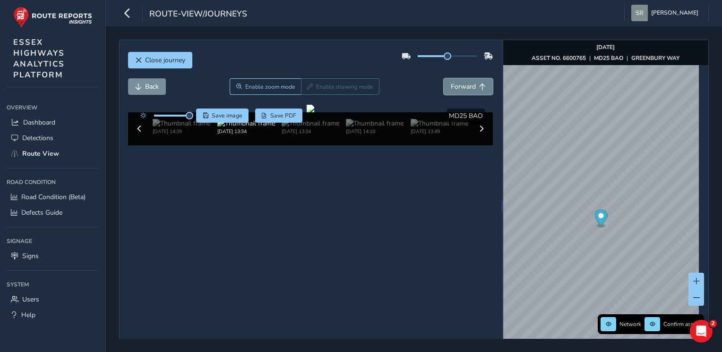
click at [472, 84] on button "Forward" at bounding box center [468, 86] width 49 height 17
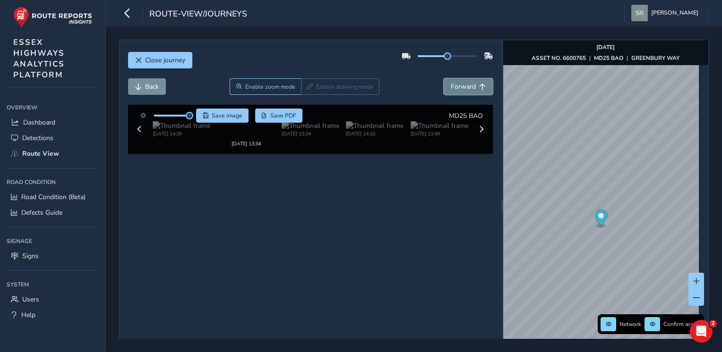
click at [472, 84] on button "Forward" at bounding box center [468, 86] width 49 height 17
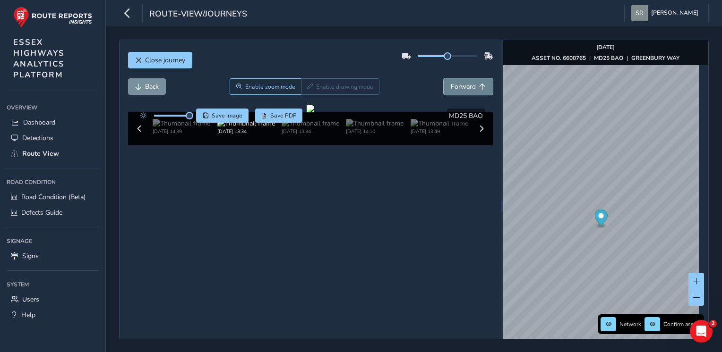
click at [472, 84] on button "Forward" at bounding box center [468, 86] width 49 height 17
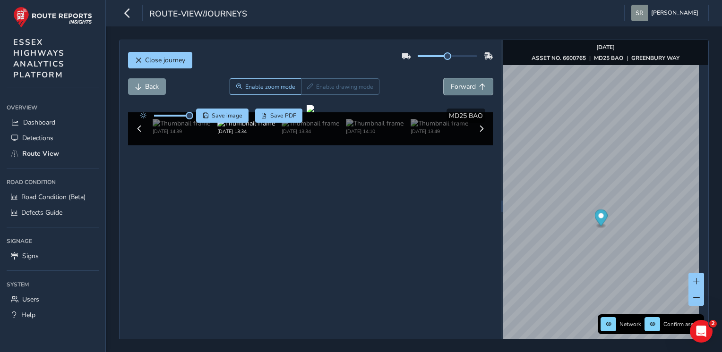
click at [472, 84] on button "Forward" at bounding box center [468, 86] width 49 height 17
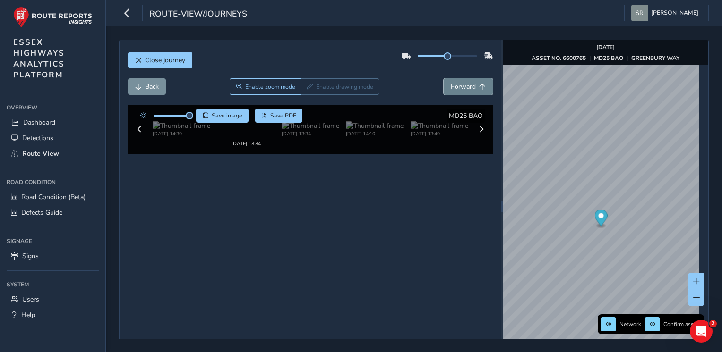
click at [472, 84] on button "Forward" at bounding box center [468, 86] width 49 height 17
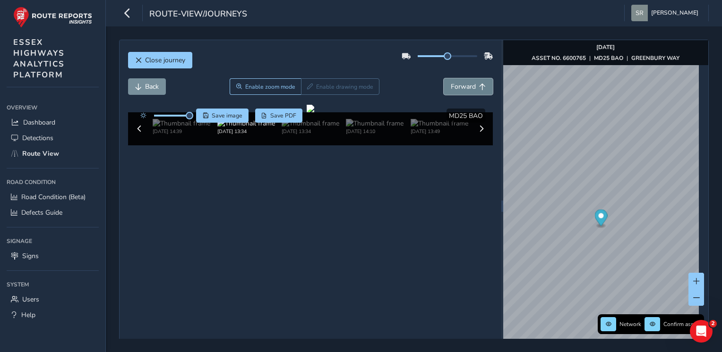
click at [472, 84] on button "Forward" at bounding box center [468, 86] width 49 height 17
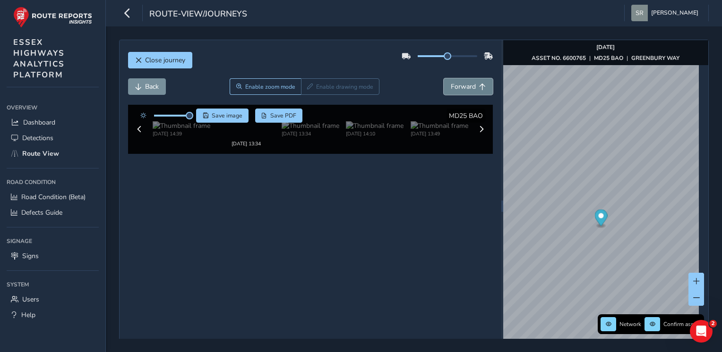
click at [472, 84] on button "Forward" at bounding box center [468, 86] width 49 height 17
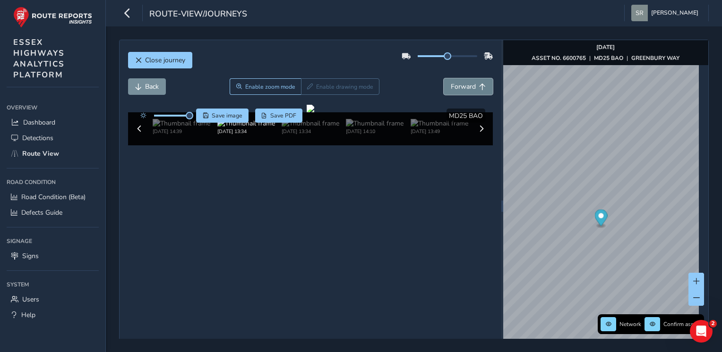
click at [472, 84] on button "Forward" at bounding box center [468, 86] width 49 height 17
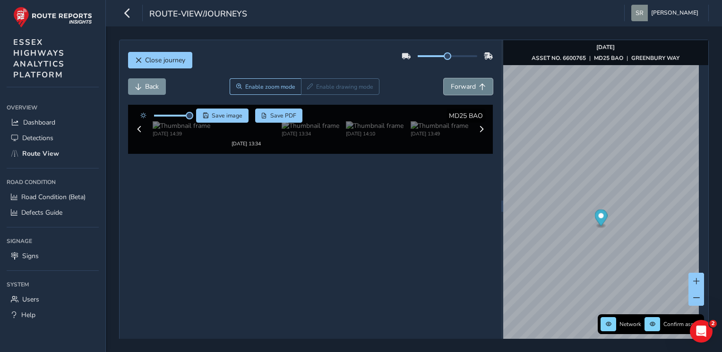
click at [472, 84] on button "Forward" at bounding box center [468, 86] width 49 height 17
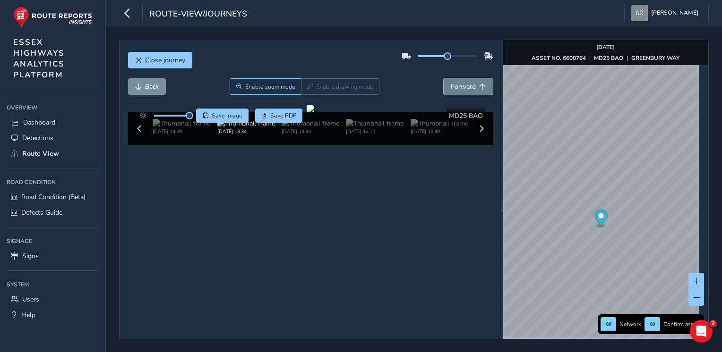
click at [472, 84] on button "Forward" at bounding box center [468, 86] width 49 height 17
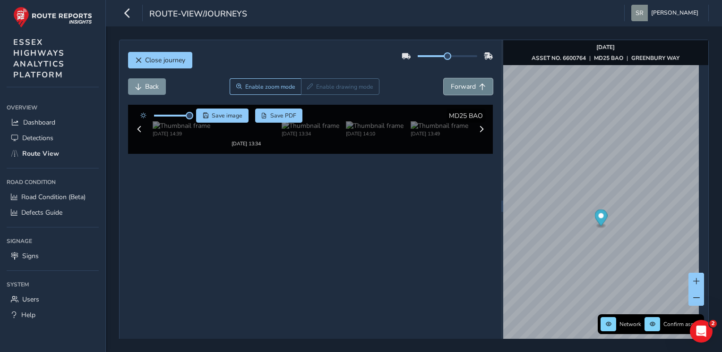
click at [472, 84] on button "Forward" at bounding box center [468, 86] width 49 height 17
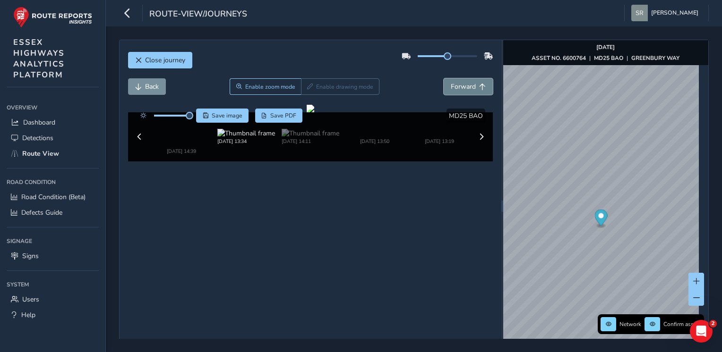
click at [472, 84] on button "Forward" at bounding box center [468, 86] width 49 height 17
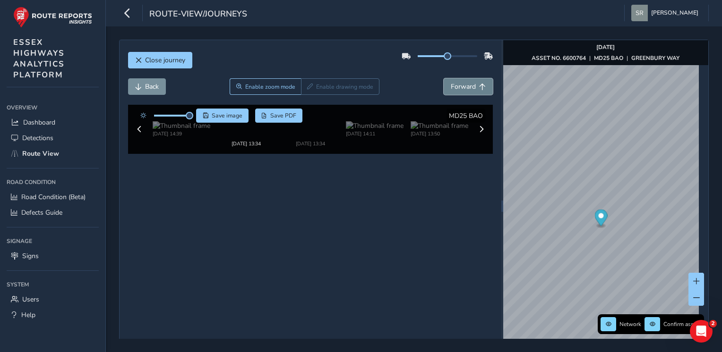
click at [472, 84] on button "Forward" at bounding box center [468, 86] width 49 height 17
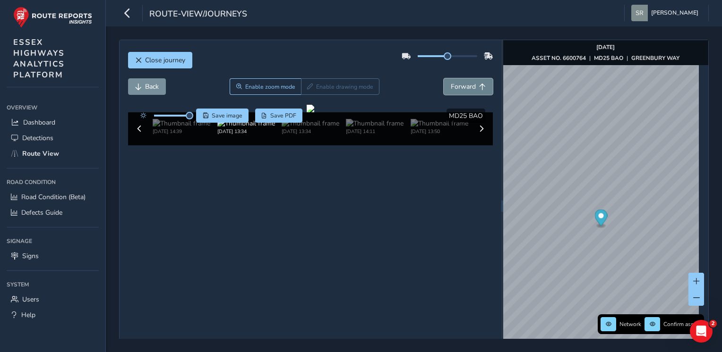
click at [472, 84] on button "Forward" at bounding box center [468, 86] width 49 height 17
